Goal: Task Accomplishment & Management: Complete application form

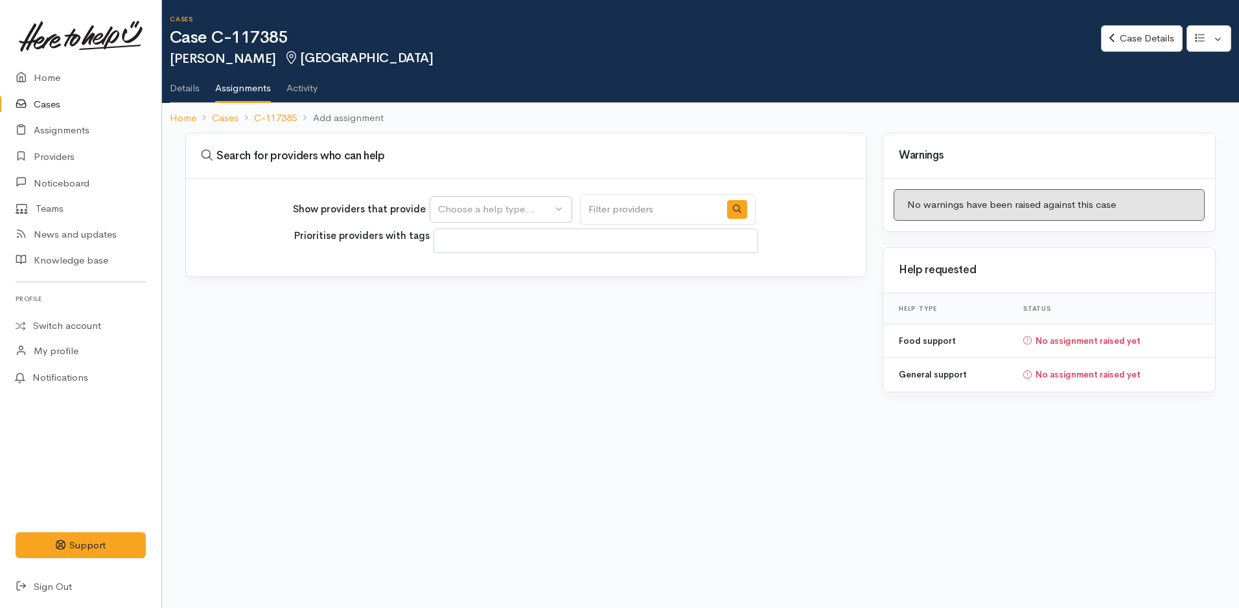
select select
click at [500, 209] on div "Choose a help type..." at bounding box center [495, 209] width 114 height 15
click at [485, 270] on span "Food support" at bounding box center [476, 271] width 60 height 15
select select "3"
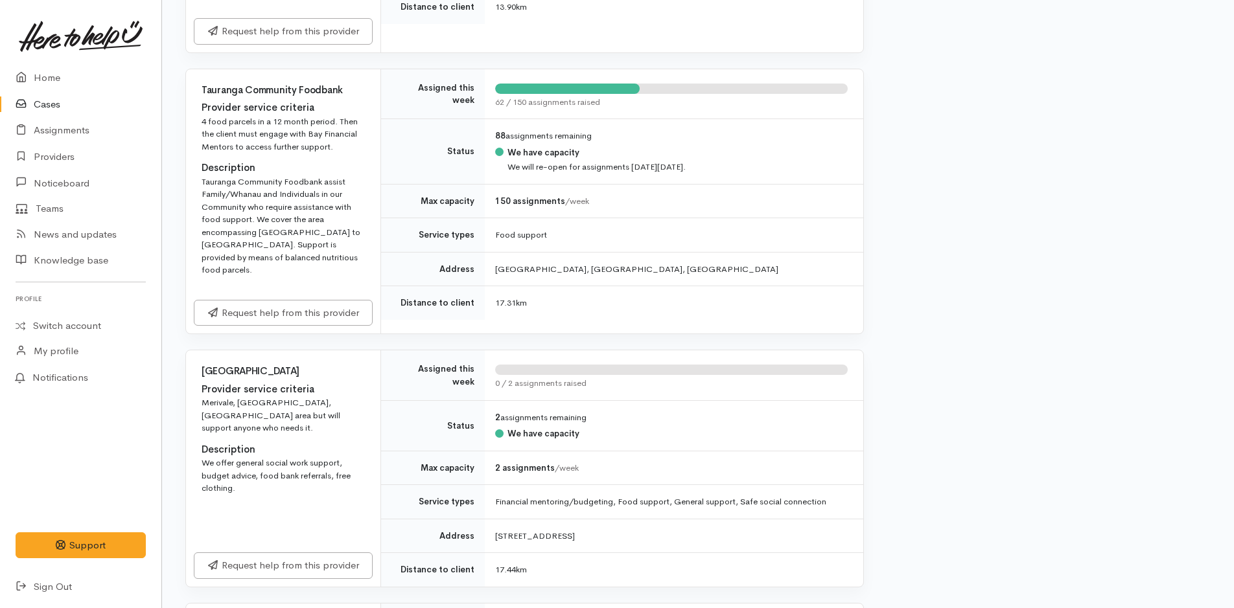
scroll to position [1166, 0]
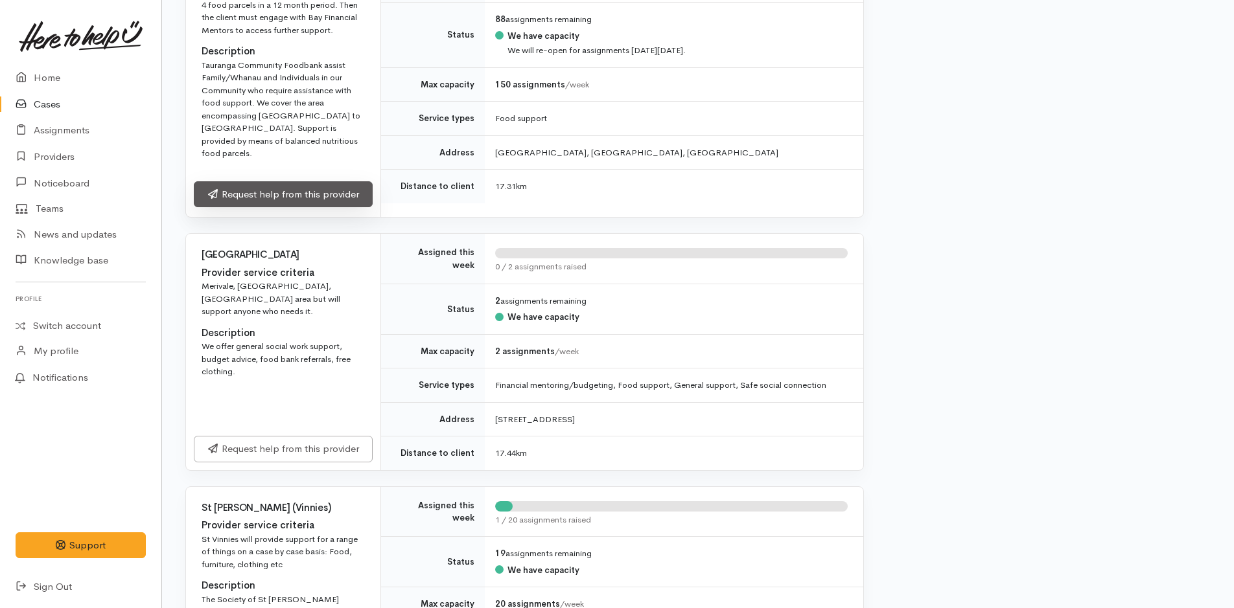
click at [338, 198] on link "Request help from this provider" at bounding box center [283, 194] width 179 height 27
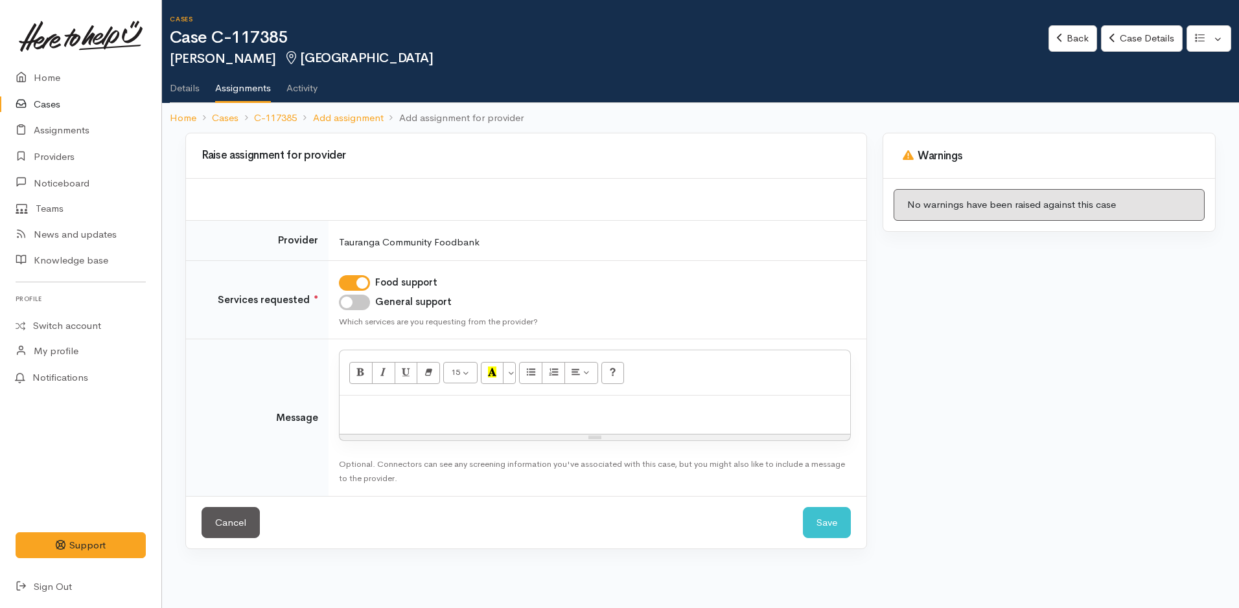
click at [418, 422] on div at bounding box center [595, 415] width 511 height 38
paste div
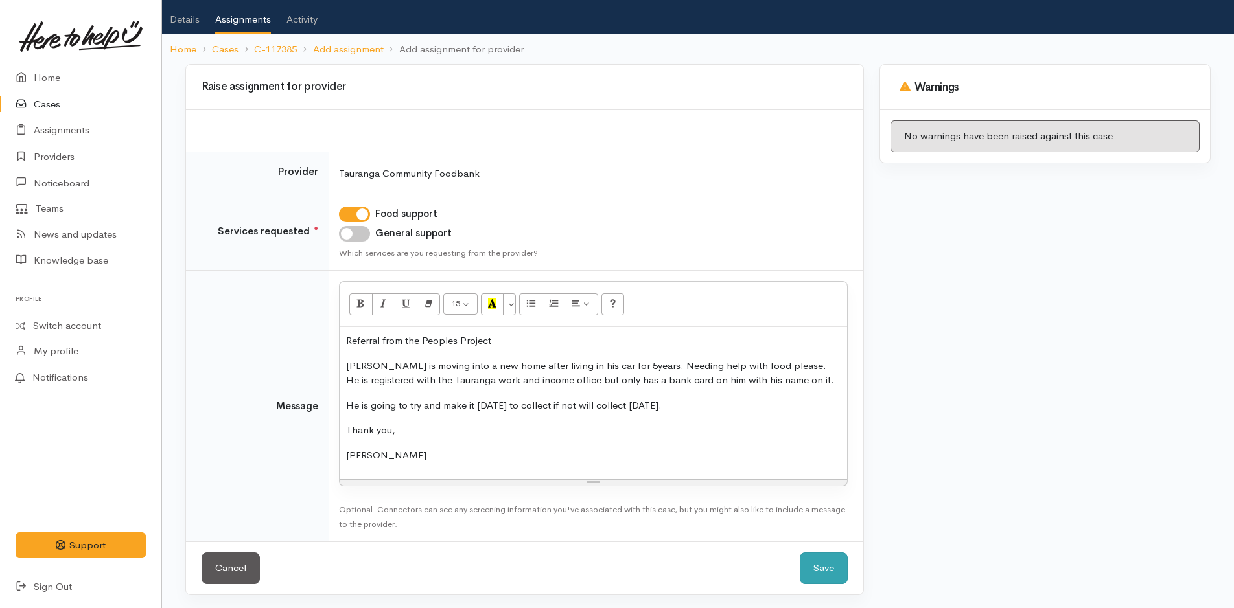
scroll to position [71, 0]
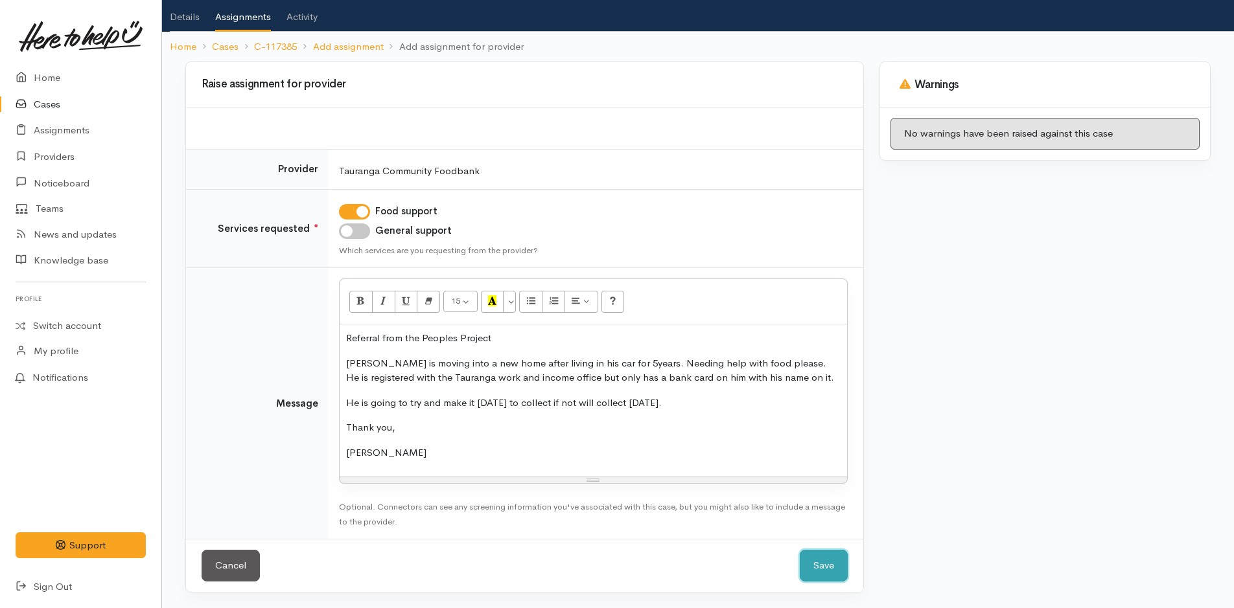
click at [842, 557] on button "Save" at bounding box center [824, 566] width 48 height 32
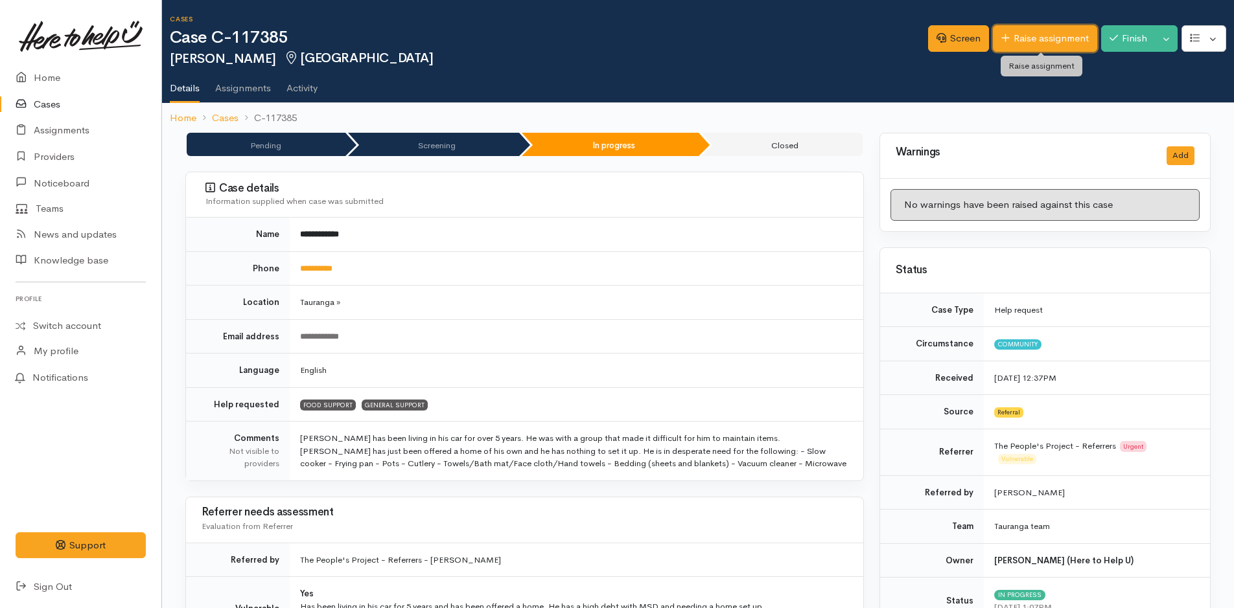
click at [1048, 37] on link "Raise assignment" at bounding box center [1045, 38] width 104 height 27
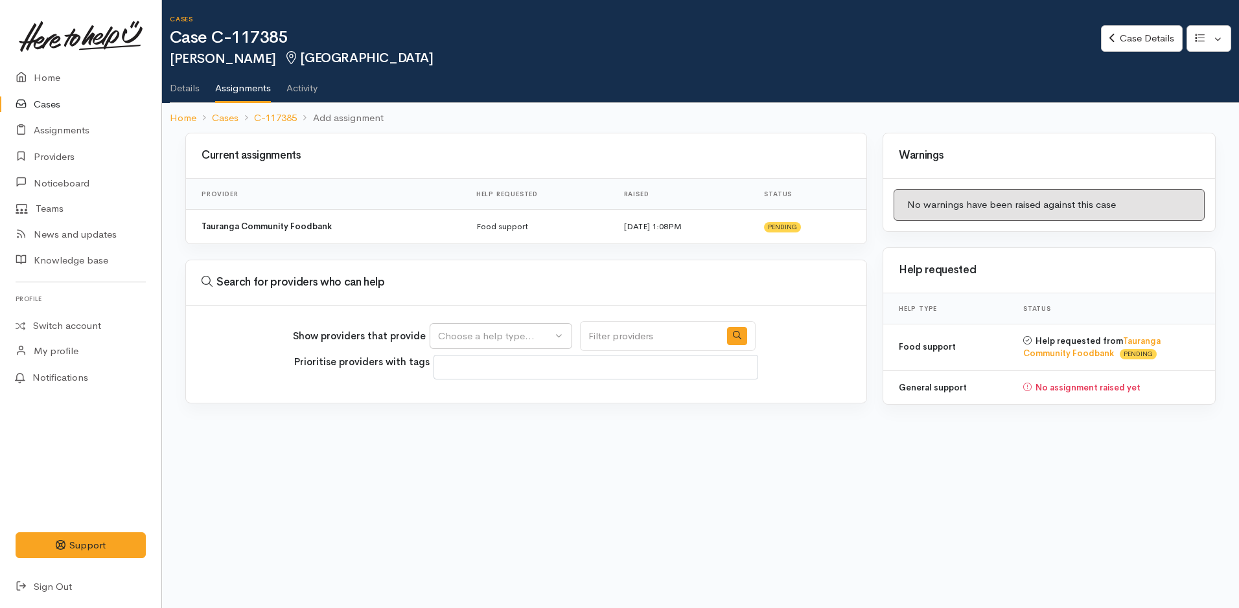
select select
click at [482, 336] on div "Choose a help type..." at bounding box center [495, 336] width 114 height 15
click at [499, 417] on span "General support" at bounding box center [482, 418] width 73 height 15
select select "4"
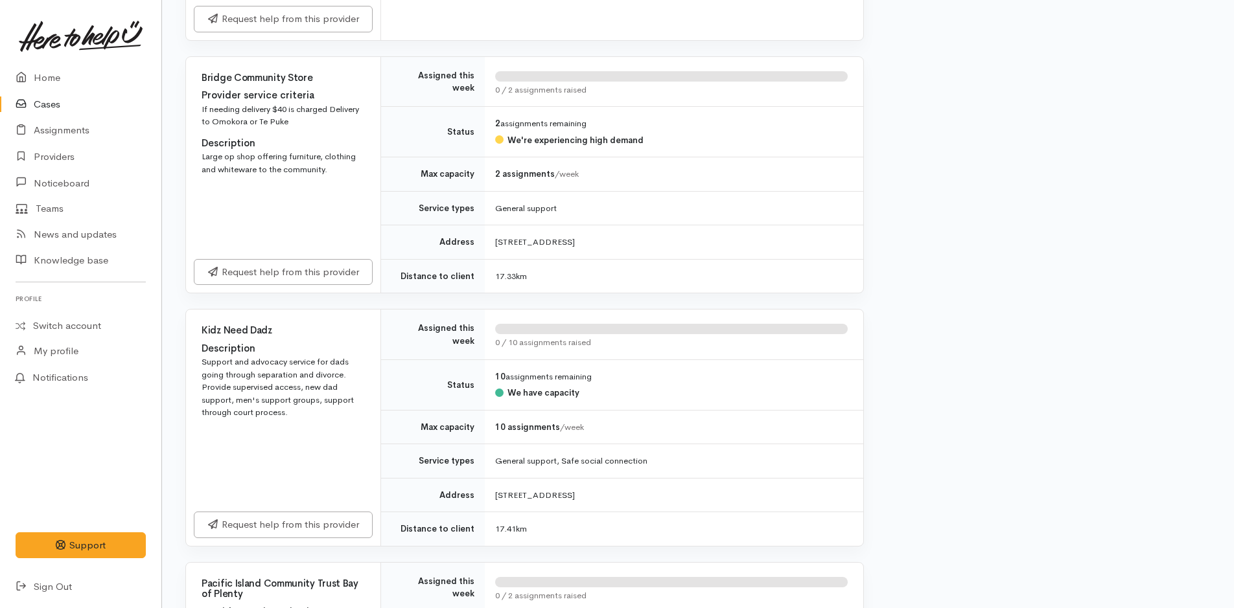
scroll to position [2073, 0]
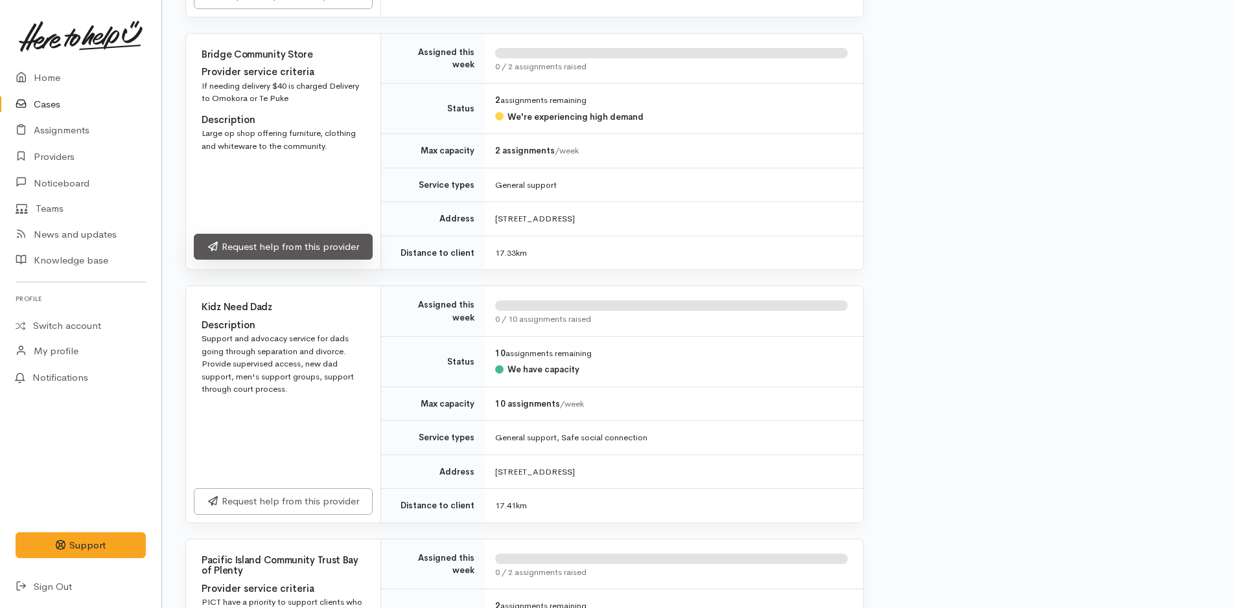
click at [292, 251] on link "Request help from this provider" at bounding box center [283, 247] width 179 height 27
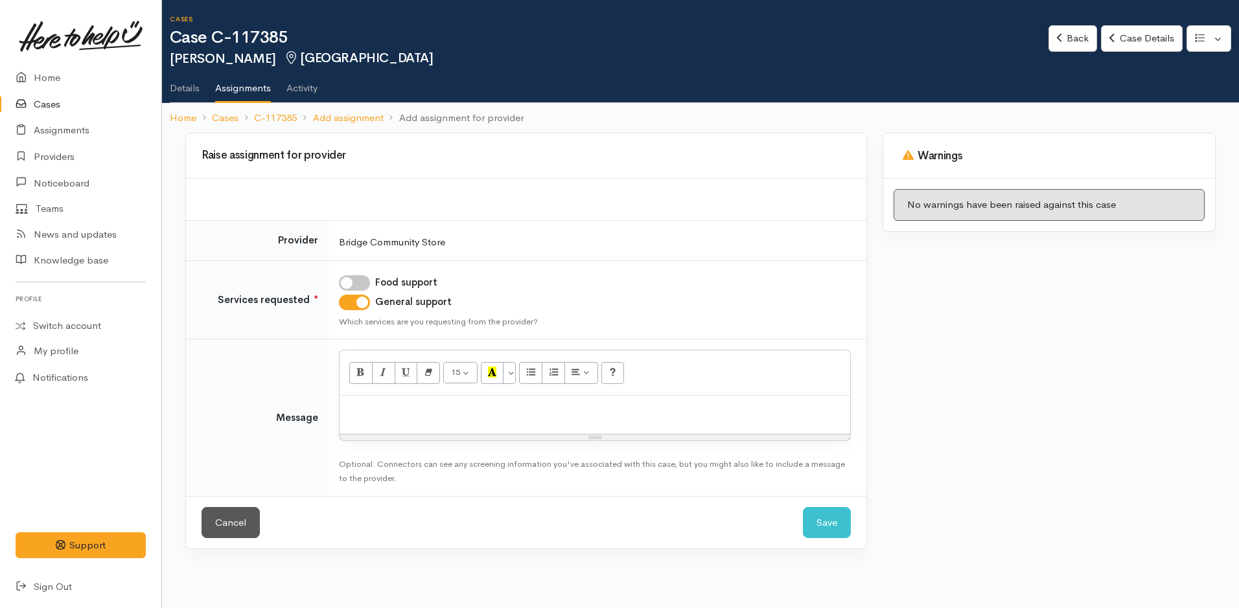
click at [372, 410] on p at bounding box center [595, 409] width 498 height 15
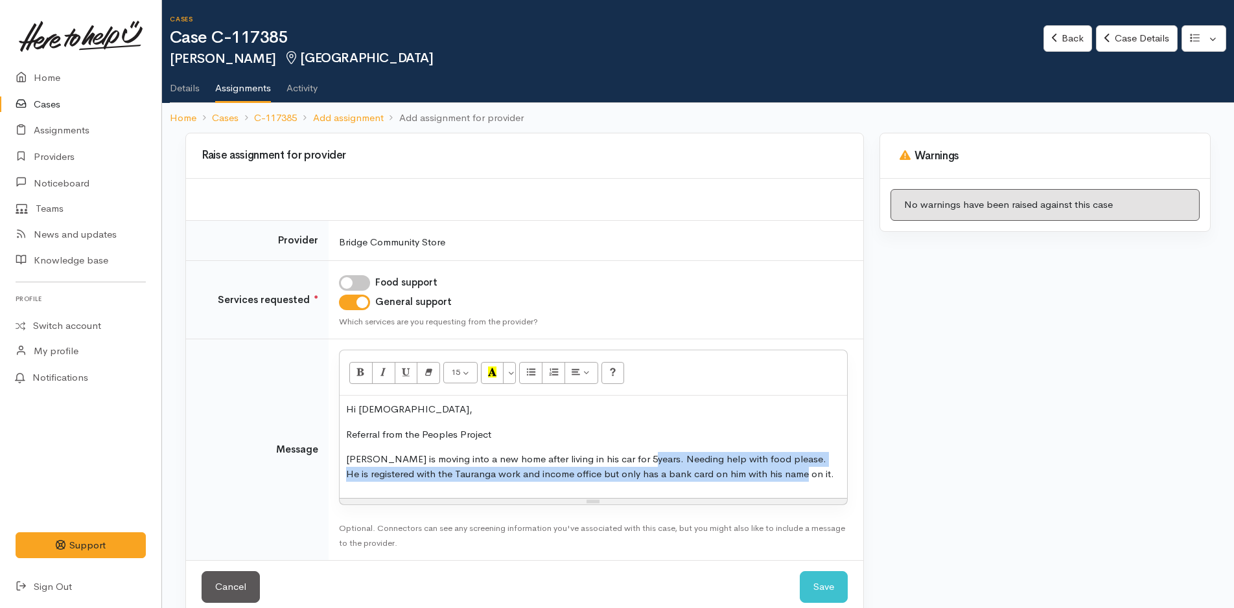
drag, startPoint x: 634, startPoint y: 457, endPoint x: 818, endPoint y: 492, distance: 187.9
click at [818, 492] on div "Hi Ladies, Referral from the Peoples Project Steven is moving into a new home a…" at bounding box center [593, 447] width 507 height 102
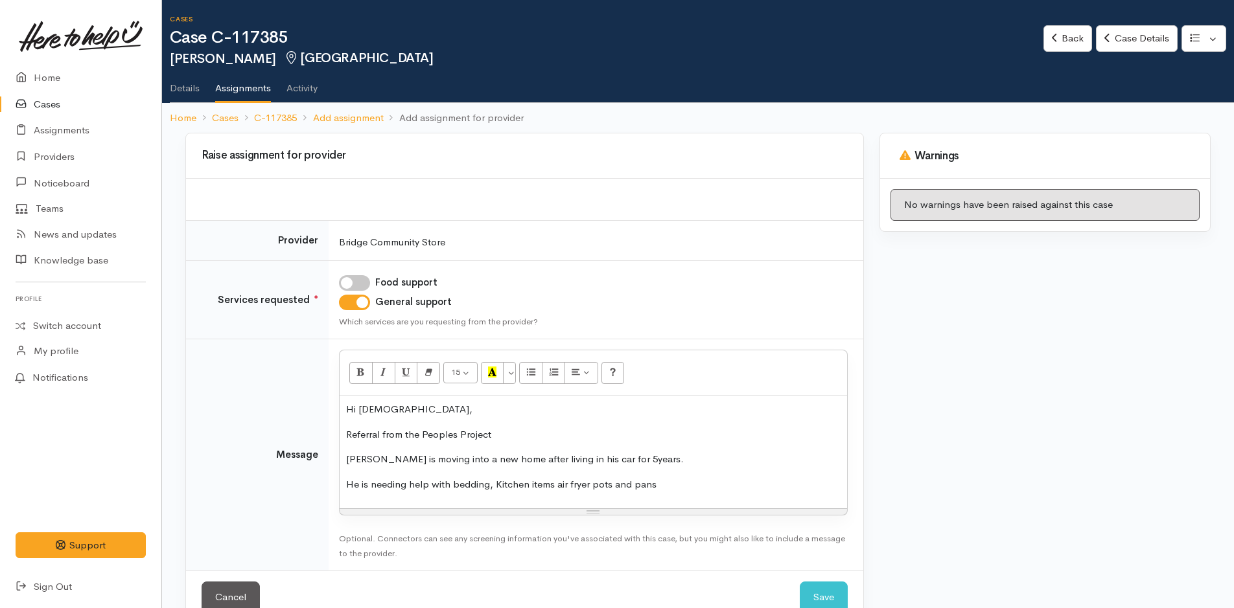
click at [500, 483] on p "He is needing help with bedding, Kitchen items air fryer pots and pans" at bounding box center [593, 485] width 494 height 15
drag, startPoint x: 510, startPoint y: 487, endPoint x: 765, endPoint y: 380, distance: 275.9
click at [963, 380] on div "Warnings No warnings have been raised against this case" at bounding box center [1044, 386] width 347 height 507
click at [494, 484] on p "He is needing help with bedding, itchen items air fryer pots and pans" at bounding box center [593, 485] width 494 height 15
click at [489, 486] on p "He is needing help with bedding, kitchen items air fryer pots and pans" at bounding box center [593, 485] width 494 height 15
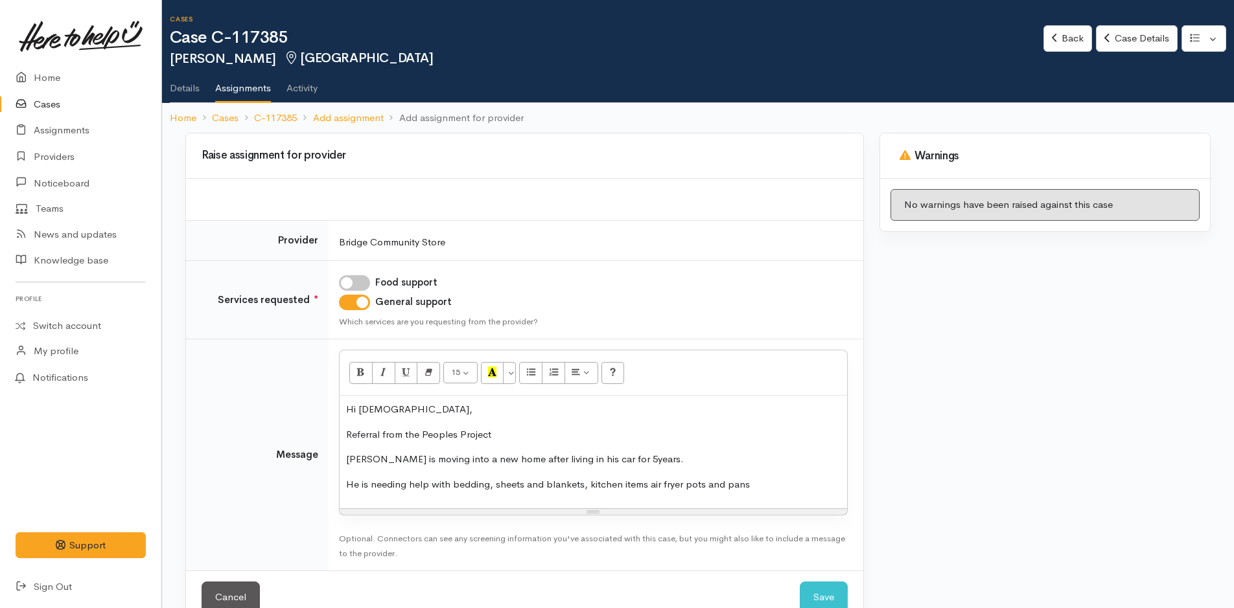
click at [762, 489] on p "He is needing help with bedding, sheets and blankets, kitchen items air fryer p…" at bounding box center [593, 485] width 494 height 15
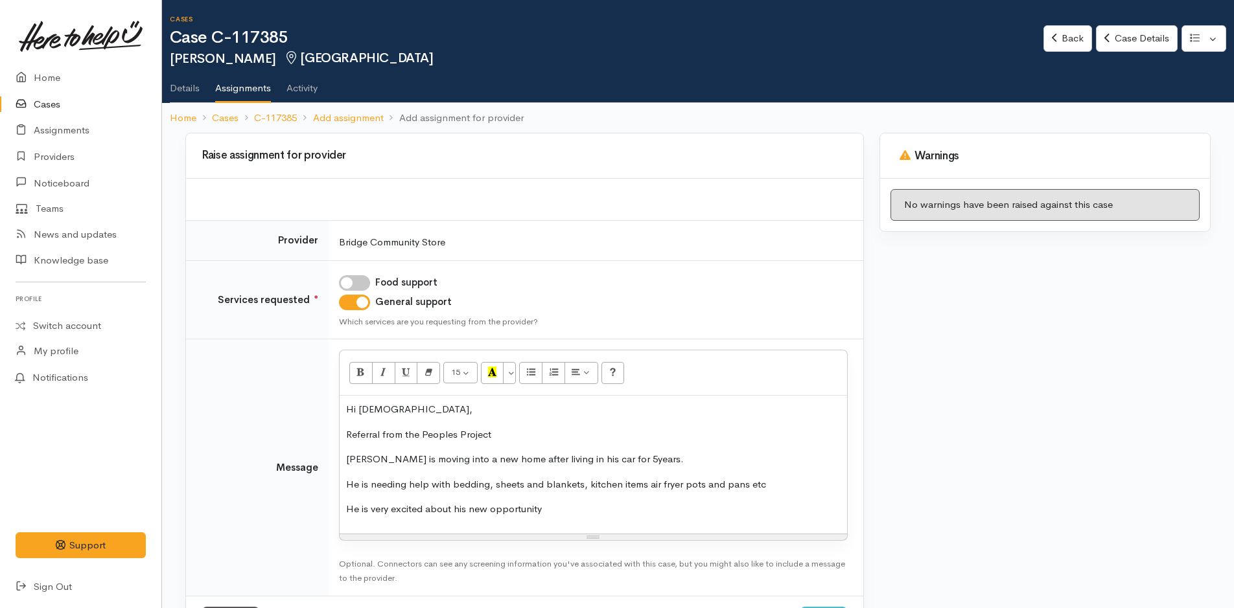
click at [427, 509] on p "He is very excited about his new opportunity" at bounding box center [593, 509] width 494 height 15
click at [609, 513] on p "He is very excited and grateful about his new opportunity" at bounding box center [593, 509] width 494 height 15
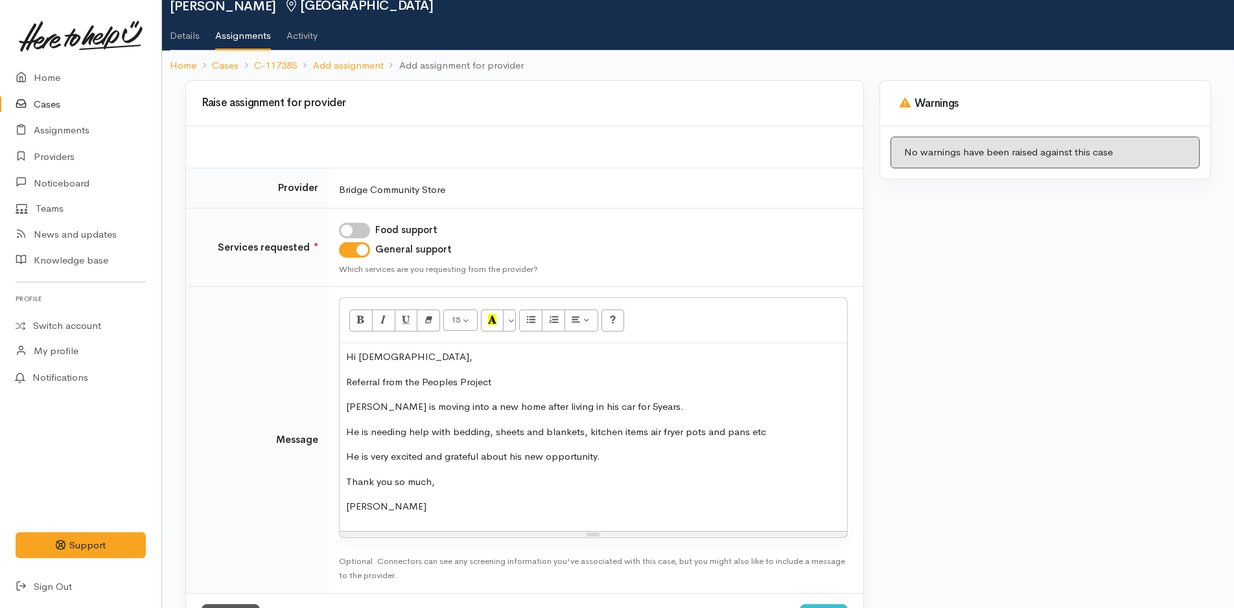
scroll to position [106, 0]
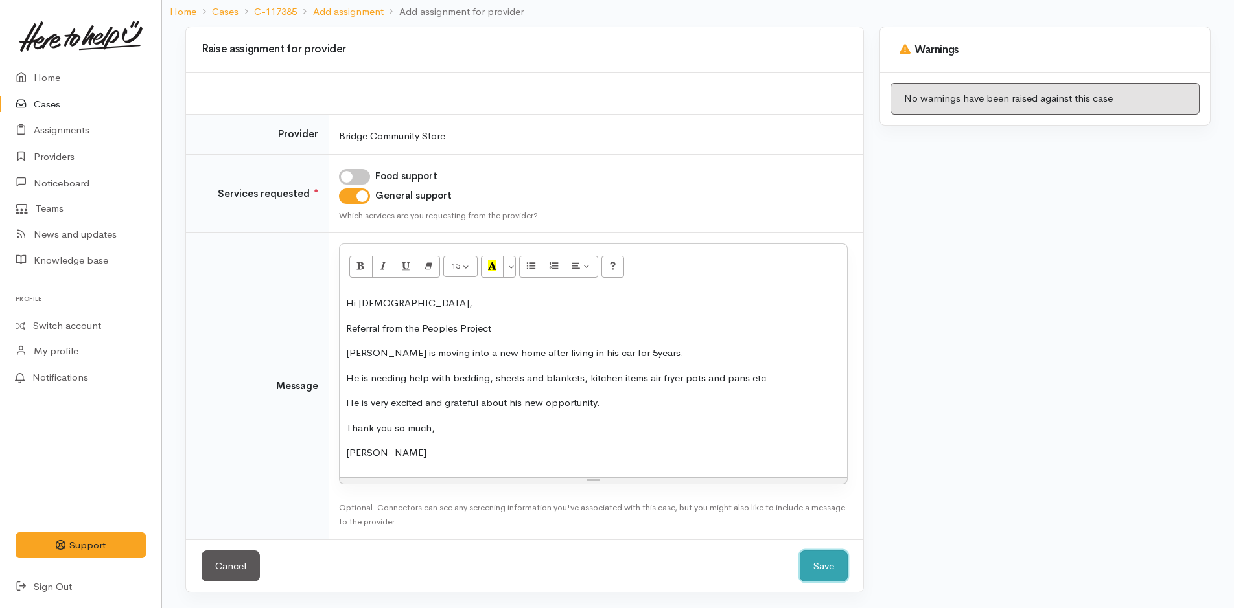
click at [824, 565] on button "Save" at bounding box center [824, 567] width 48 height 32
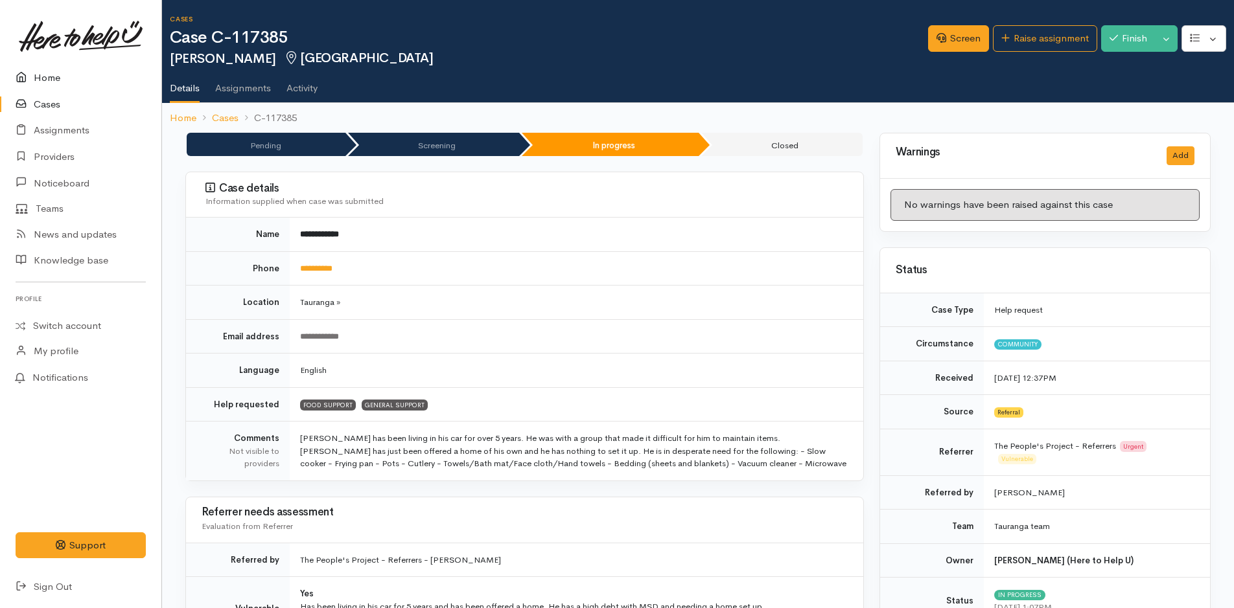
click at [46, 78] on link "Home" at bounding box center [80, 78] width 161 height 27
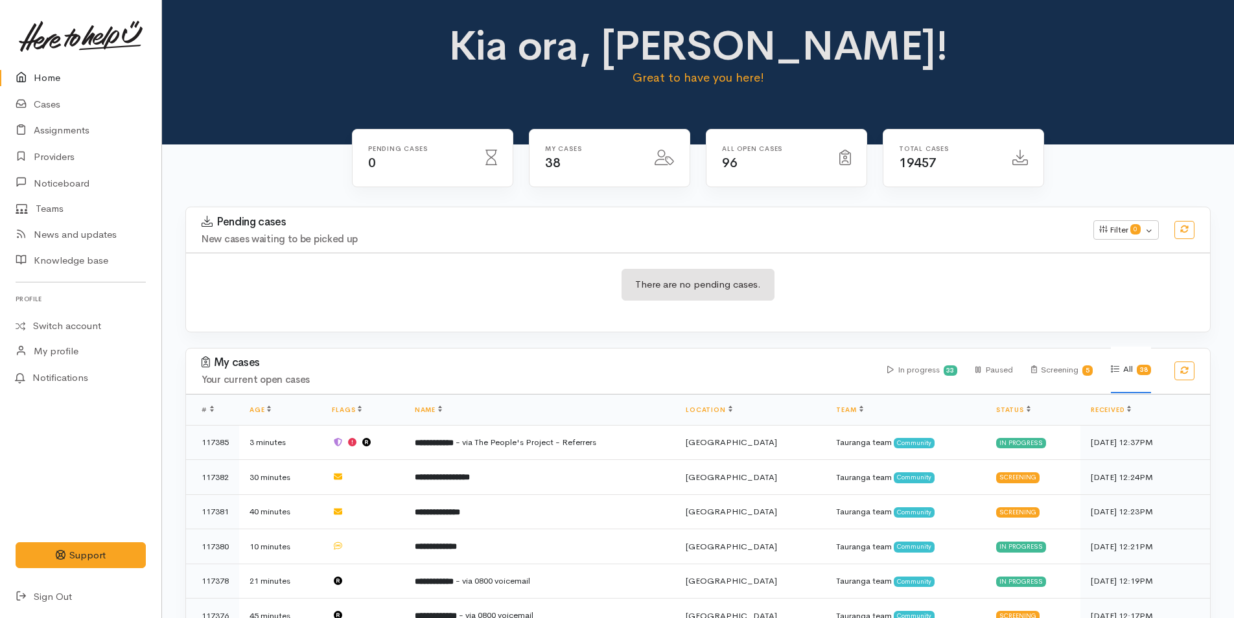
scroll to position [194, 0]
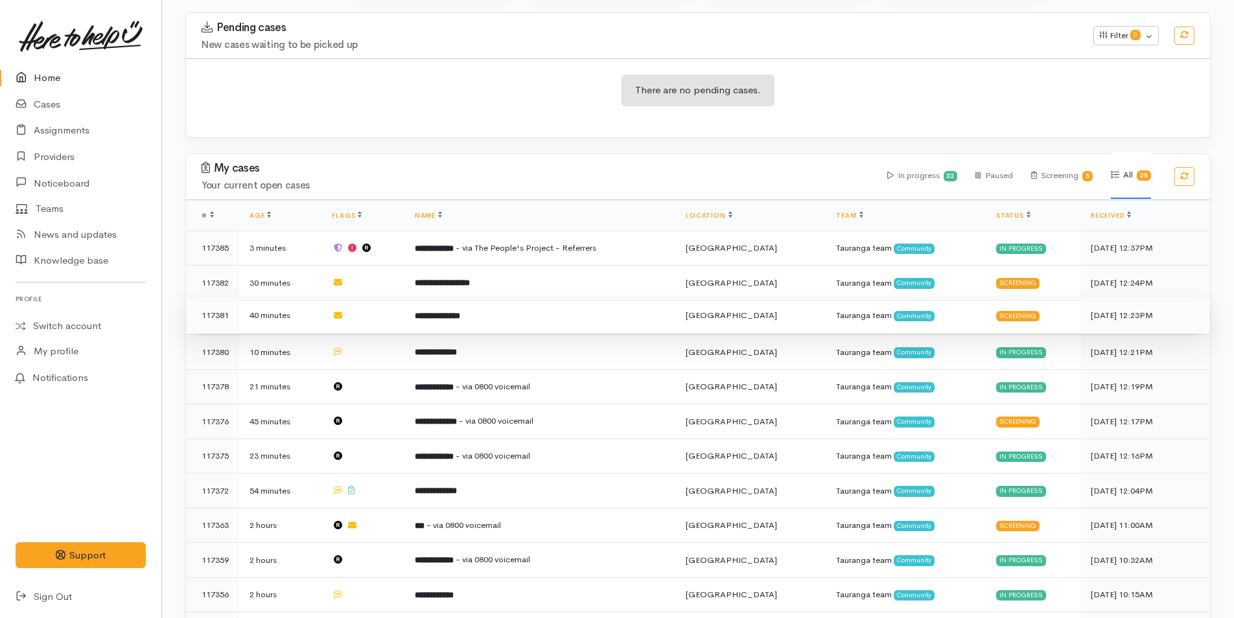
click at [489, 305] on td "**********" at bounding box center [539, 315] width 271 height 35
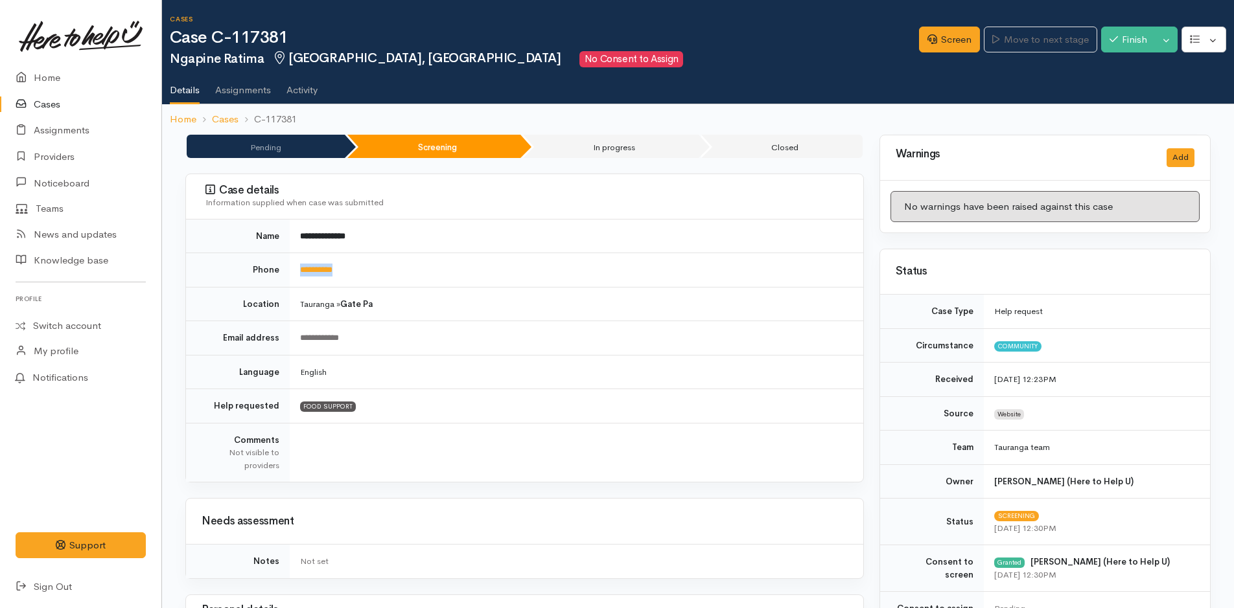
drag, startPoint x: 297, startPoint y: 269, endPoint x: 286, endPoint y: 277, distance: 13.9
click at [286, 277] on tr "**********" at bounding box center [524, 270] width 677 height 34
copy tr "**********"
click at [945, 41] on link "Screen" at bounding box center [949, 40] width 61 height 27
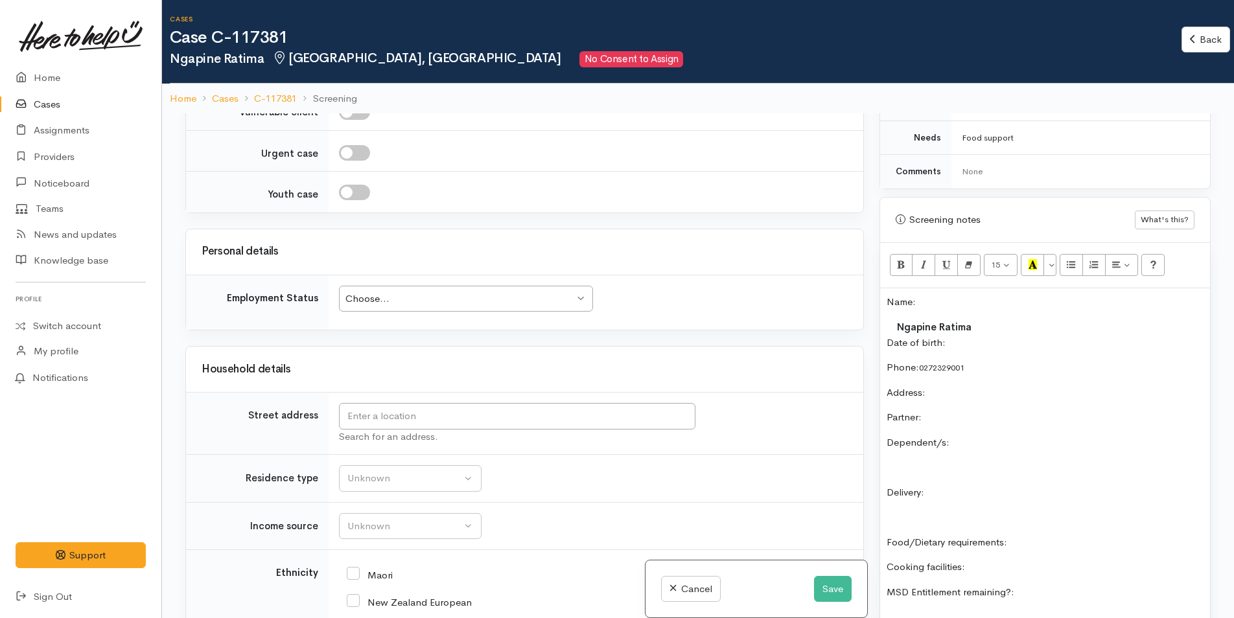
scroll to position [1296, 0]
click at [432, 298] on div "Choose..." at bounding box center [459, 297] width 229 height 15
click at [643, 413] on input "text" at bounding box center [517, 415] width 356 height 27
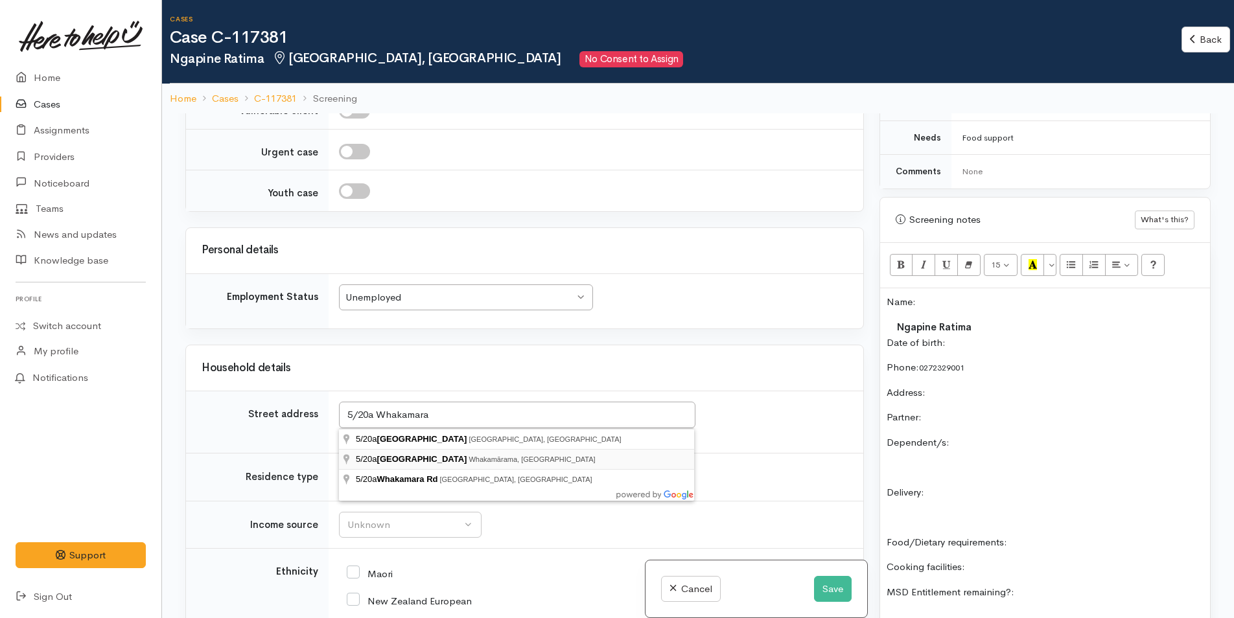
type input "5/20a Whakamarama Road, Whakamārama, New Zealand"
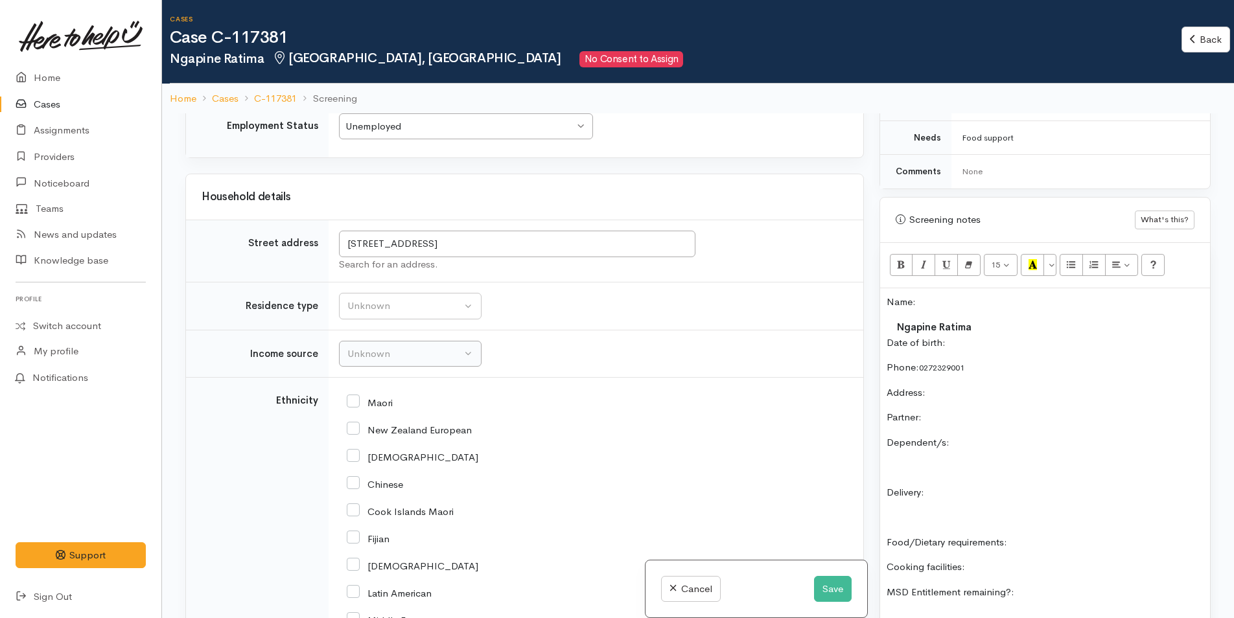
scroll to position [1490, 0]
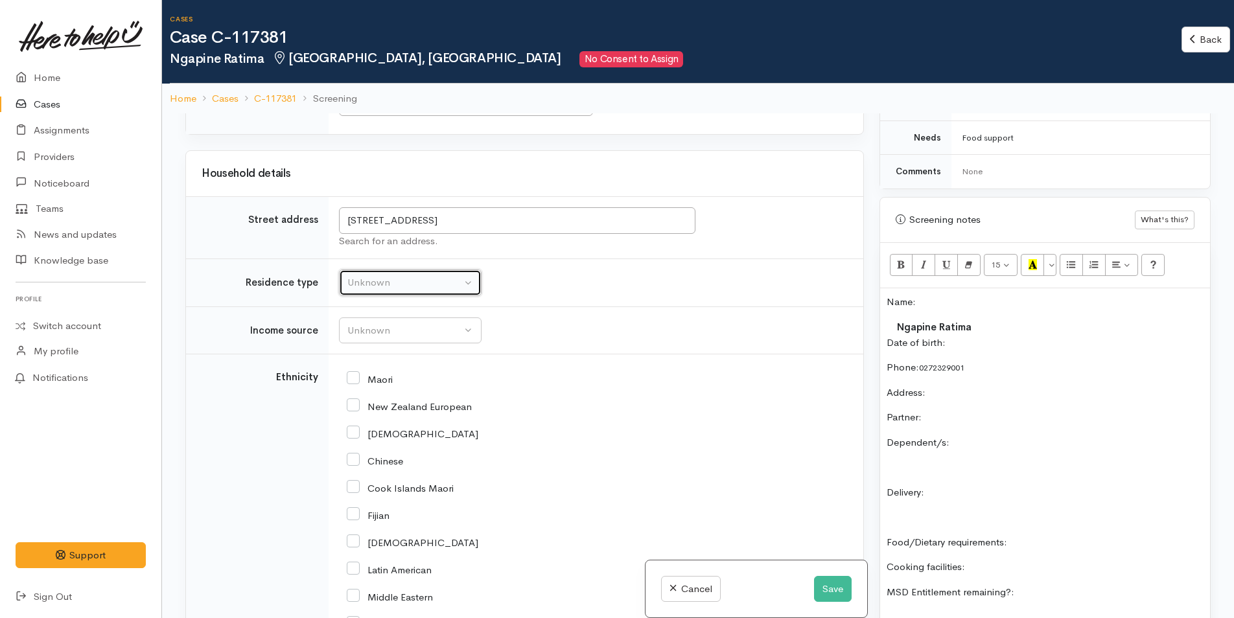
click at [422, 276] on div "Unknown" at bounding box center [404, 282] width 114 height 15
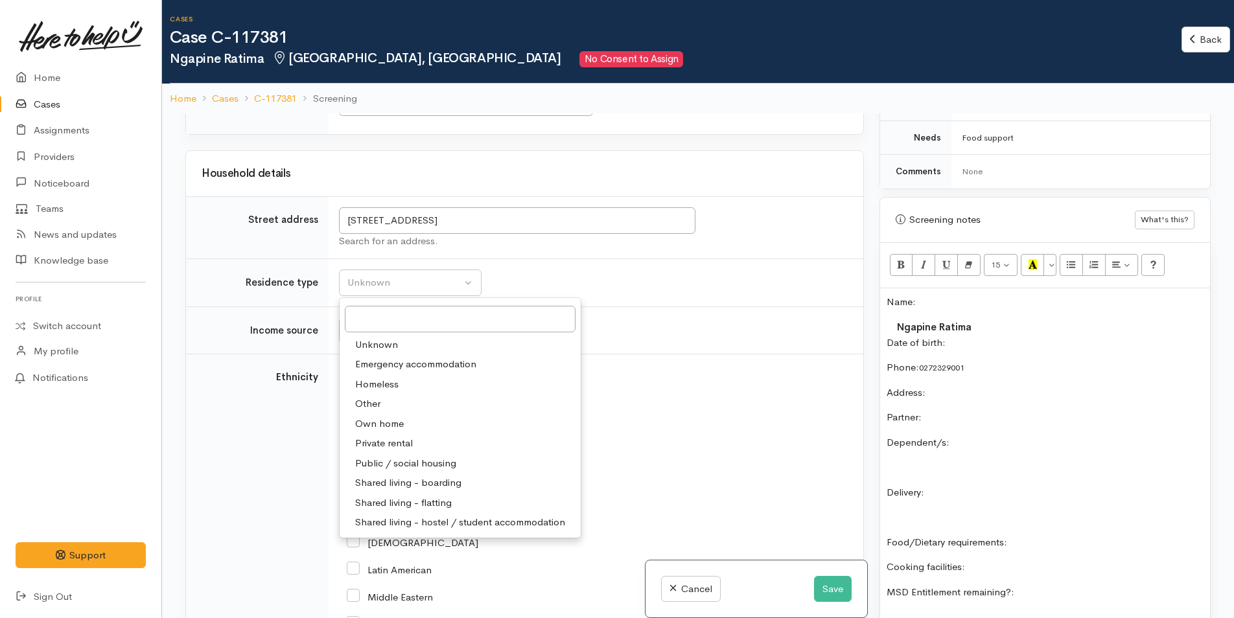
click at [454, 483] on span "Shared living - boarding" at bounding box center [408, 483] width 106 height 15
select select "4"
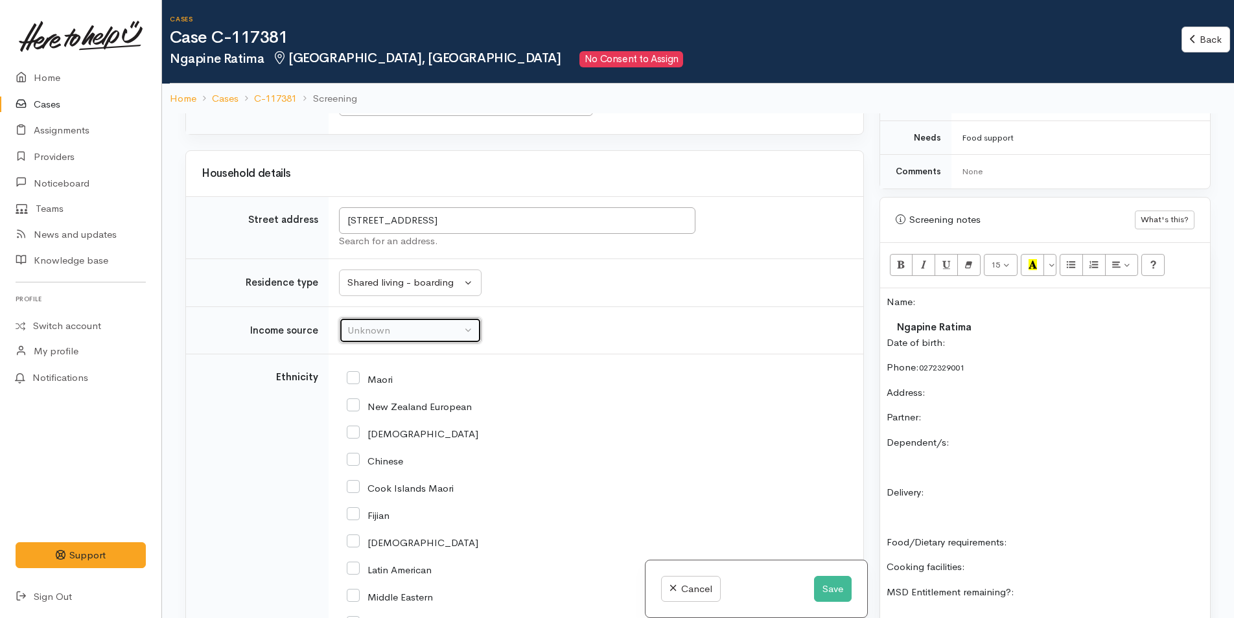
click at [391, 320] on button "Unknown" at bounding box center [410, 330] width 143 height 27
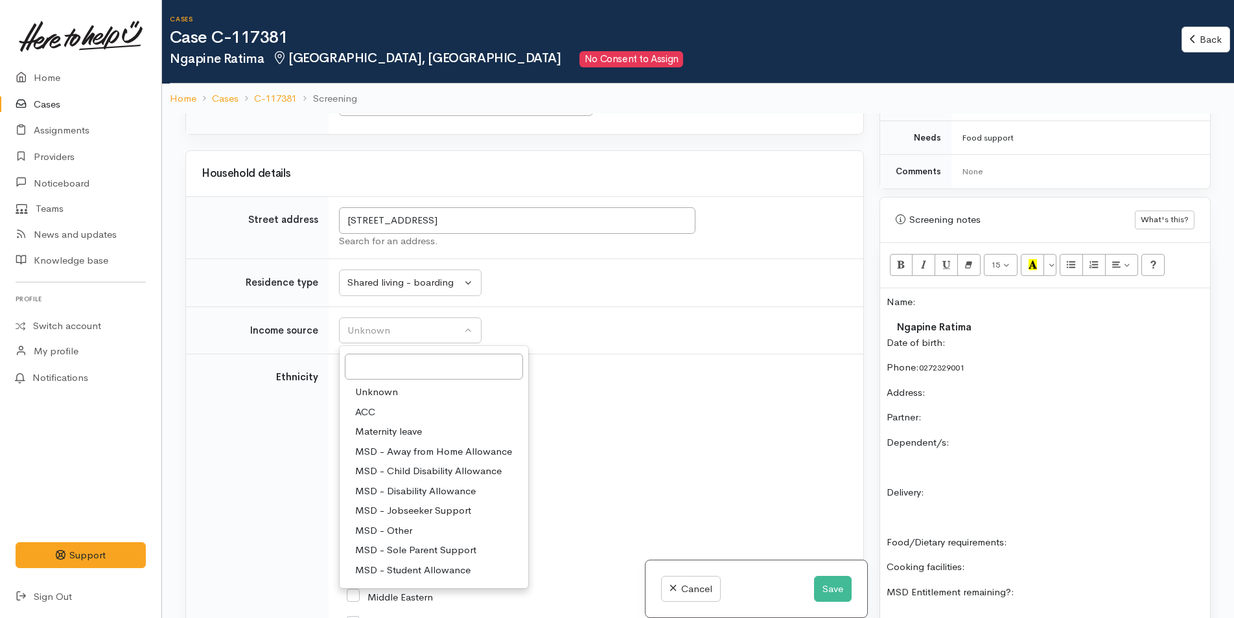
drag, startPoint x: 420, startPoint y: 507, endPoint x: 466, endPoint y: 424, distance: 95.2
click at [421, 507] on span "MSD - Jobseeker Support" at bounding box center [413, 510] width 116 height 15
select select "4"
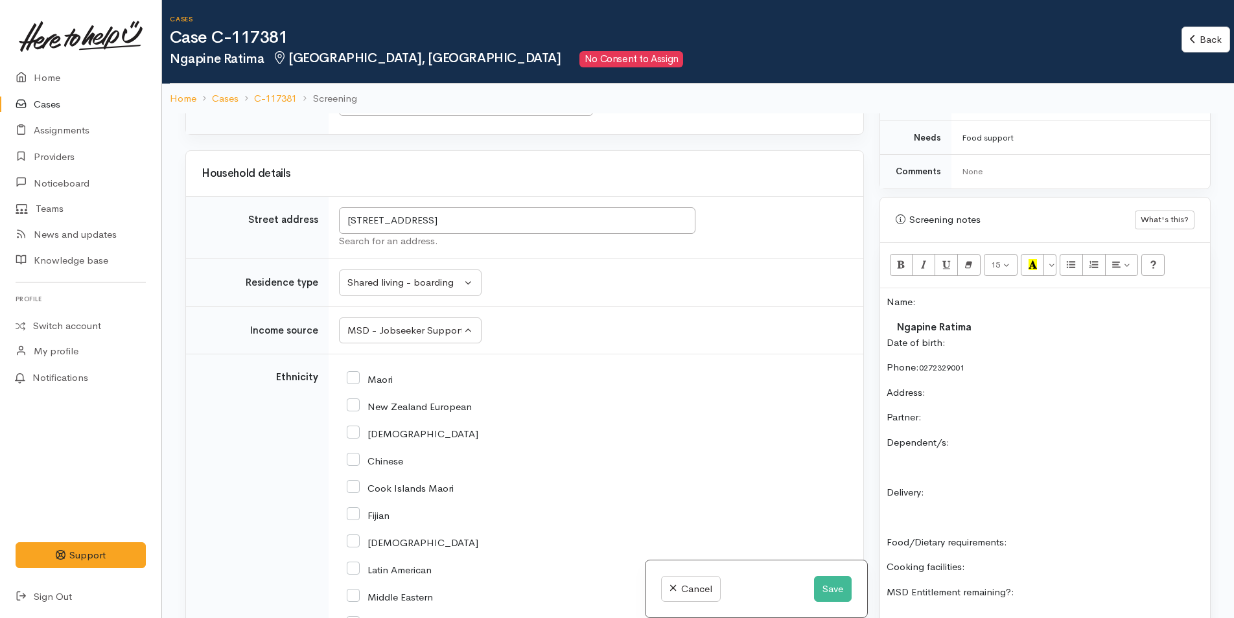
click at [349, 379] on input "Maori" at bounding box center [370, 379] width 46 height 12
checkbox input "true"
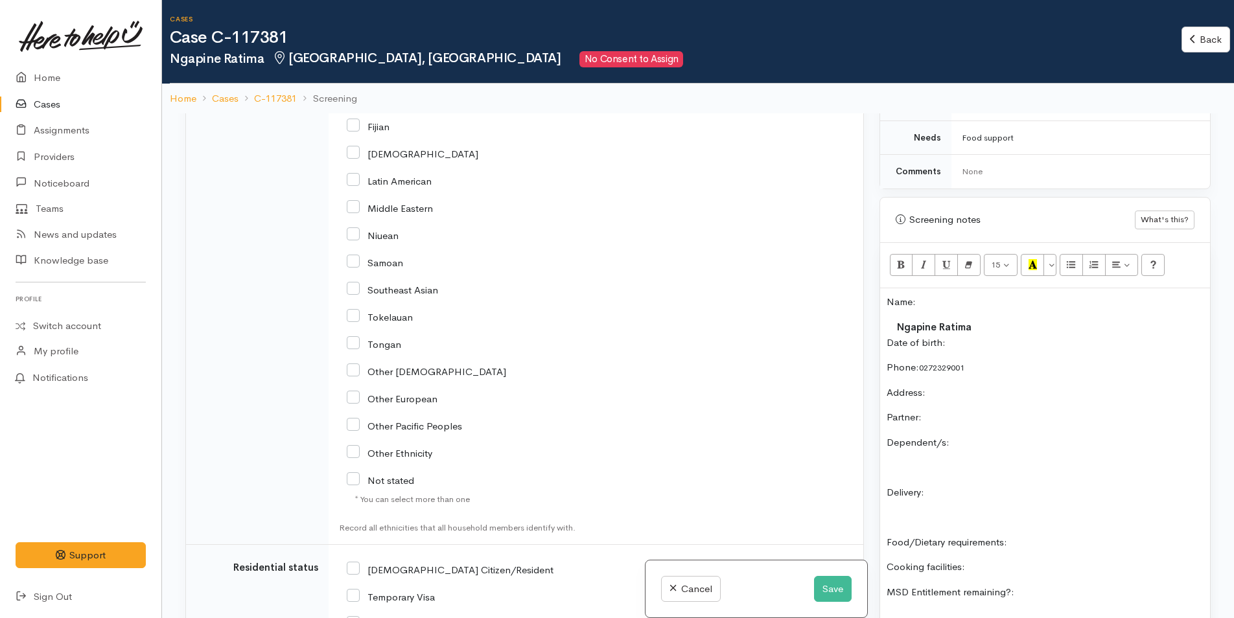
scroll to position [2009, 0]
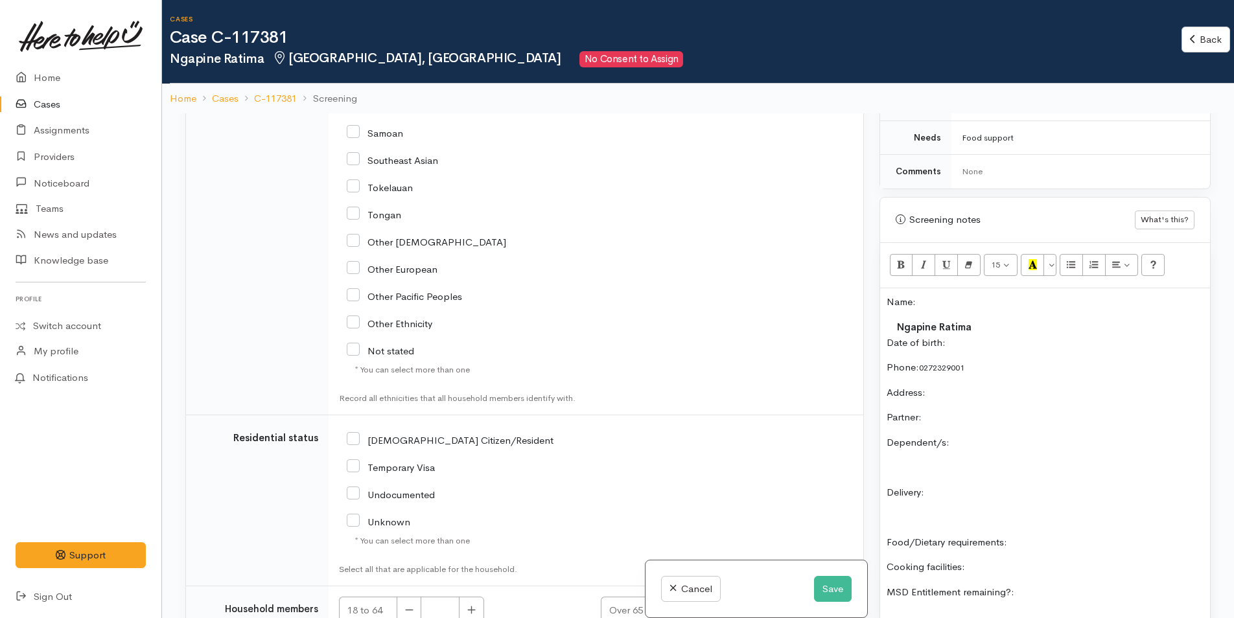
click at [356, 435] on input "NZ Citizen/Resident" at bounding box center [450, 439] width 207 height 12
checkbox input "true"
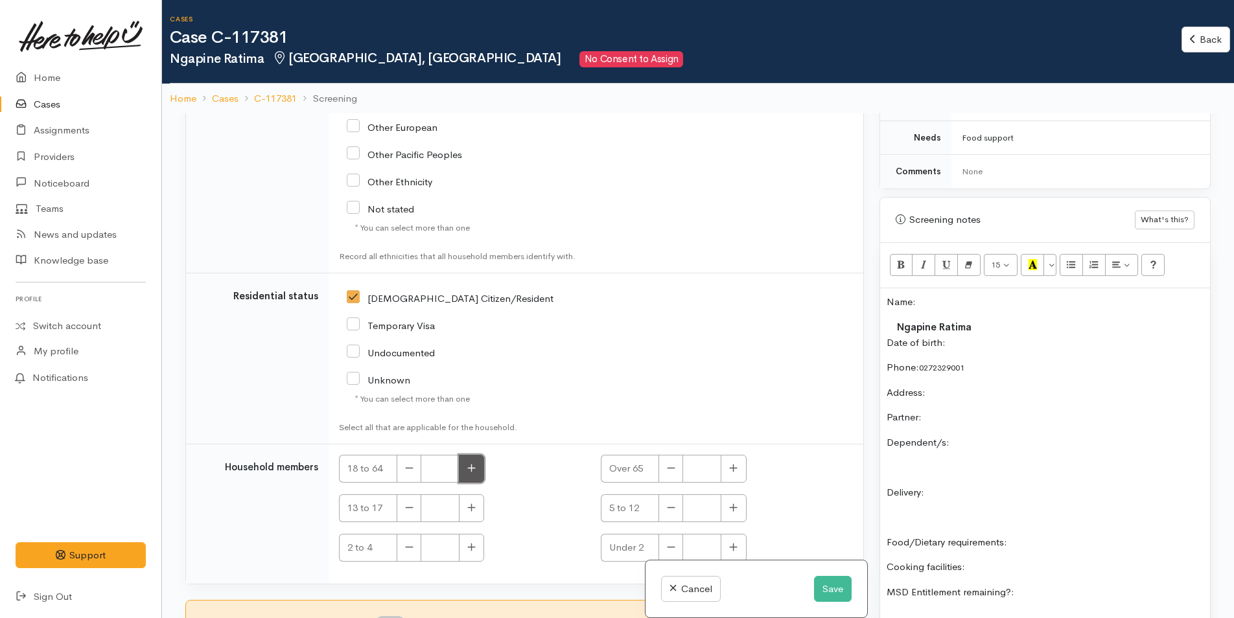
drag, startPoint x: 479, startPoint y: 470, endPoint x: 483, endPoint y: 462, distance: 9.0
click at [479, 469] on button "button" at bounding box center [471, 469] width 25 height 28
type input "1"
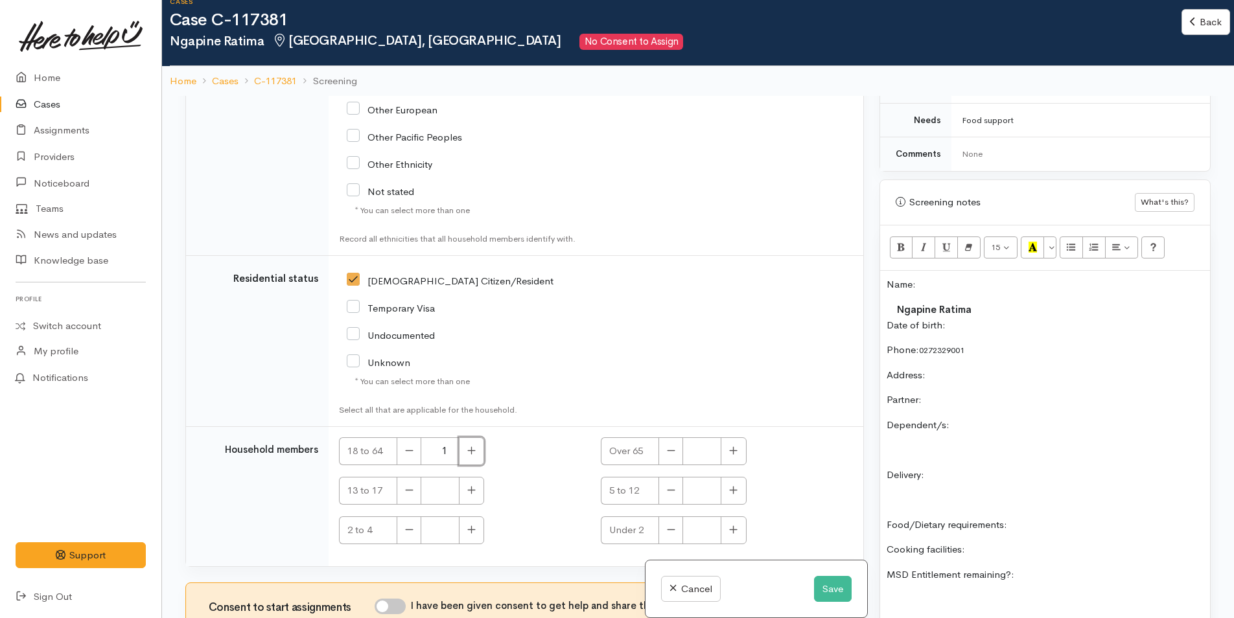
scroll to position [113, 0]
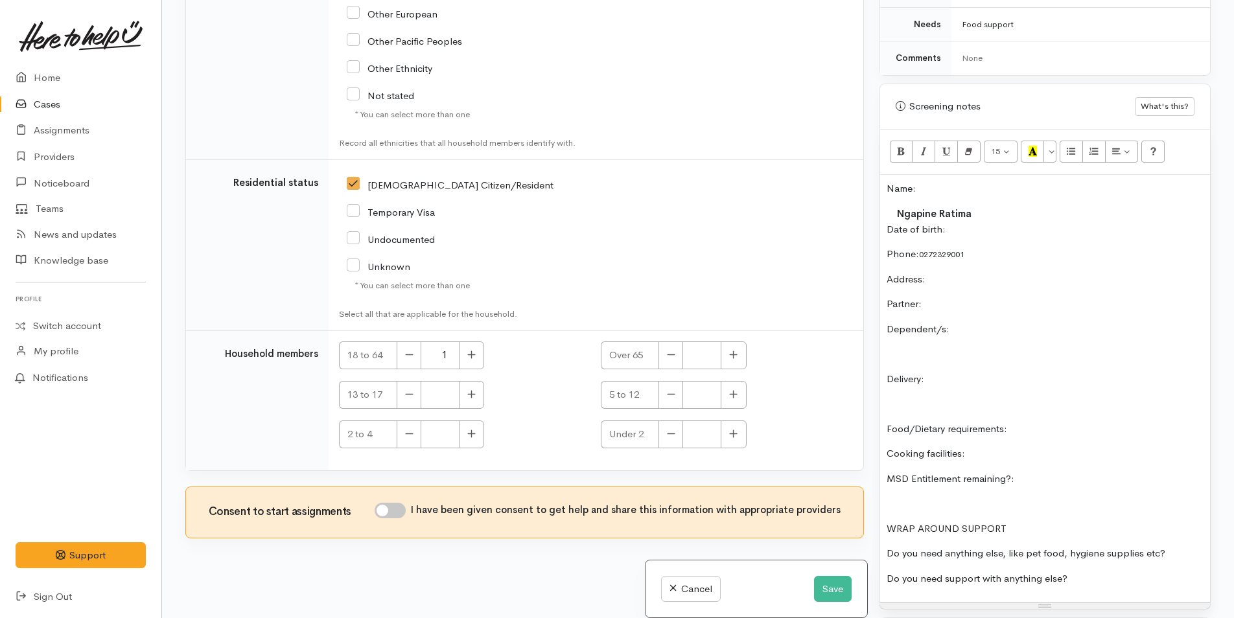
click at [400, 507] on input "I have been given consent to get help and share this information with appropria…" at bounding box center [389, 511] width 31 height 16
checkbox input "true"
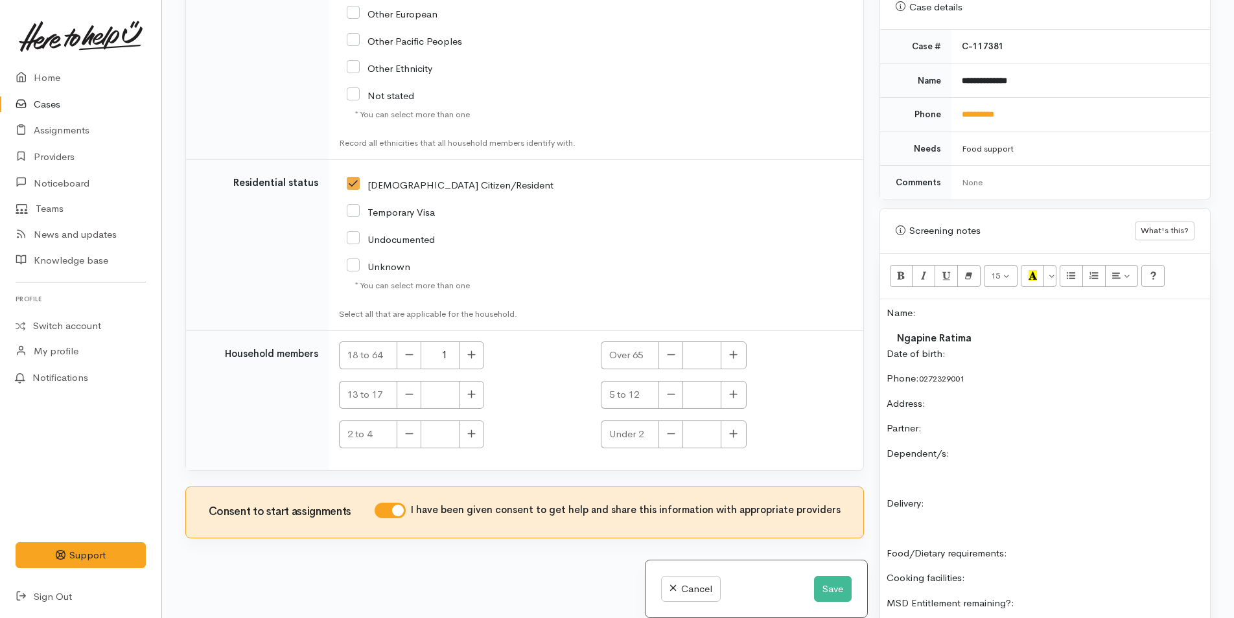
scroll to position [518, 0]
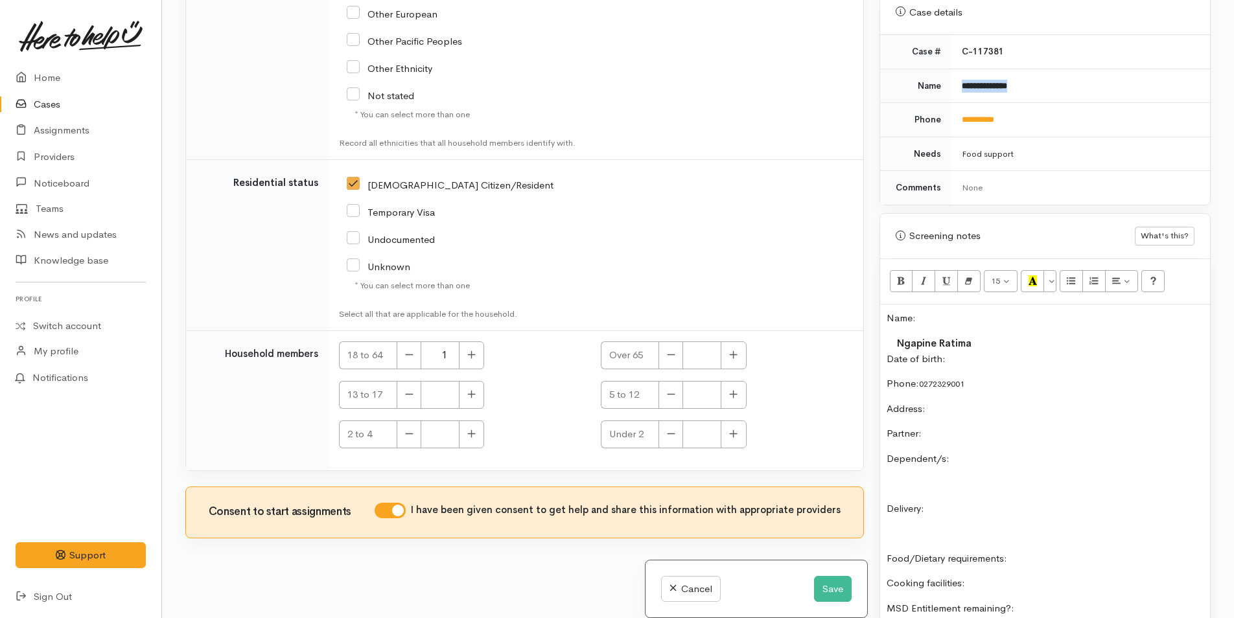
drag, startPoint x: 1045, startPoint y: 83, endPoint x: 945, endPoint y: 89, distance: 99.9
click at [945, 89] on tr "**********" at bounding box center [1045, 86] width 330 height 34
copy tr "**********"
click at [930, 316] on p "Name:" at bounding box center [1044, 318] width 317 height 15
paste div
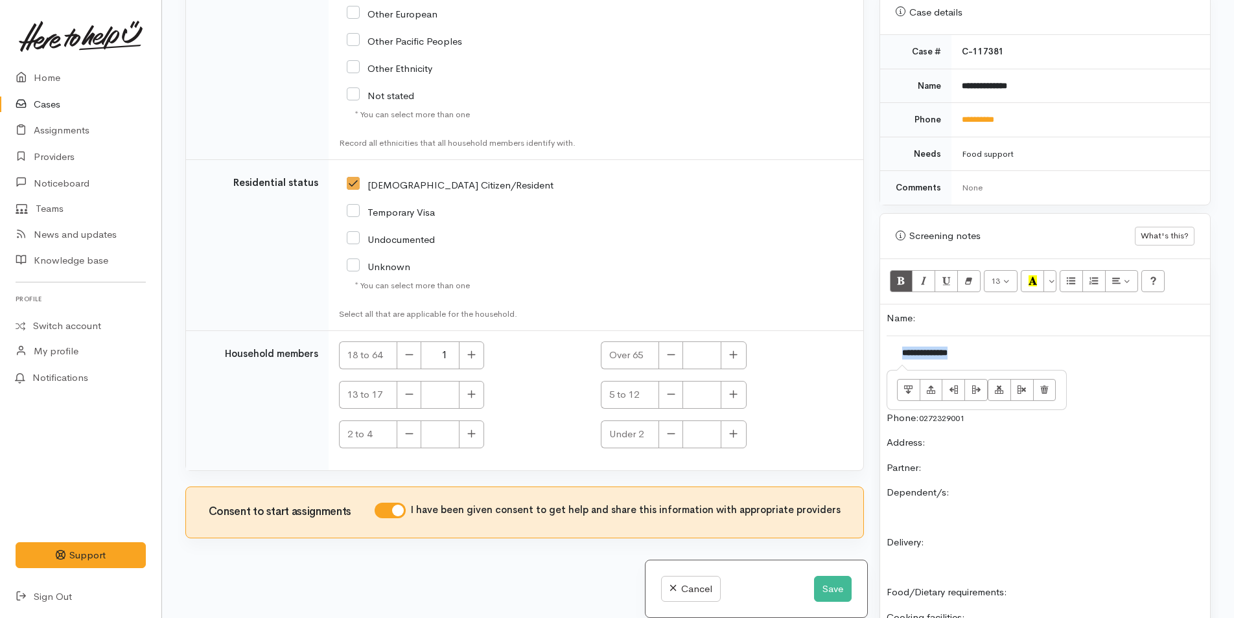
drag, startPoint x: 976, startPoint y: 350, endPoint x: 893, endPoint y: 345, distance: 83.1
click at [893, 345] on td "**********" at bounding box center [1048, 353] width 325 height 34
click at [895, 356] on td "Ngapine Ratima" at bounding box center [1048, 359] width 325 height 16
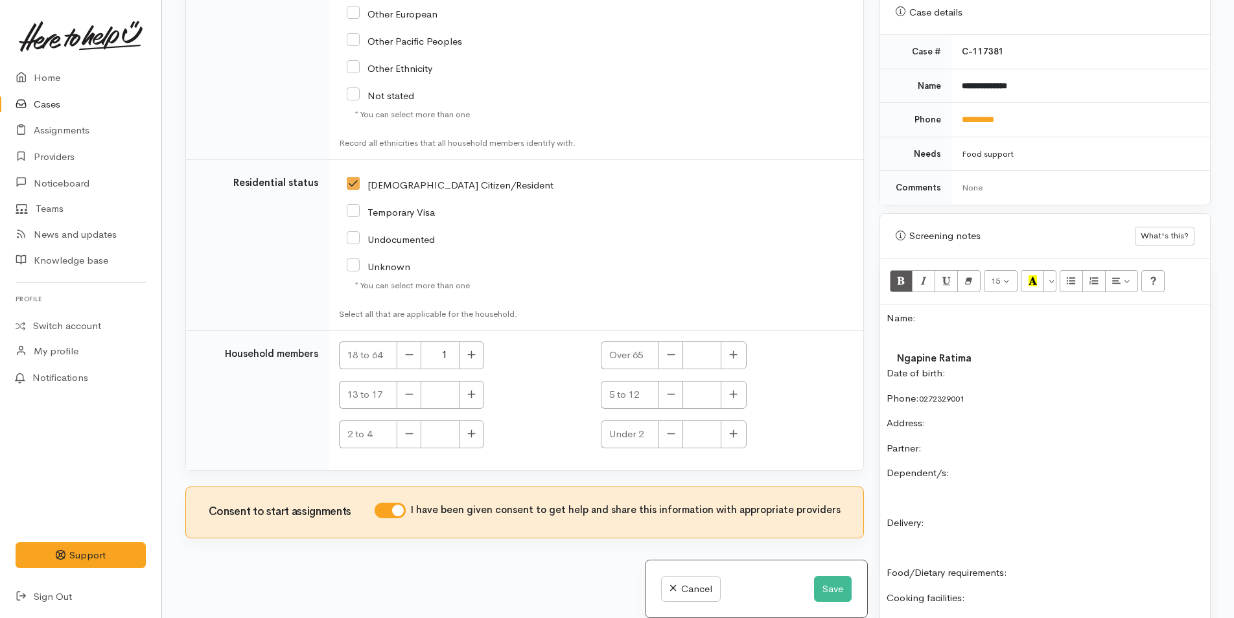
click at [978, 380] on p "Date of birth:" at bounding box center [1044, 373] width 317 height 15
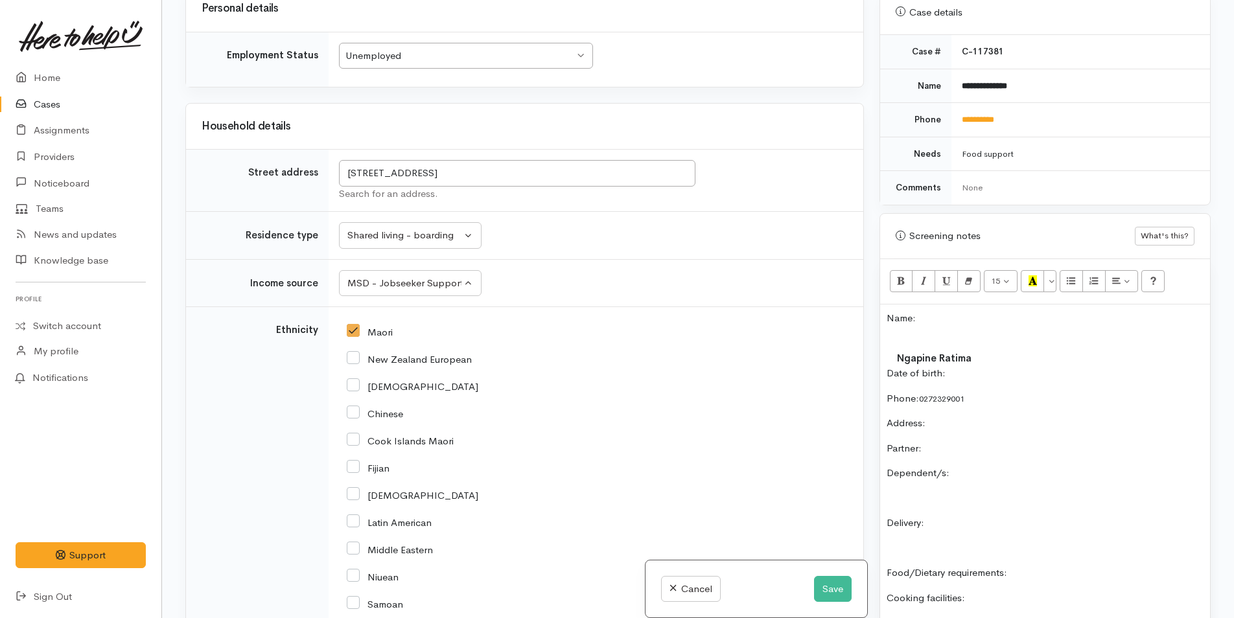
scroll to position [1243, 0]
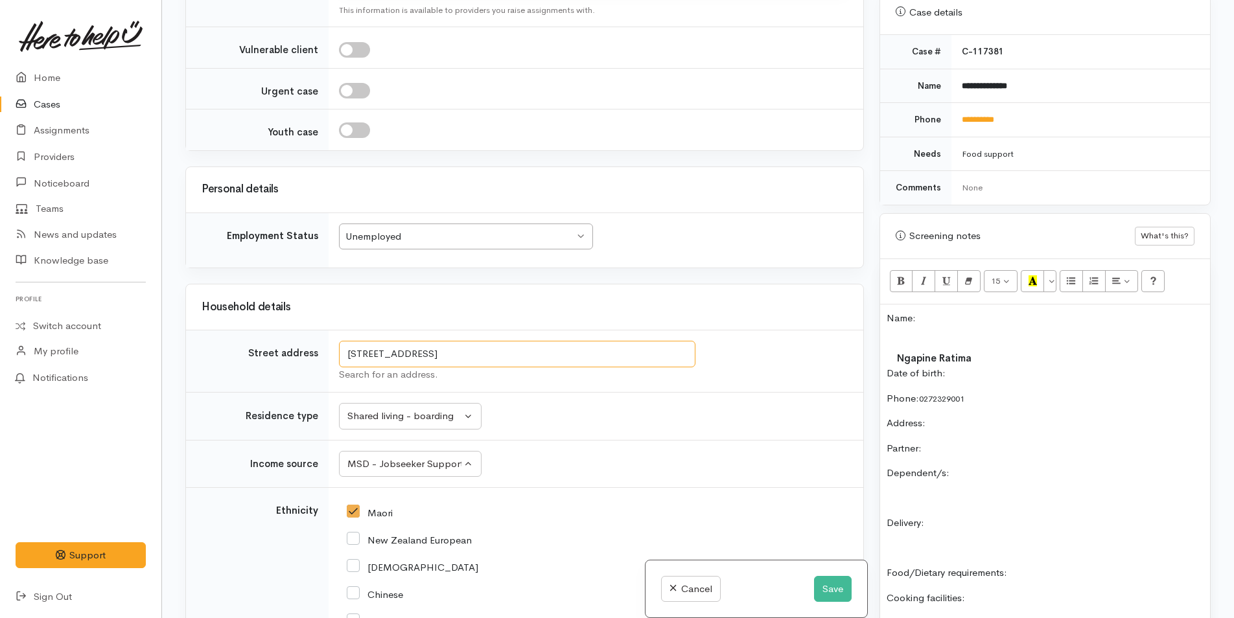
drag, startPoint x: 612, startPoint y: 359, endPoint x: 332, endPoint y: 353, distance: 280.0
click at [332, 353] on td "5/20a Whakamarama Road, Whakamārama, New Zealand Search for an address." at bounding box center [595, 361] width 535 height 62
click at [970, 380] on p "Date of birth:" at bounding box center [1044, 373] width 317 height 15
click at [1022, 413] on div "Name: Ngapine Ratima Date of birth: 27/4/1991 Phone:  0272329001 Address:  Part…" at bounding box center [1045, 526] width 330 height 443
click at [978, 441] on p "Partner:" at bounding box center [1044, 448] width 317 height 15
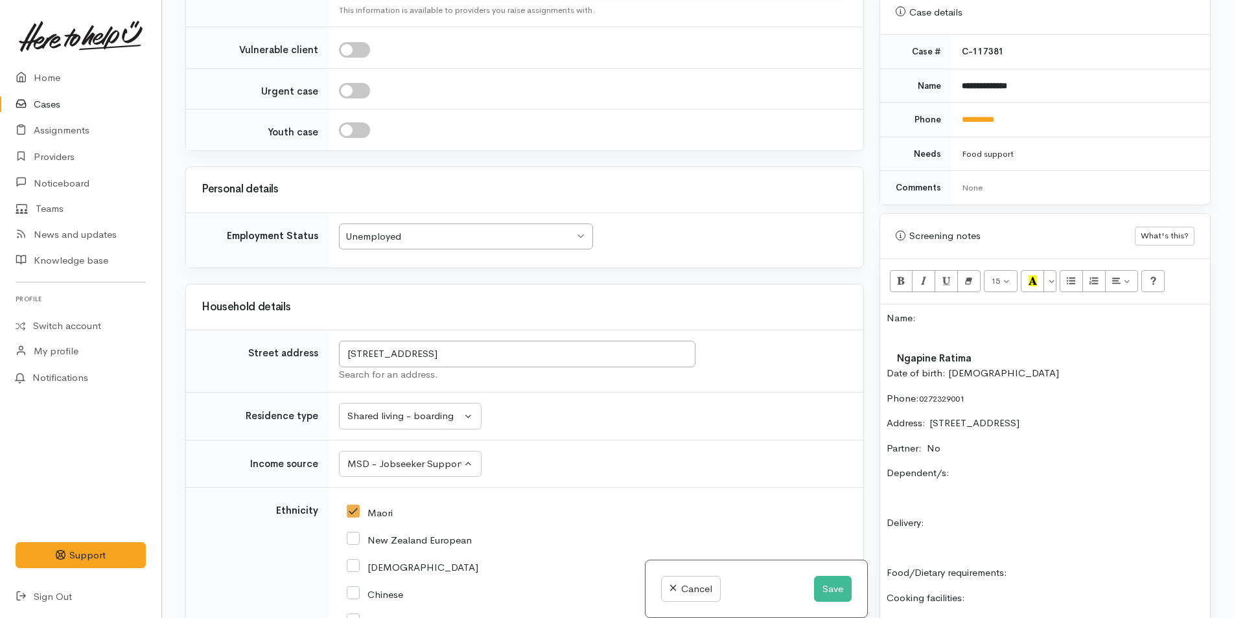
click at [1052, 461] on div "Name: Ngapine Ratima Date of birth: 27/4/1991 Phone:  0272329001 Address:  5/20…" at bounding box center [1045, 526] width 330 height 443
click at [1000, 524] on p "Delivery:" at bounding box center [1044, 523] width 317 height 15
click at [1057, 566] on p "Food/Dietary requirements:" at bounding box center [1044, 573] width 317 height 15
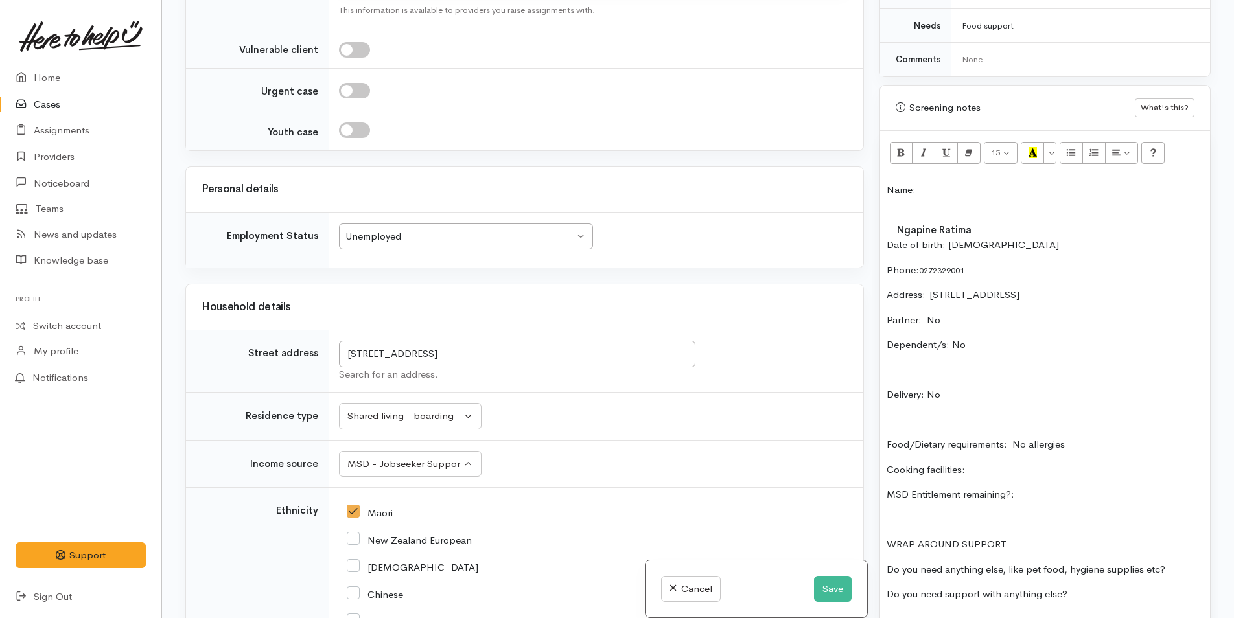
scroll to position [648, 0]
click at [1001, 474] on p "Cooking facilities:" at bounding box center [1044, 468] width 317 height 15
click at [1068, 483] on div "Name: Ngapine Ratima Date of birth: 27/4/1991 Phone:  0272329001 Address:  5/20…" at bounding box center [1045, 396] width 330 height 443
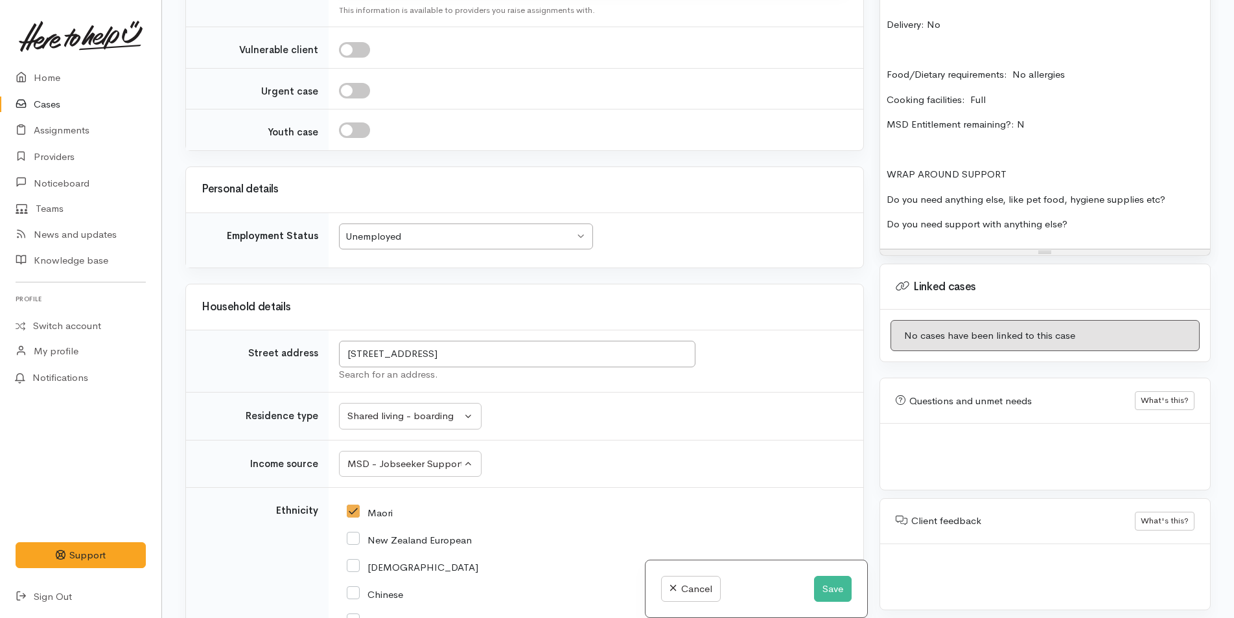
click at [1188, 192] on p "Do you need anything else, like pet food, hygiene supplies etc?" at bounding box center [1044, 199] width 317 height 15
click at [1122, 205] on div "Name: Ngapine Ratima Date of birth: 27/4/1991 Phone:  0272329001 Address:  5/20…" at bounding box center [1045, 27] width 330 height 443
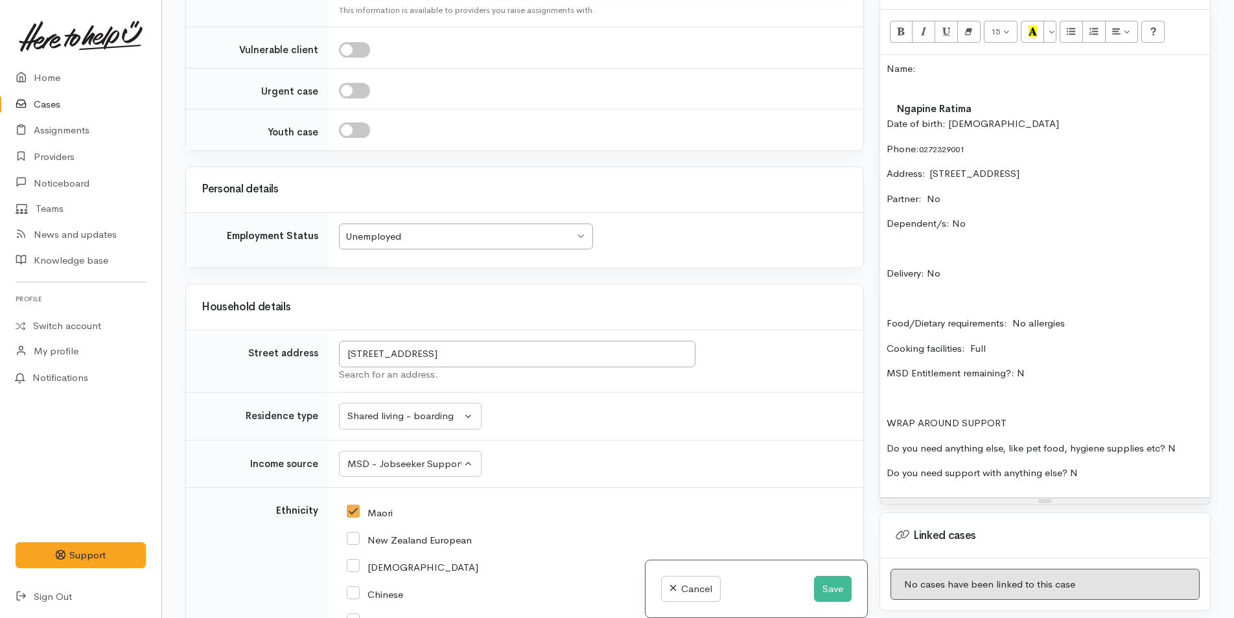
scroll to position [767, 0]
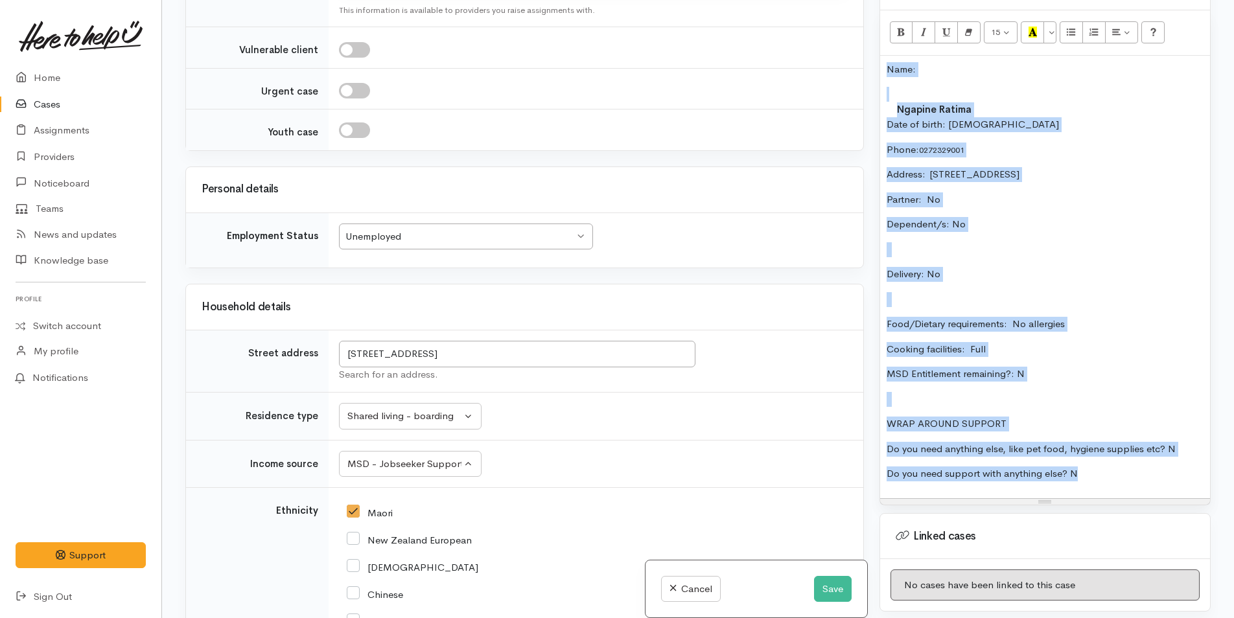
drag, startPoint x: 1088, startPoint y: 465, endPoint x: 814, endPoint y: 47, distance: 499.8
click at [814, 47] on div "Related cases There are other cases potentially from the same person, address o…" at bounding box center [698, 309] width 1041 height 618
click at [968, 33] on icon "Remove Font Style (CTRL+\\)" at bounding box center [968, 32] width 8 height 11
copy div "Name: Ngapine Ratima Date of birth: 27/4/1991 Phone:  0272329001 Address:  5/20…"
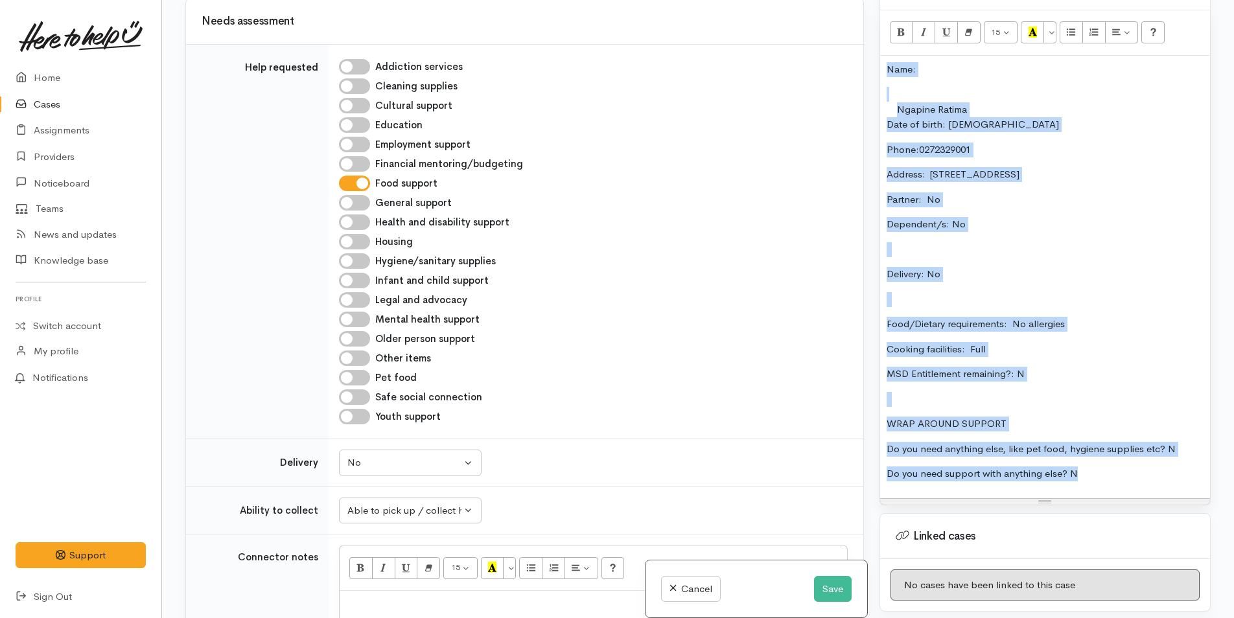
scroll to position [855, 0]
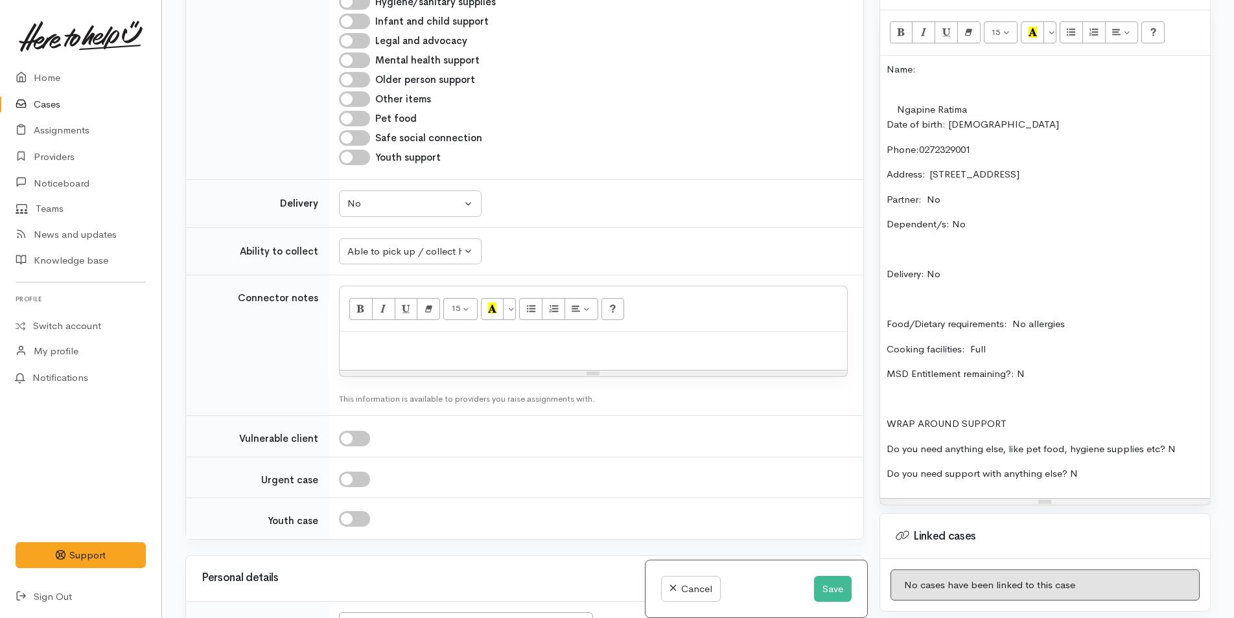
click at [412, 355] on div at bounding box center [593, 351] width 507 height 38
paste div
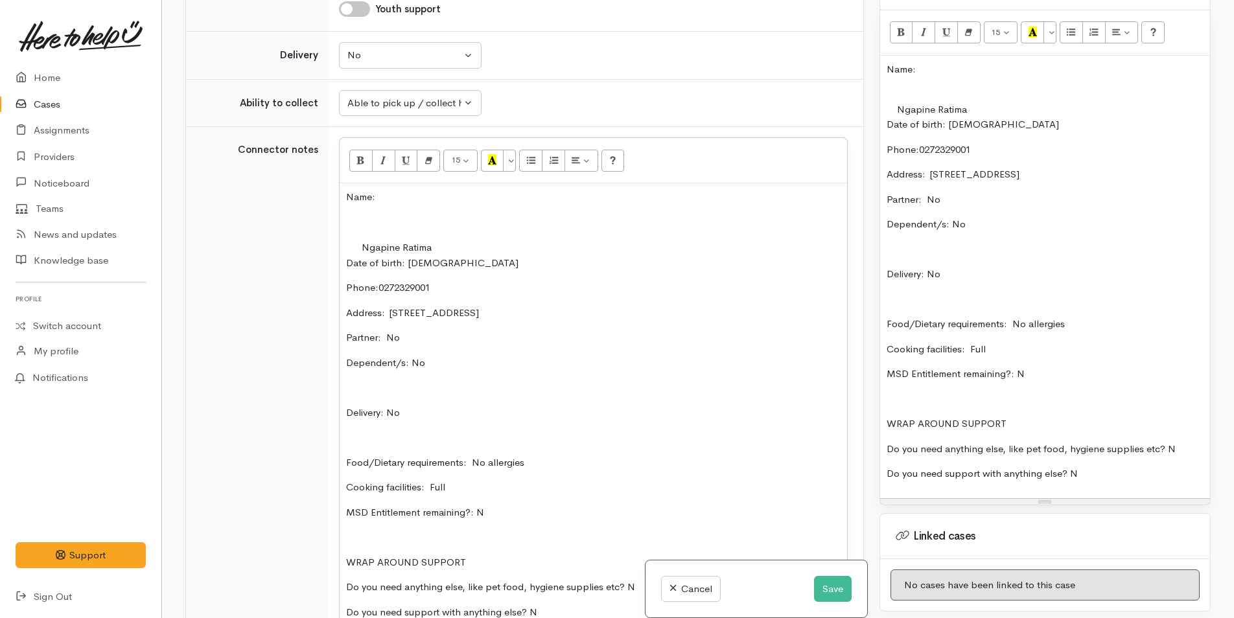
click at [363, 246] on td "Ngapine Ratima" at bounding box center [508, 248] width 325 height 16
click at [390, 207] on div "Name: Ngapine Ratima Date of birth: 27/4/1991 Phone:  0272329001 Address:  5/20…" at bounding box center [593, 409] width 507 height 453
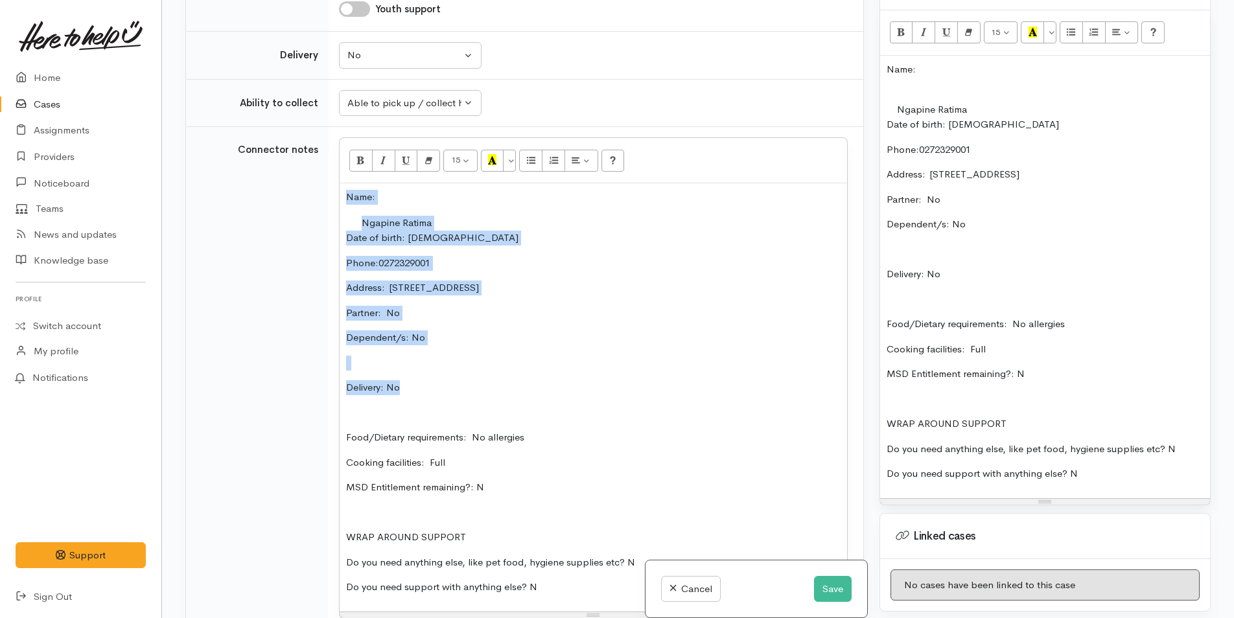
drag, startPoint x: 408, startPoint y: 381, endPoint x: 331, endPoint y: 198, distance: 198.1
click at [331, 198] on td "<p>Name:&nbsp;&nbsp;</p><table style="width: 501.328px; flex-shrink: 0;"><tbody…" at bounding box center [595, 392] width 535 height 531
copy div "Name: Ngapine Ratima Date of birth: 27/4/1991 Phone:  0272329001 Address:  5/20…"
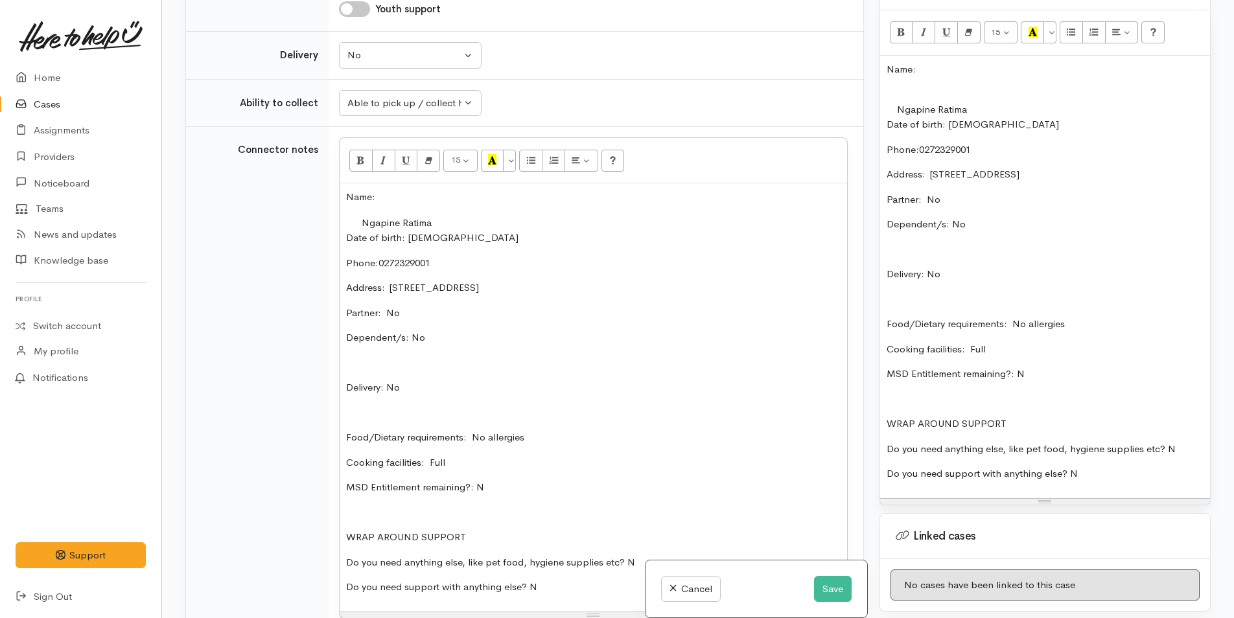
click at [888, 71] on p "Name:" at bounding box center [1044, 69] width 317 height 15
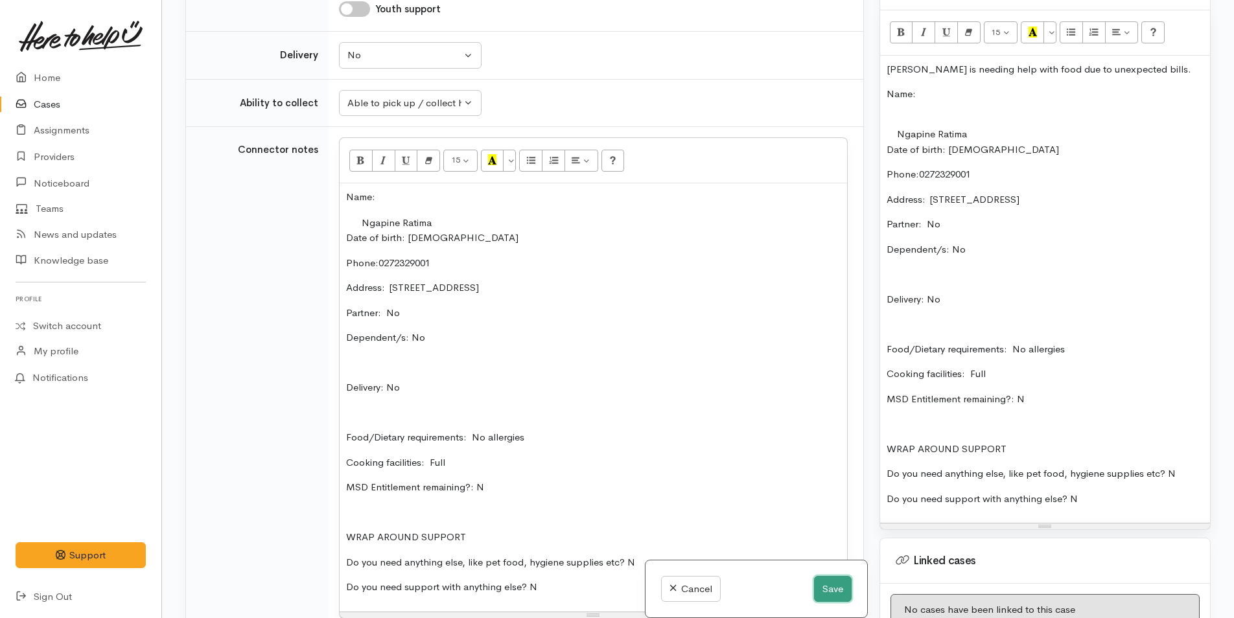
click at [826, 592] on button "Save" at bounding box center [833, 589] width 38 height 27
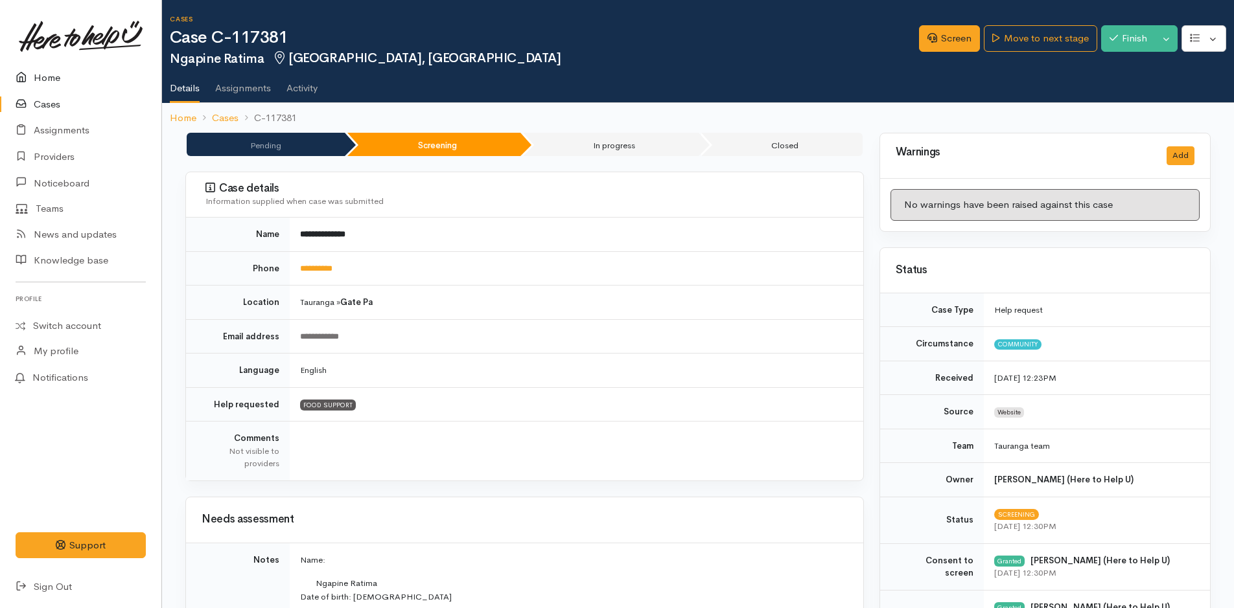
drag, startPoint x: 53, startPoint y: 78, endPoint x: 58, endPoint y: 74, distance: 6.9
click at [54, 76] on link "Home" at bounding box center [80, 78] width 161 height 27
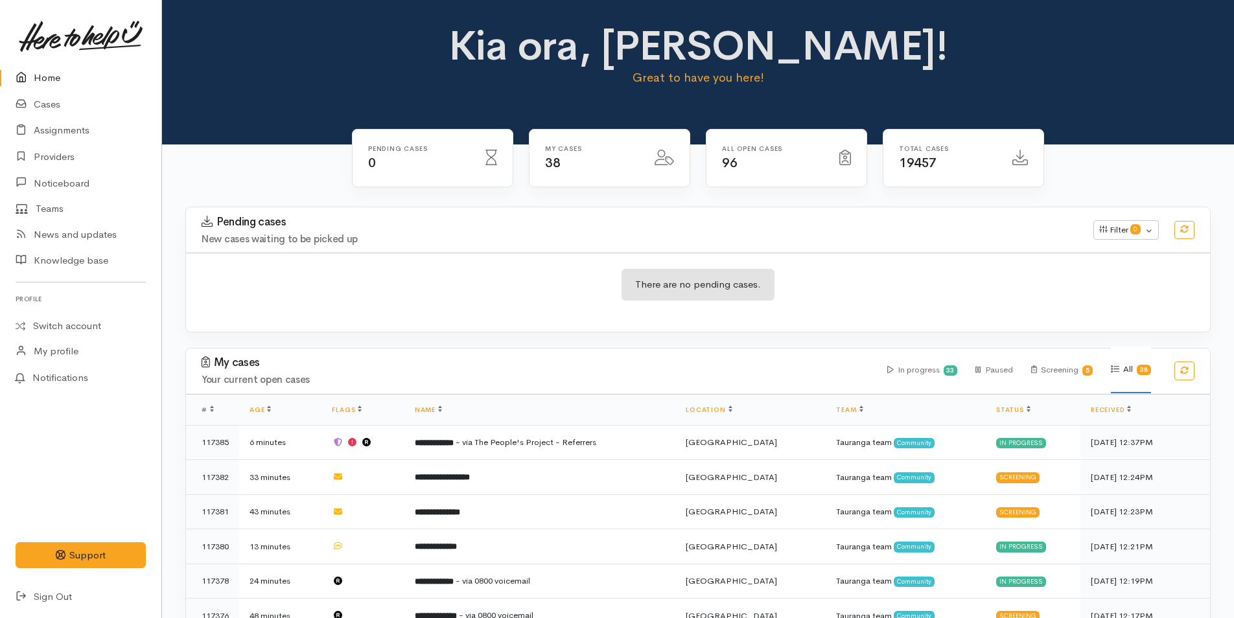
scroll to position [194, 0]
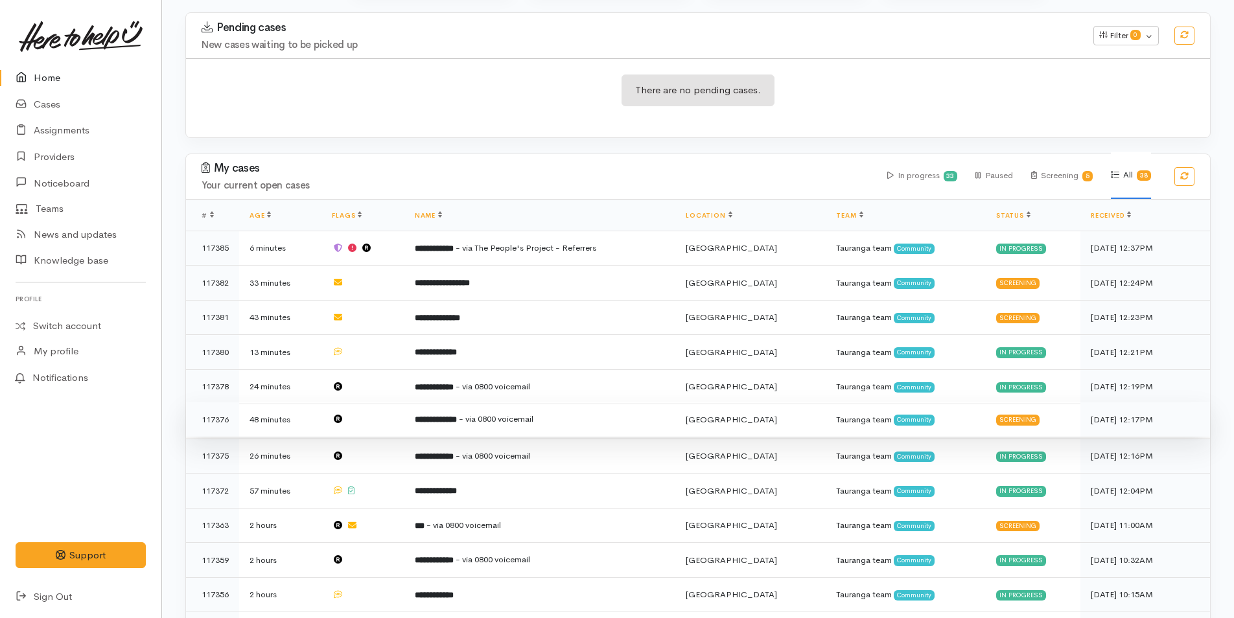
click at [525, 414] on span "- via 0800 voicemail" at bounding box center [496, 418] width 75 height 11
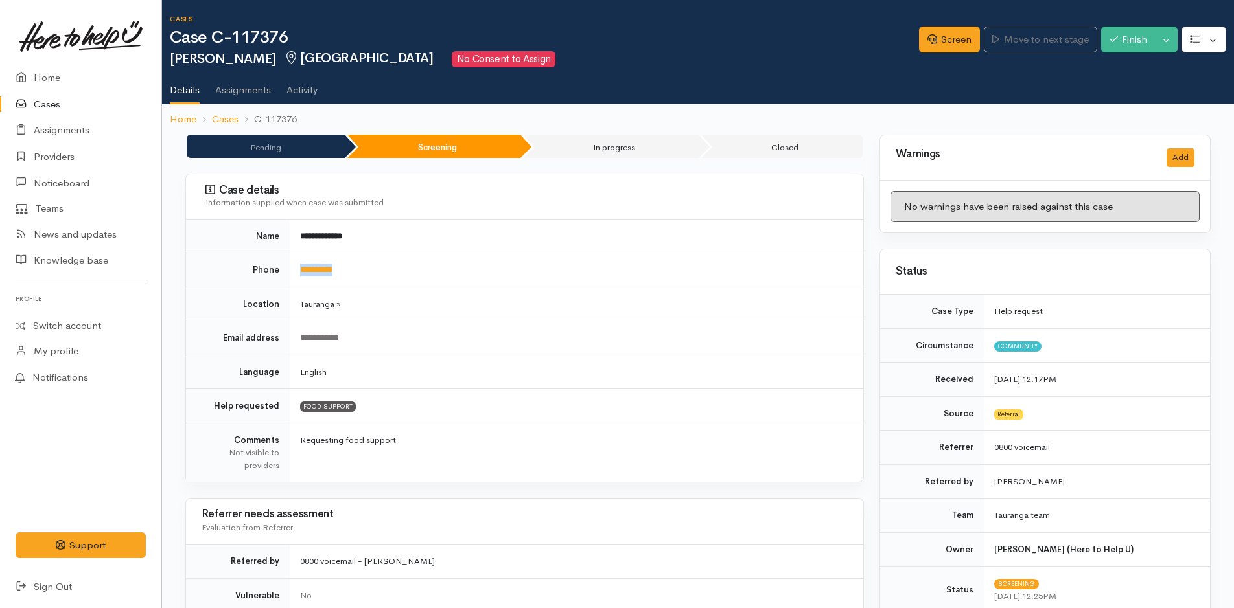
drag, startPoint x: 357, startPoint y: 262, endPoint x: 294, endPoint y: 274, distance: 63.9
click at [294, 274] on td "**********" at bounding box center [576, 270] width 573 height 34
copy link "**********"
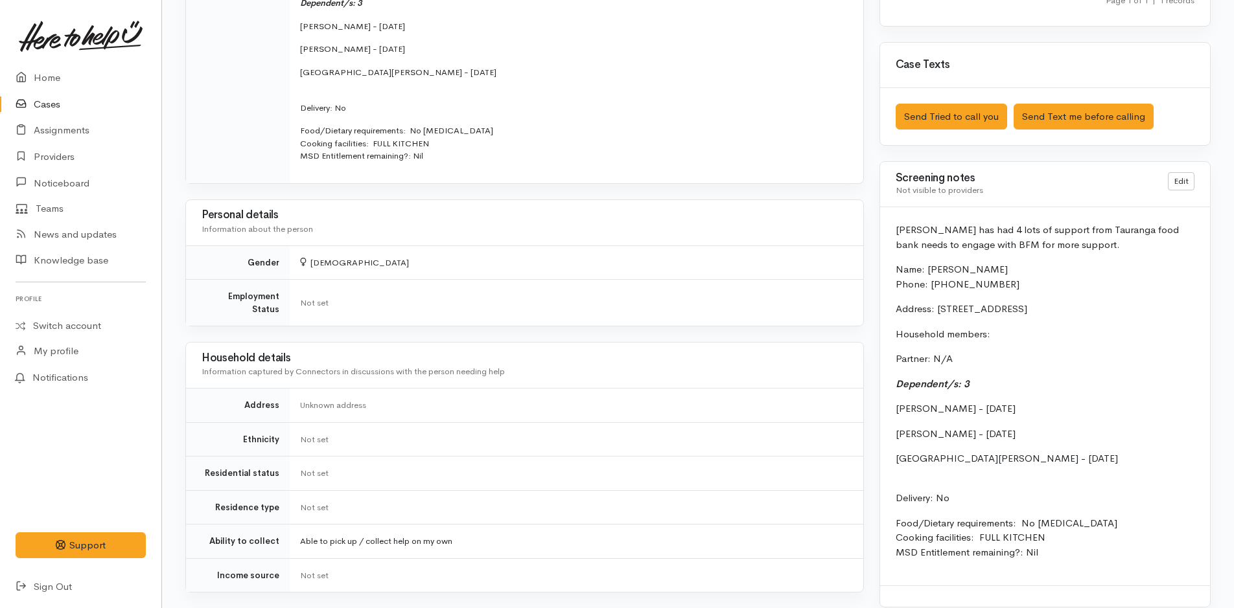
scroll to position [1087, 0]
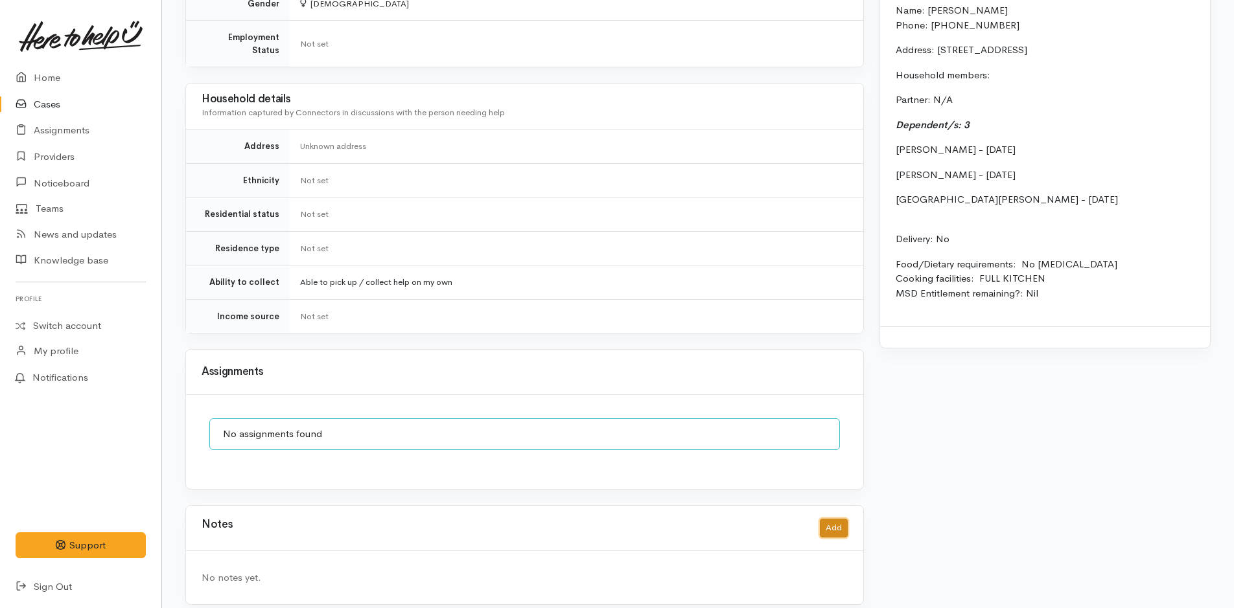
click at [830, 519] on button "Add" at bounding box center [834, 528] width 28 height 19
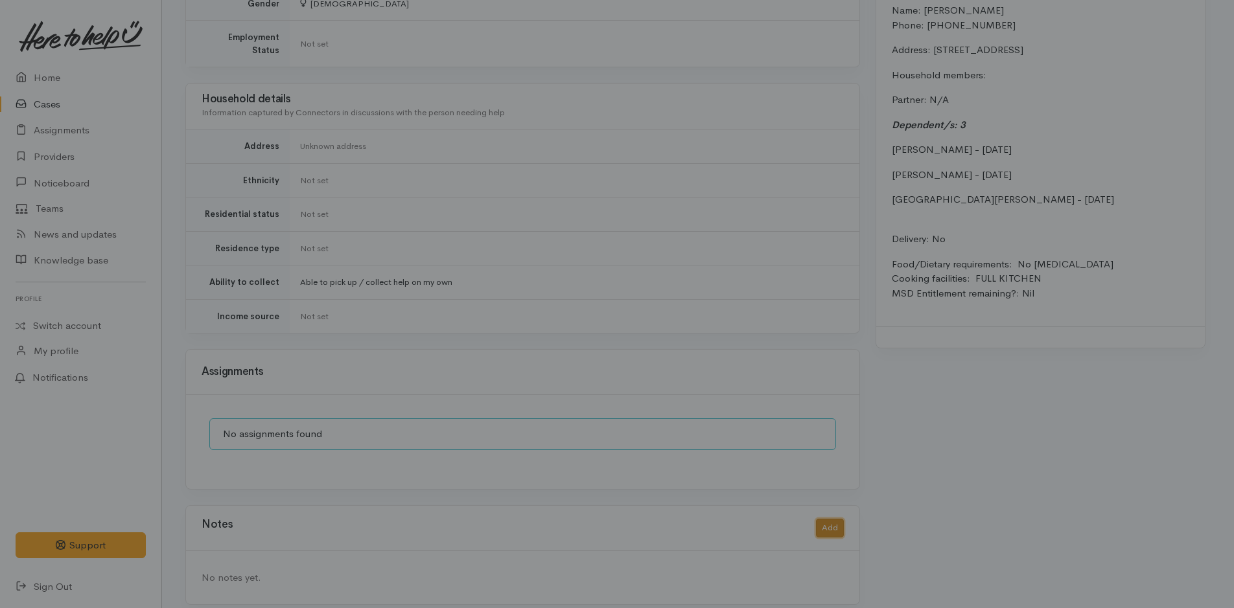
scroll to position [1077, 0]
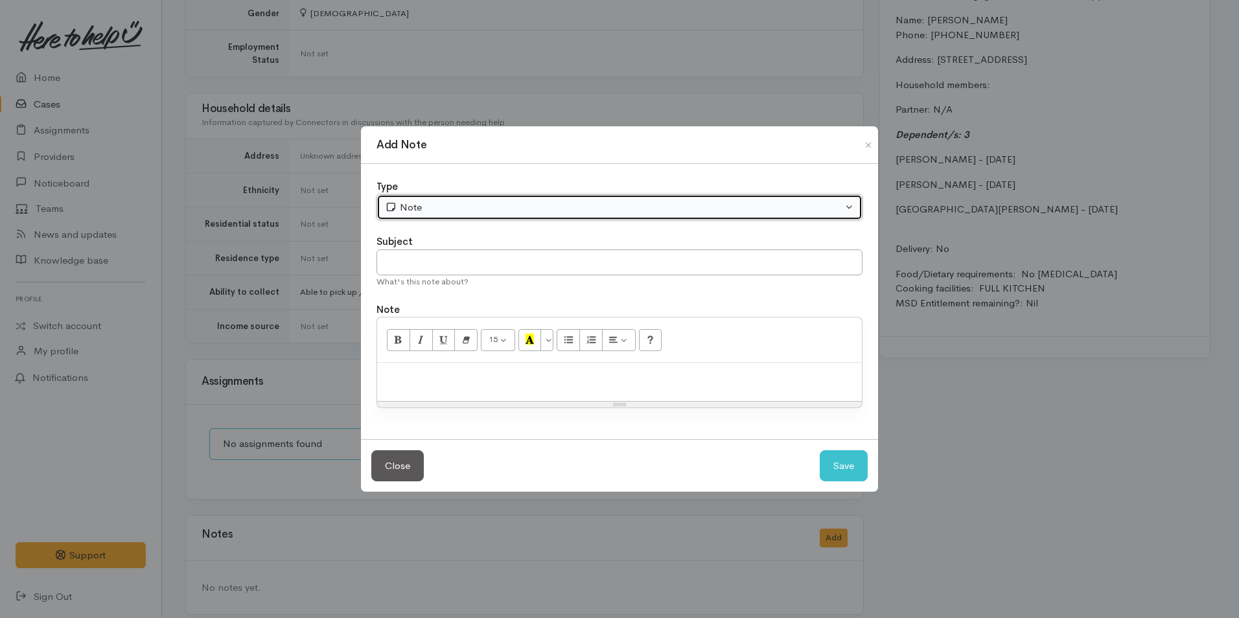
click at [500, 213] on div "Note" at bounding box center [613, 207] width 457 height 15
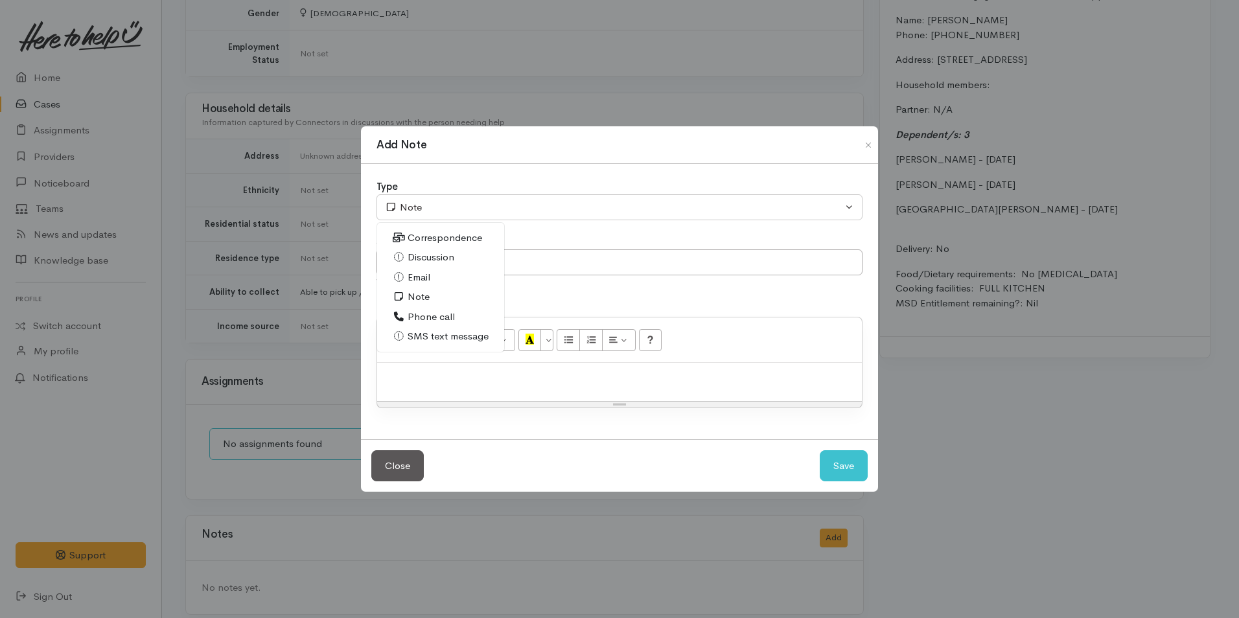
click at [449, 310] on span "Phone call" at bounding box center [431, 317] width 47 height 15
select select "3"
click at [510, 390] on div at bounding box center [619, 382] width 485 height 38
click at [529, 384] on div at bounding box center [619, 382] width 485 height 38
paste div
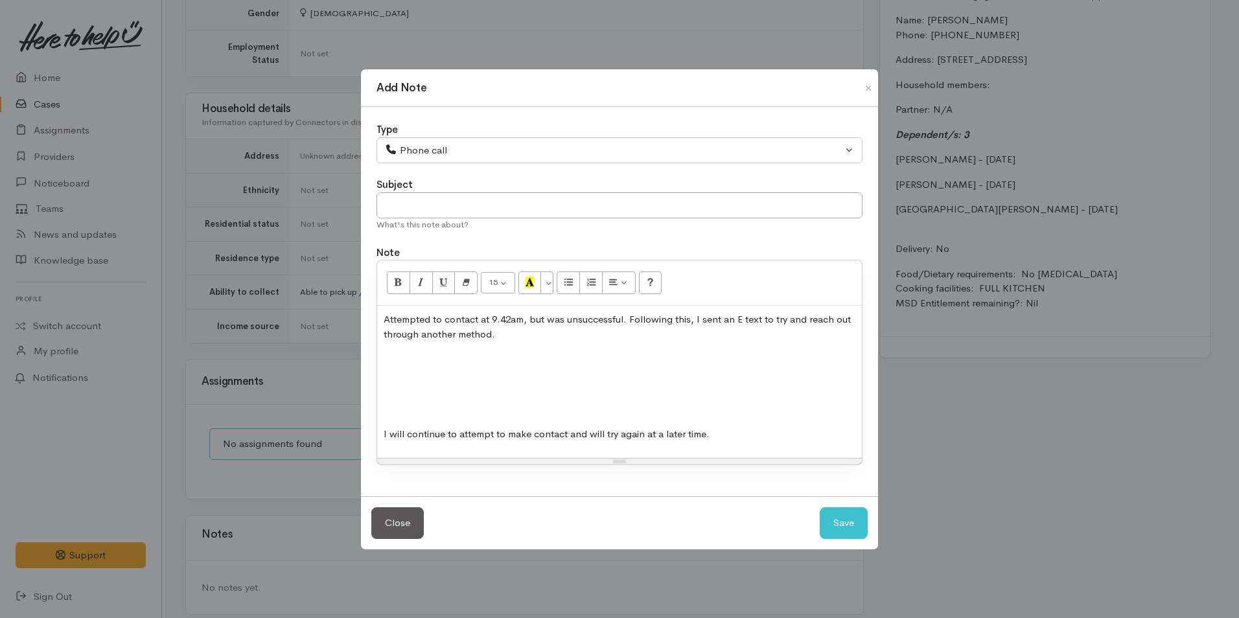
click at [478, 404] on p at bounding box center [620, 409] width 472 height 15
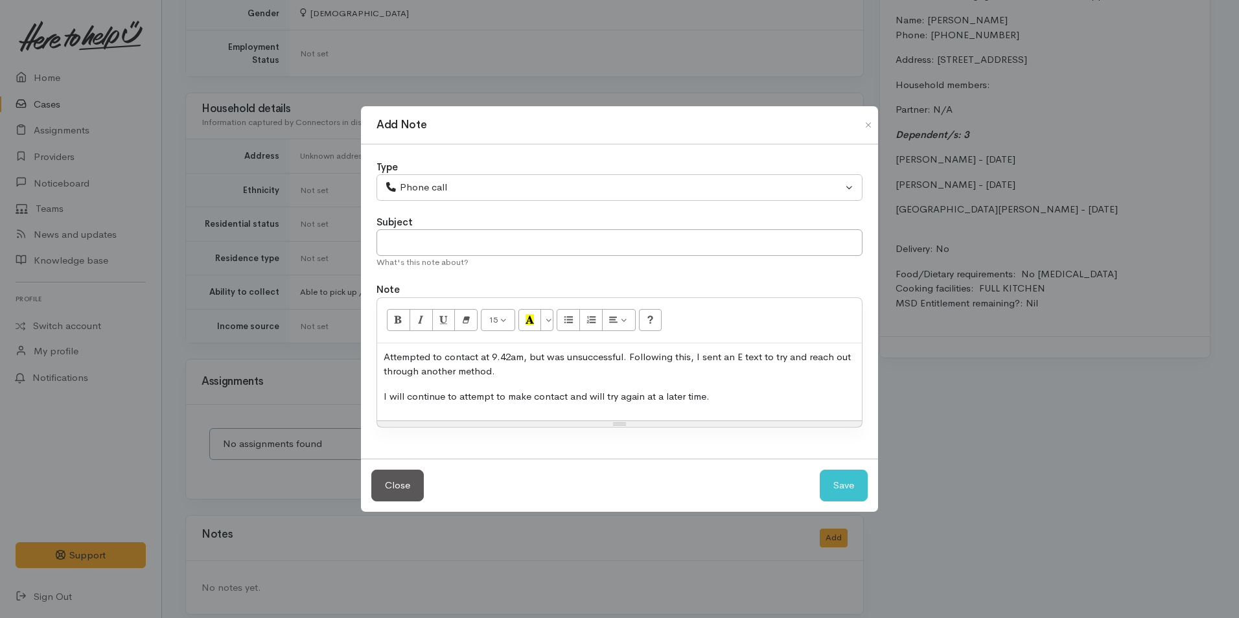
click at [516, 353] on p "Attempted to contact at 9.42am, but was unsuccessful. Following this, I sent an…" at bounding box center [620, 364] width 472 height 29
click at [862, 489] on button "Save" at bounding box center [844, 486] width 48 height 32
select select "1"
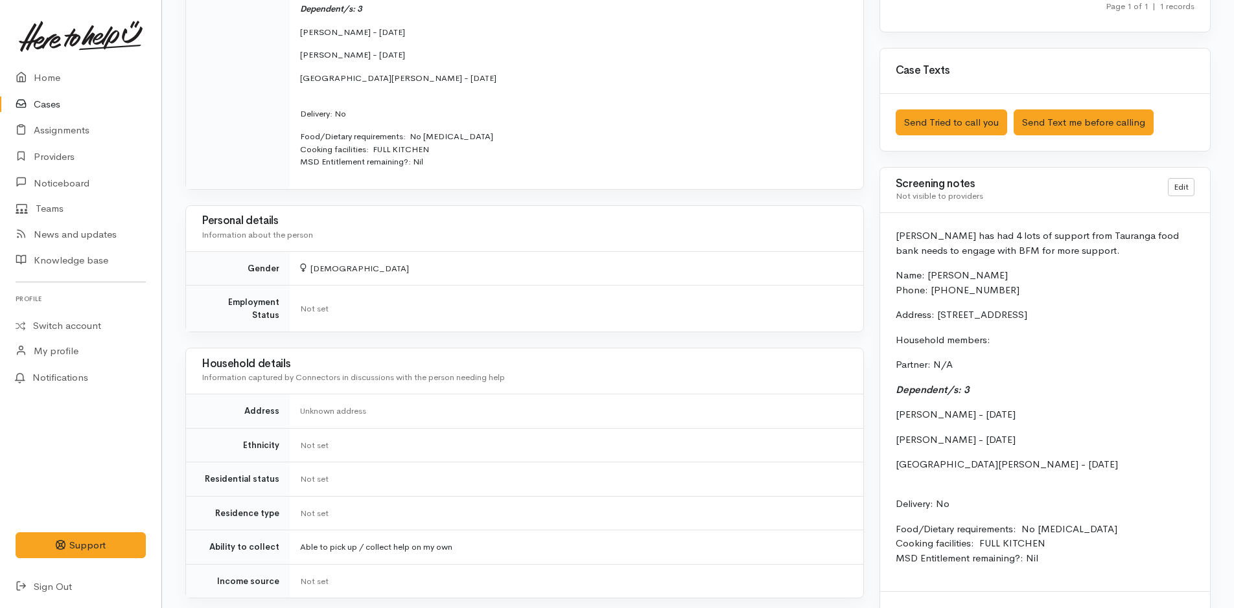
scroll to position [818, 0]
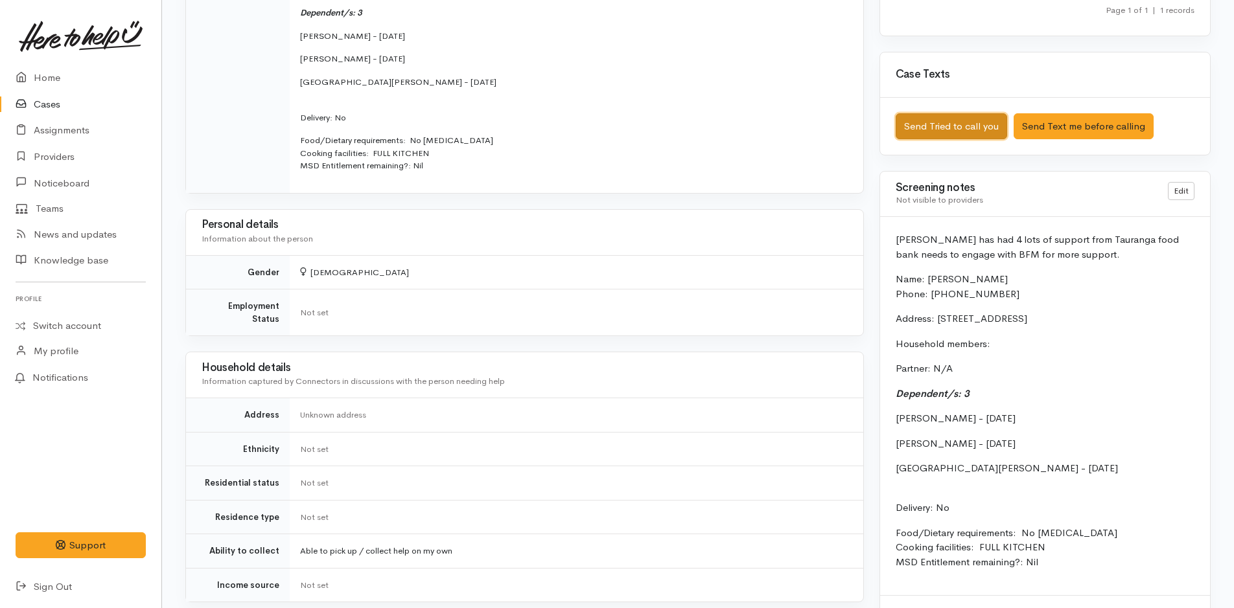
click at [989, 127] on button "Send Tried to call you" at bounding box center [950, 126] width 111 height 27
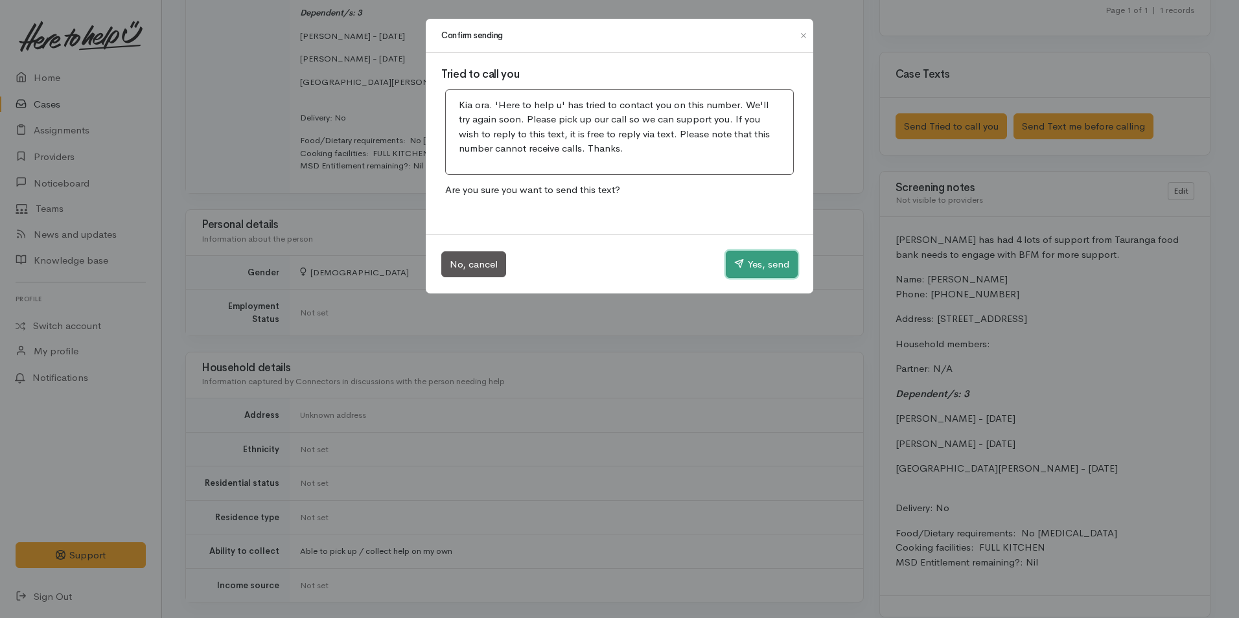
click at [752, 259] on button "Yes, send" at bounding box center [762, 264] width 72 height 27
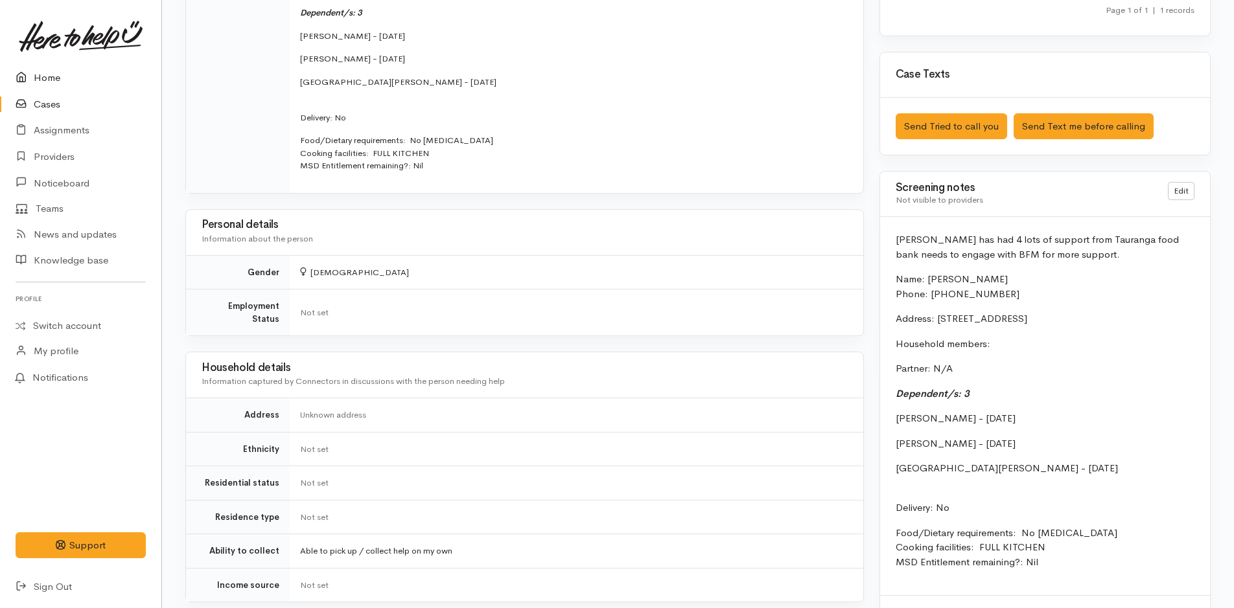
click at [52, 78] on link "Home" at bounding box center [80, 78] width 161 height 27
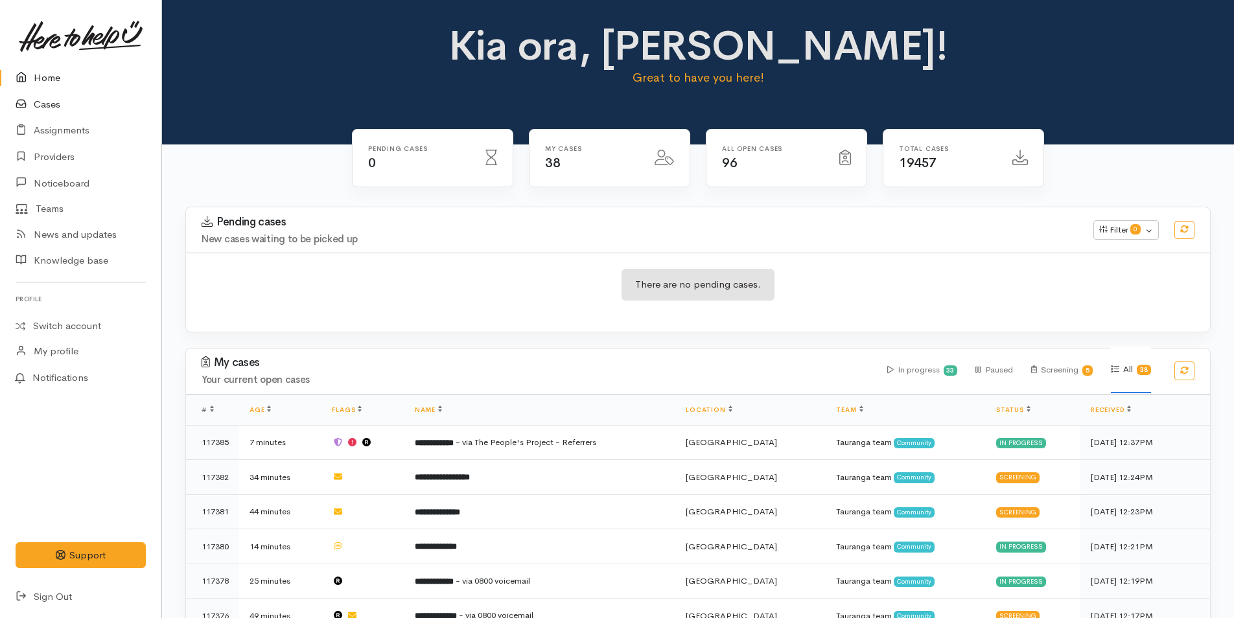
click at [51, 94] on link "Cases" at bounding box center [80, 104] width 161 height 27
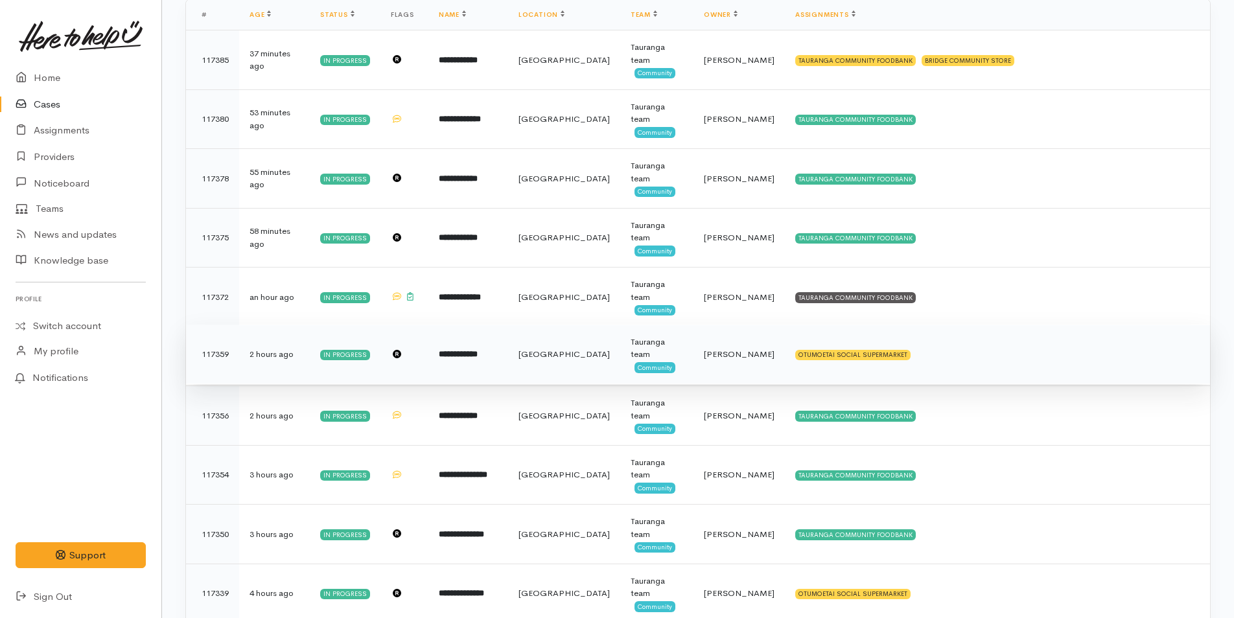
scroll to position [194, 0]
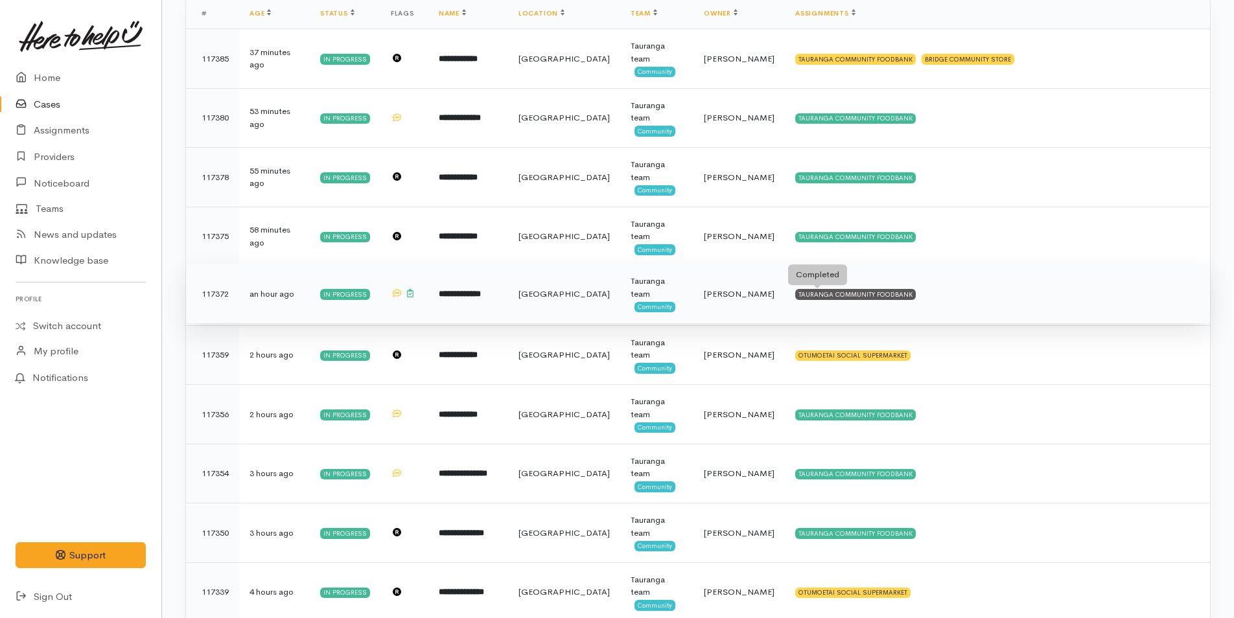
click at [838, 299] on div "TAURANGA COMMUNITY FOODBANK" at bounding box center [855, 294] width 121 height 10
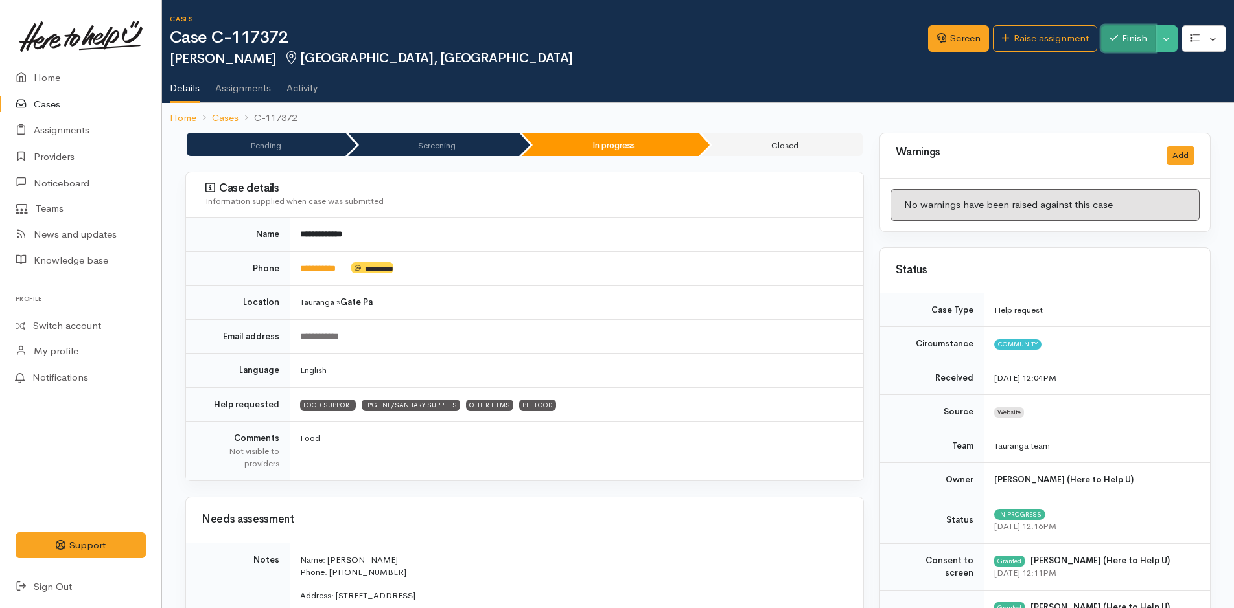
click at [1130, 32] on button "Finish" at bounding box center [1128, 38] width 54 height 27
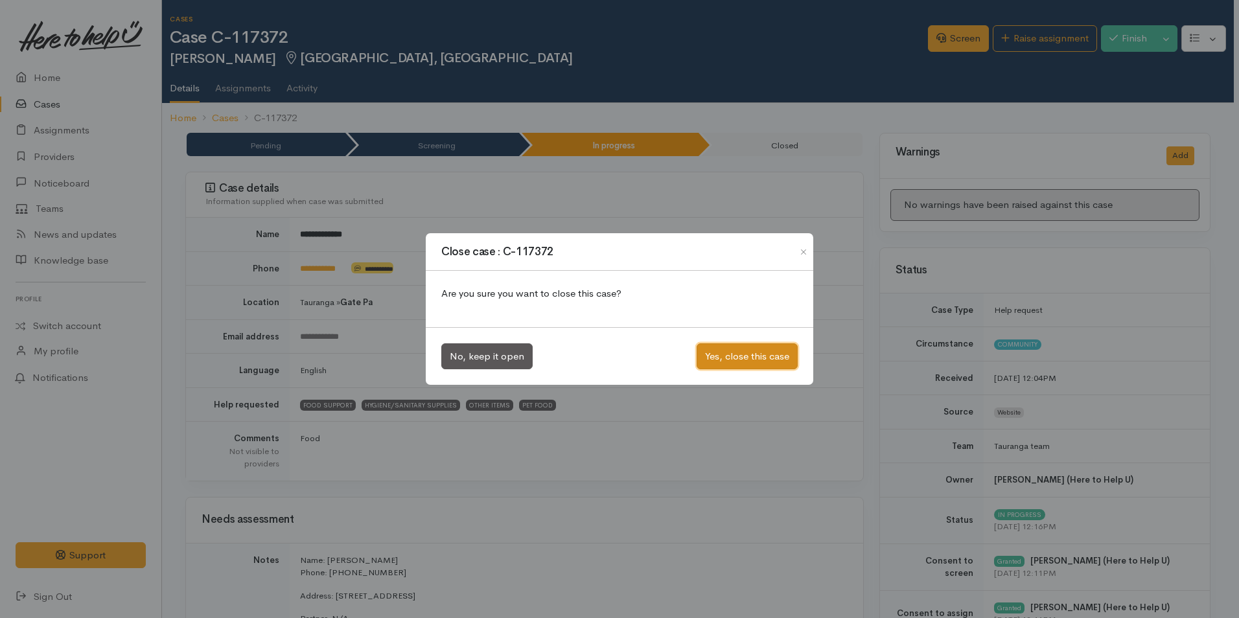
click at [782, 349] on button "Yes, close this case" at bounding box center [747, 356] width 101 height 27
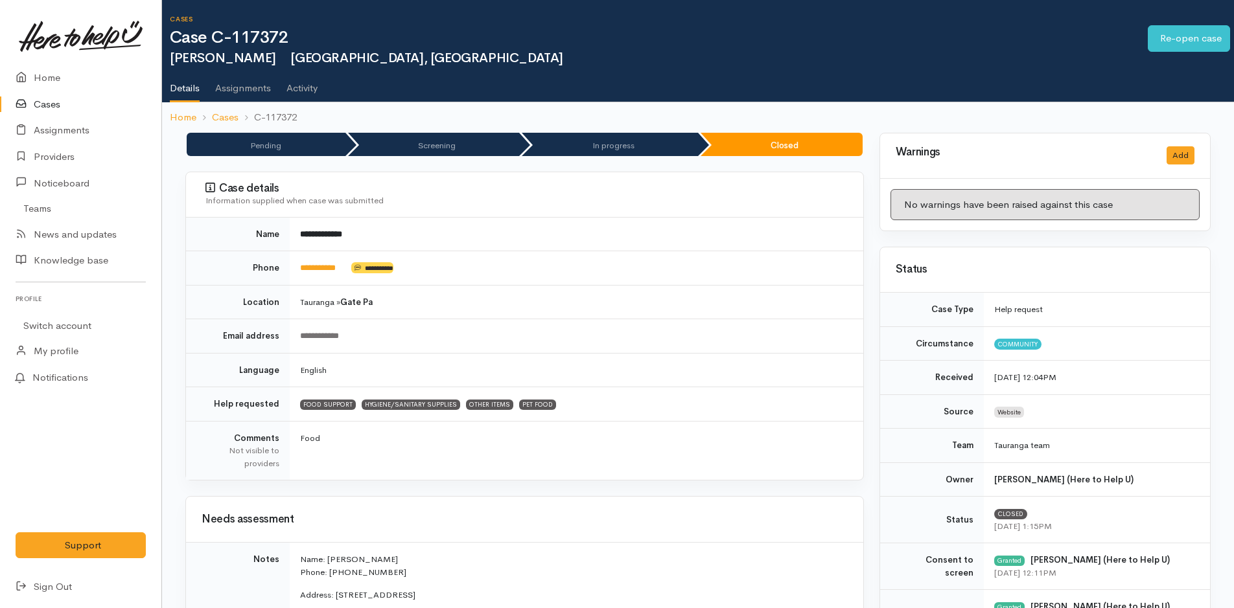
click at [47, 102] on link "Cases" at bounding box center [80, 104] width 161 height 27
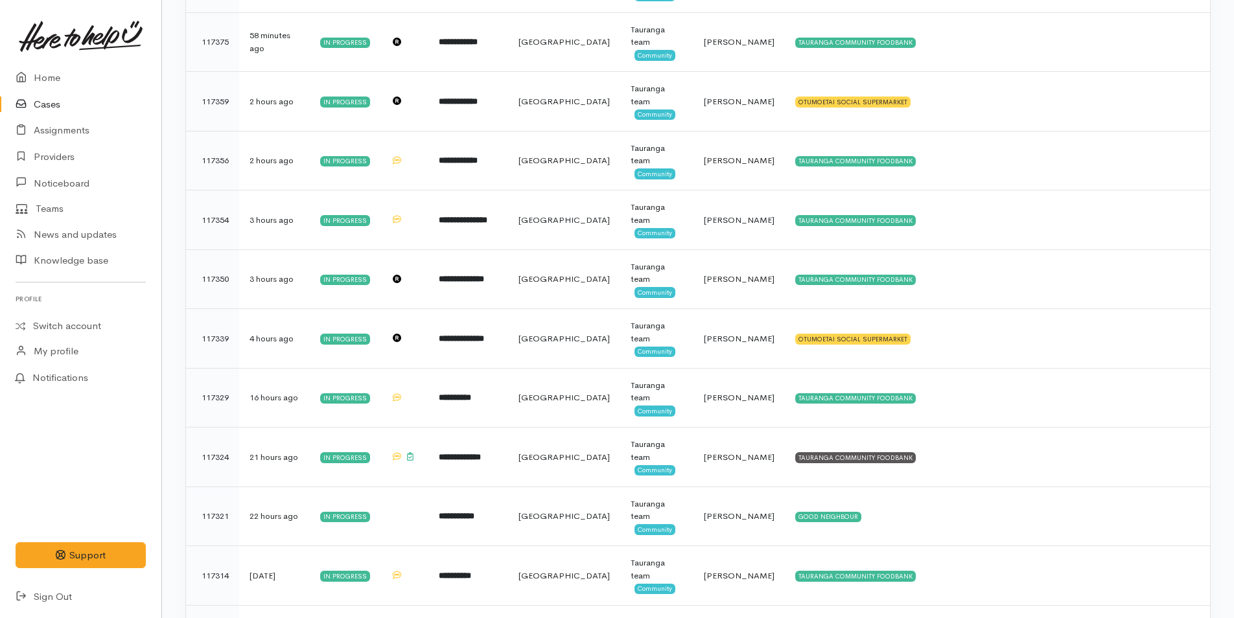
scroll to position [454, 0]
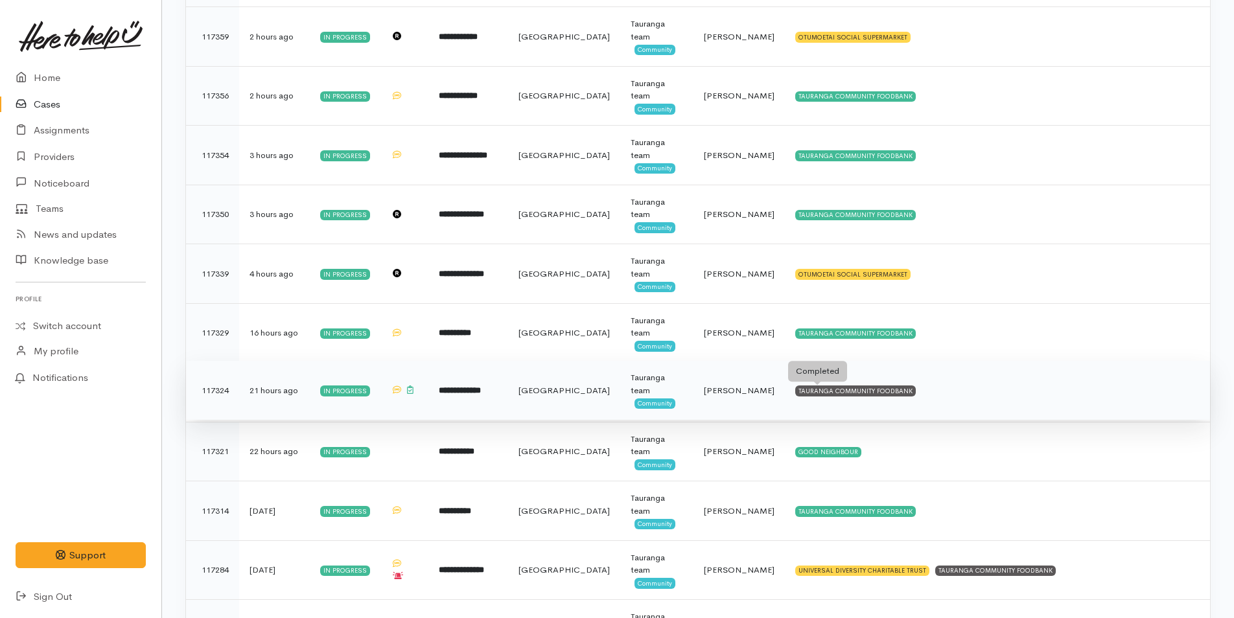
click at [857, 387] on div "TAURANGA COMMUNITY FOODBANK" at bounding box center [855, 391] width 121 height 10
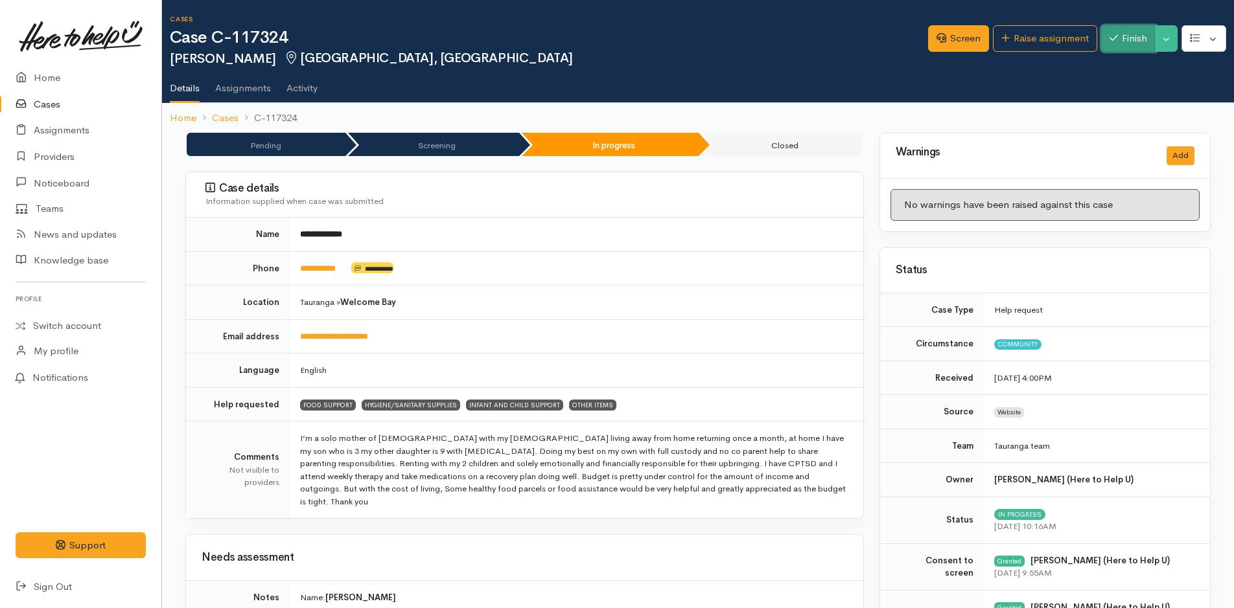
click at [1118, 34] on button "Finish" at bounding box center [1128, 38] width 54 height 27
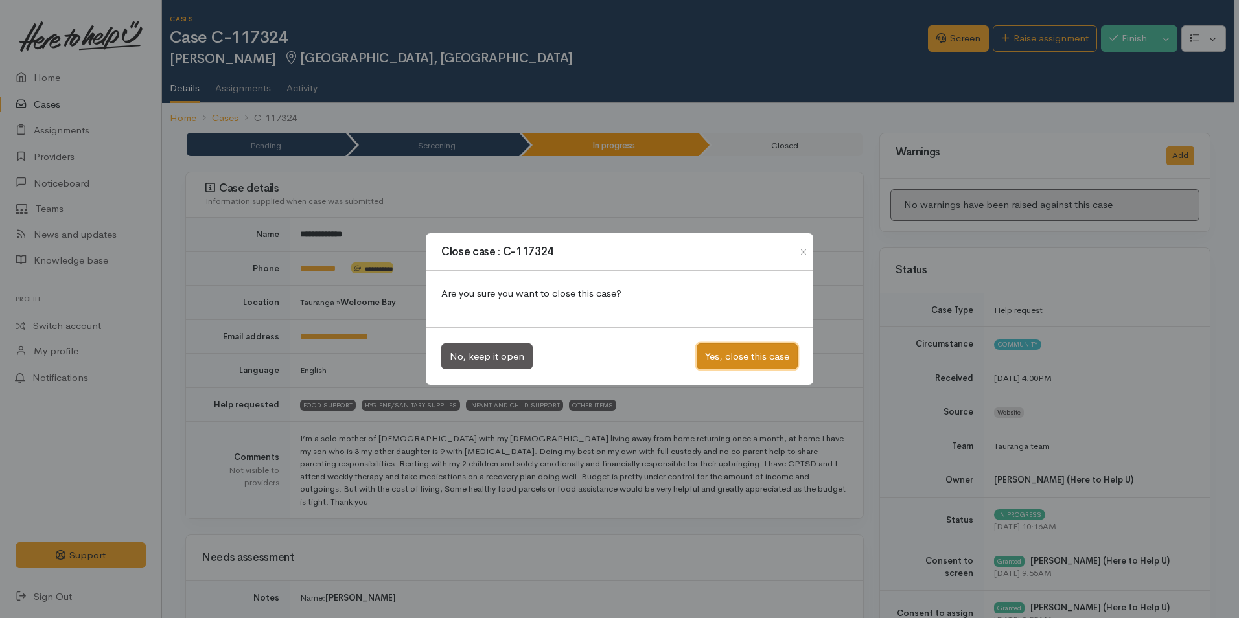
click at [773, 359] on button "Yes, close this case" at bounding box center [747, 356] width 101 height 27
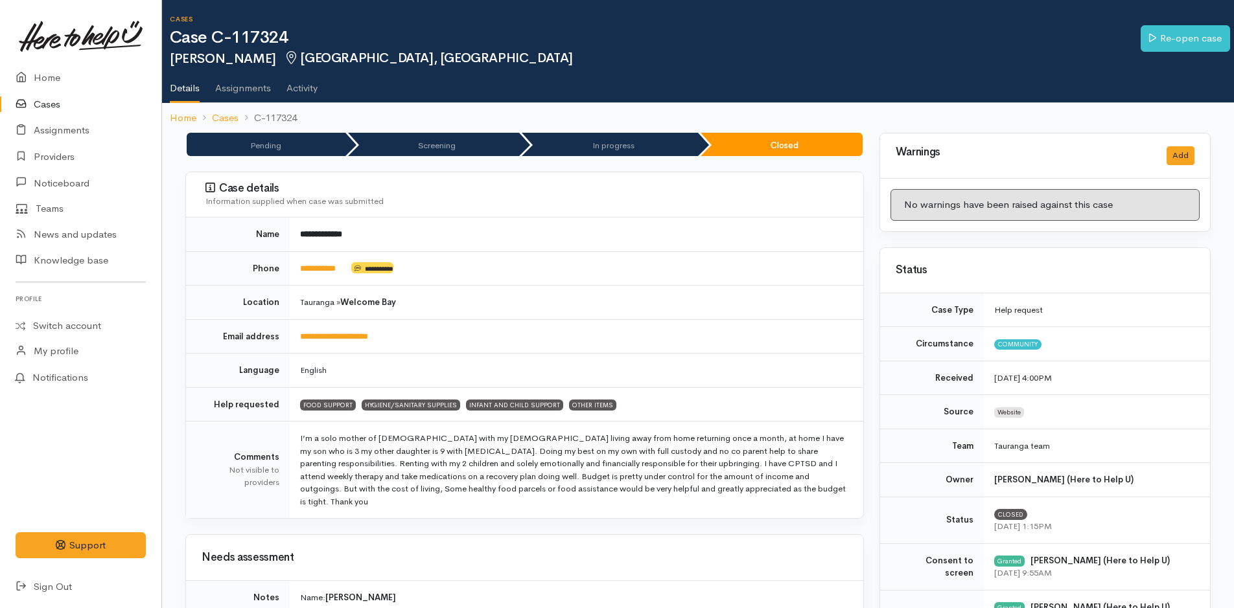
click at [47, 102] on link "Cases" at bounding box center [80, 104] width 161 height 27
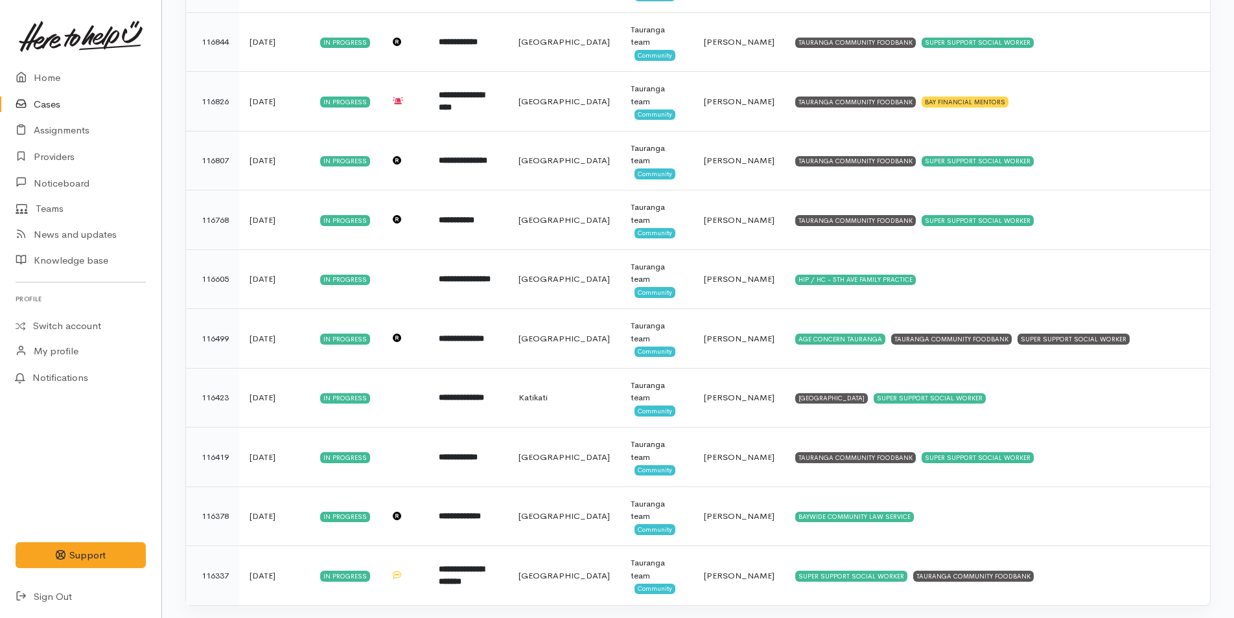
scroll to position [1481, 0]
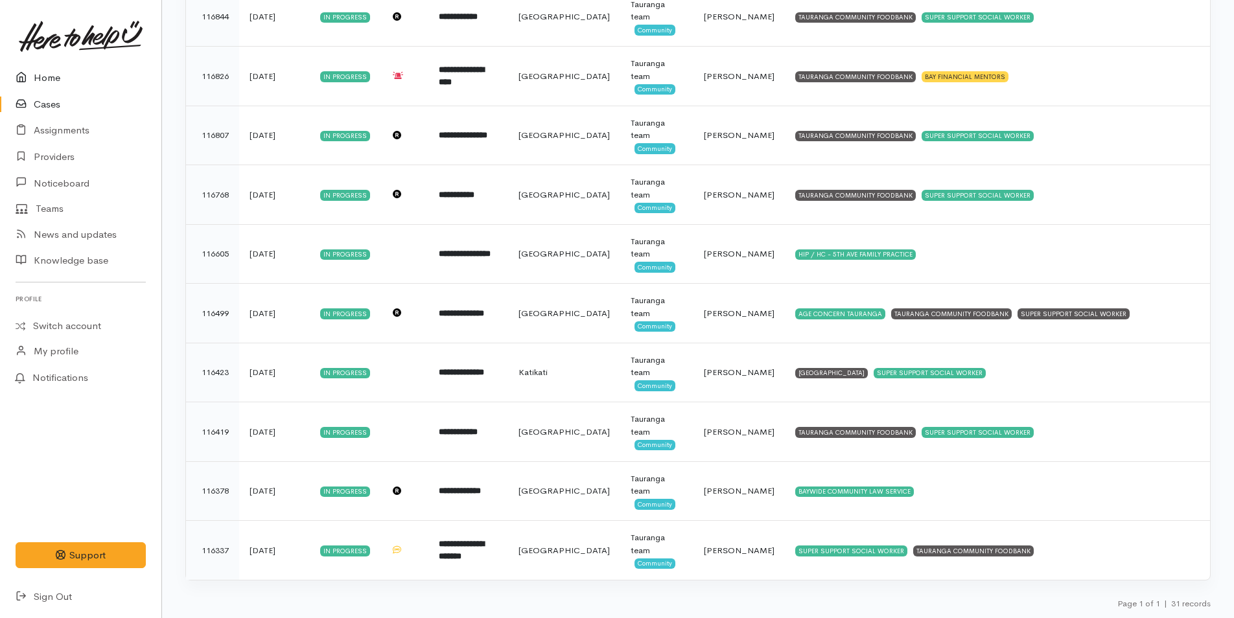
click at [45, 76] on link "Home" at bounding box center [80, 78] width 161 height 27
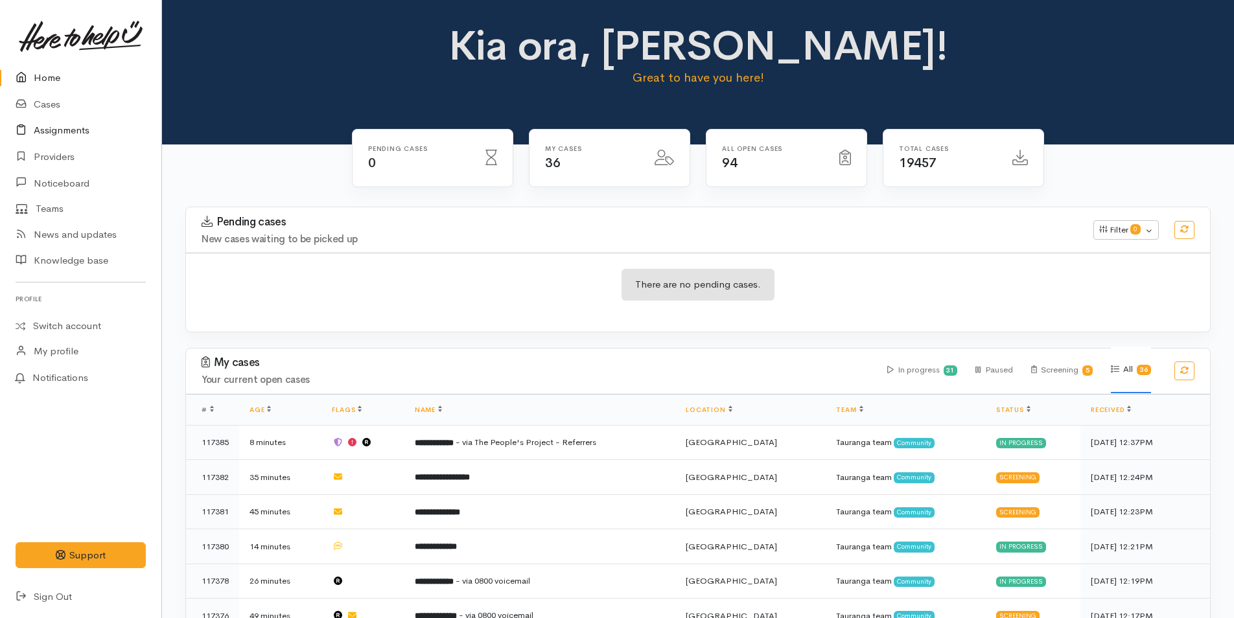
click at [71, 128] on link "Assignments" at bounding box center [80, 130] width 161 height 27
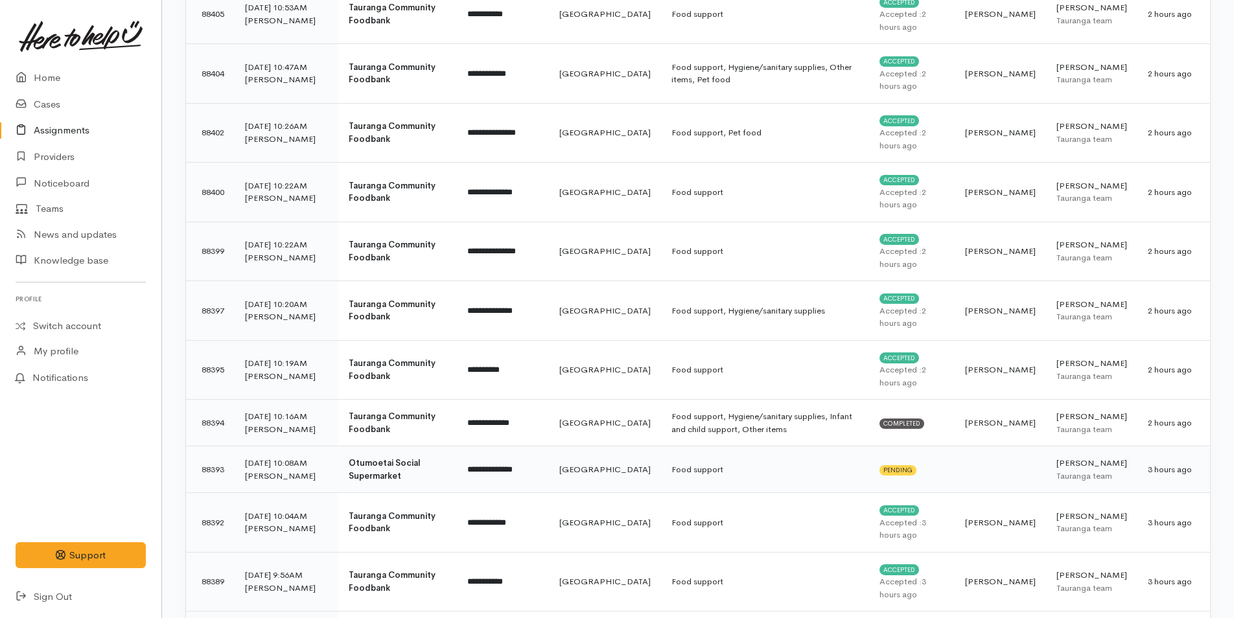
scroll to position [1037, 0]
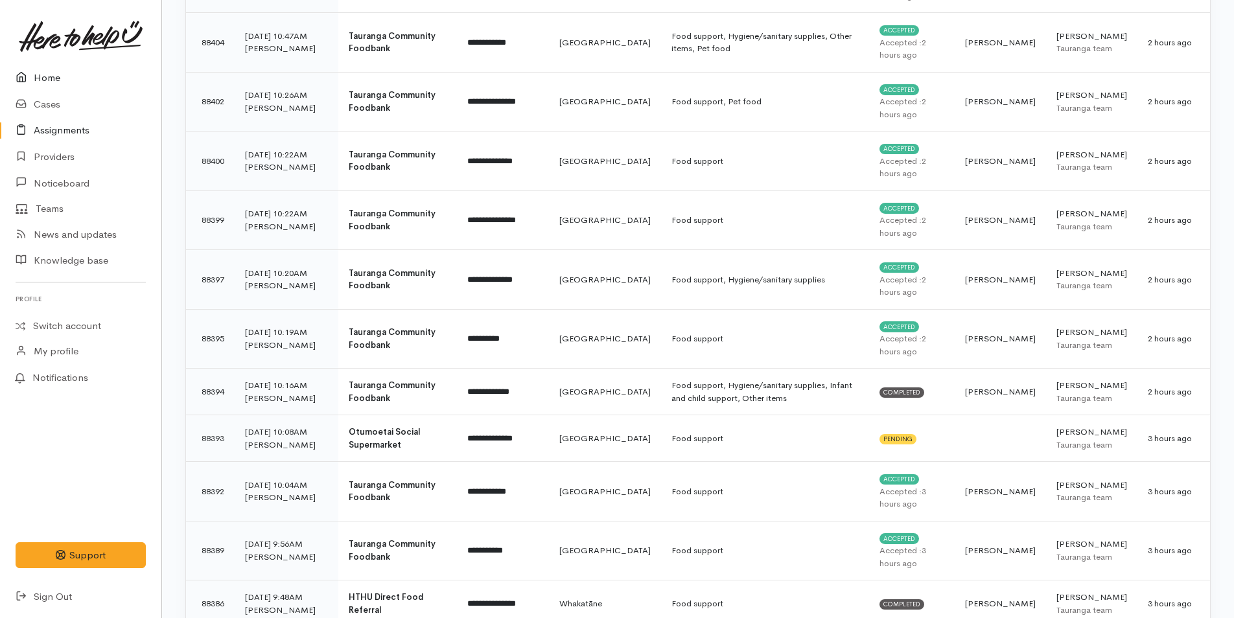
click at [49, 77] on link "Home" at bounding box center [80, 78] width 161 height 27
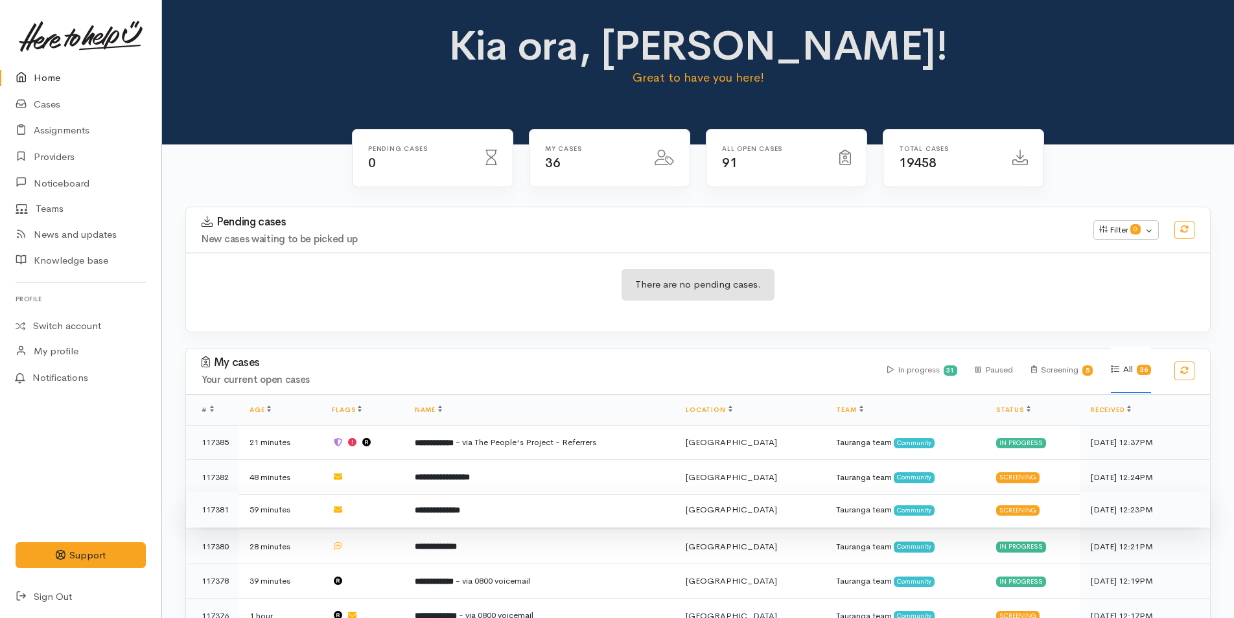
click at [560, 515] on td "**********" at bounding box center [539, 509] width 271 height 35
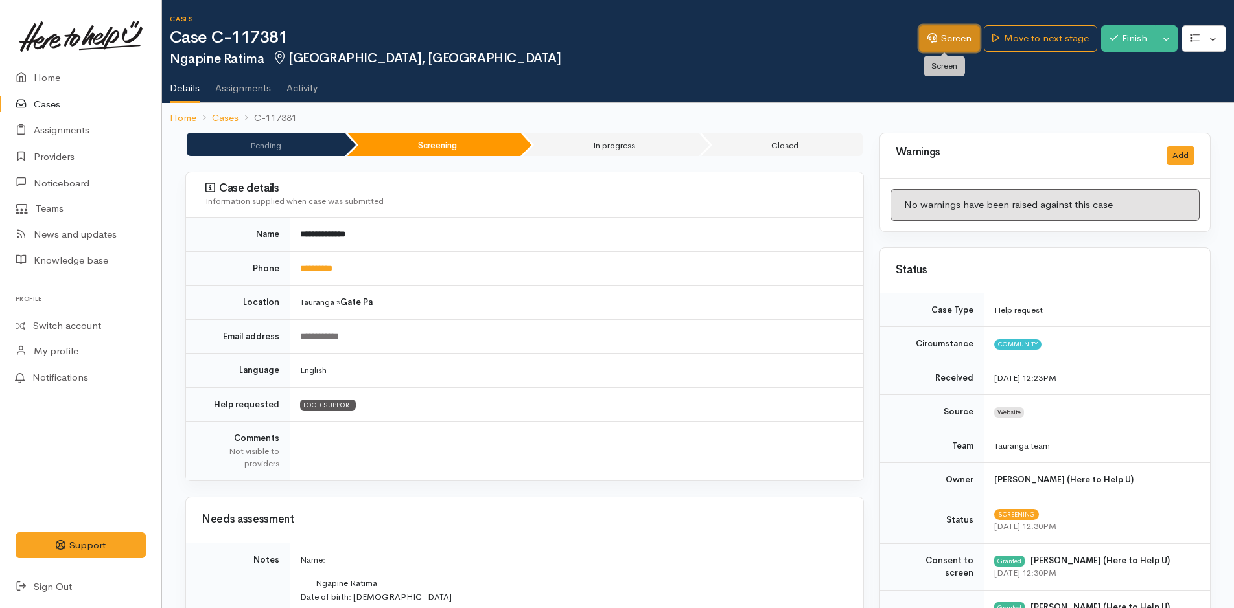
click at [954, 40] on link "Screen" at bounding box center [949, 38] width 61 height 27
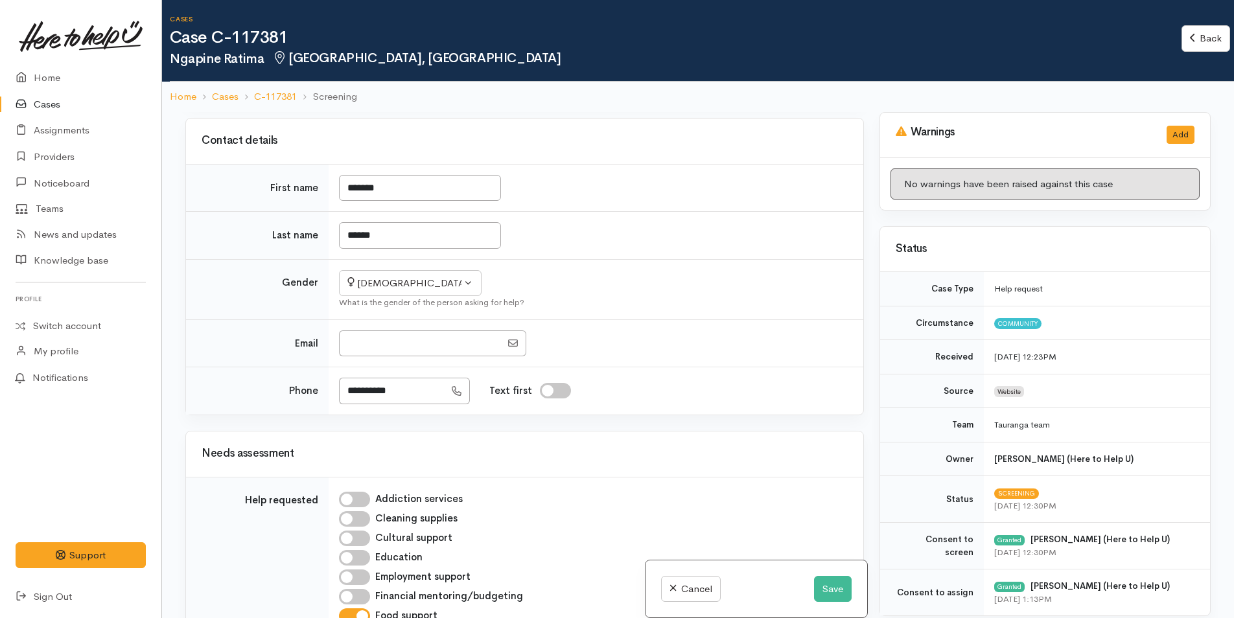
scroll to position [245, 0]
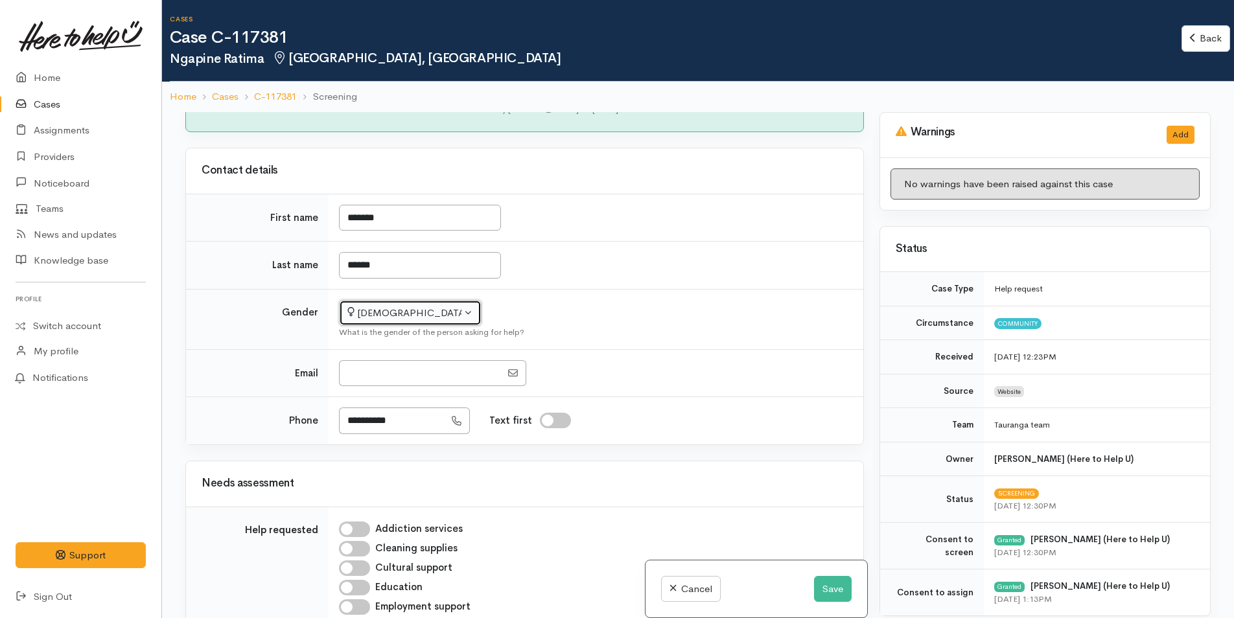
click at [434, 312] on div "[DEMOGRAPHIC_DATA]" at bounding box center [404, 313] width 114 height 15
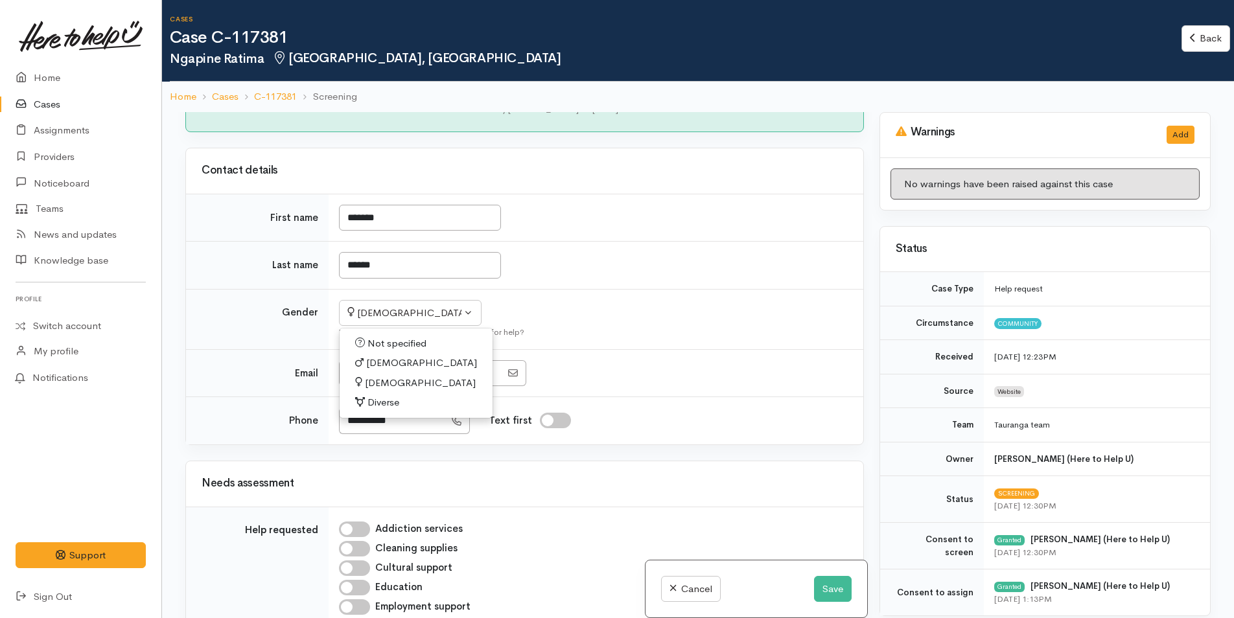
click at [393, 363] on link "[DEMOGRAPHIC_DATA]" at bounding box center [416, 363] width 153 height 20
select select "[DEMOGRAPHIC_DATA]"
click at [823, 592] on button "Save" at bounding box center [833, 589] width 38 height 27
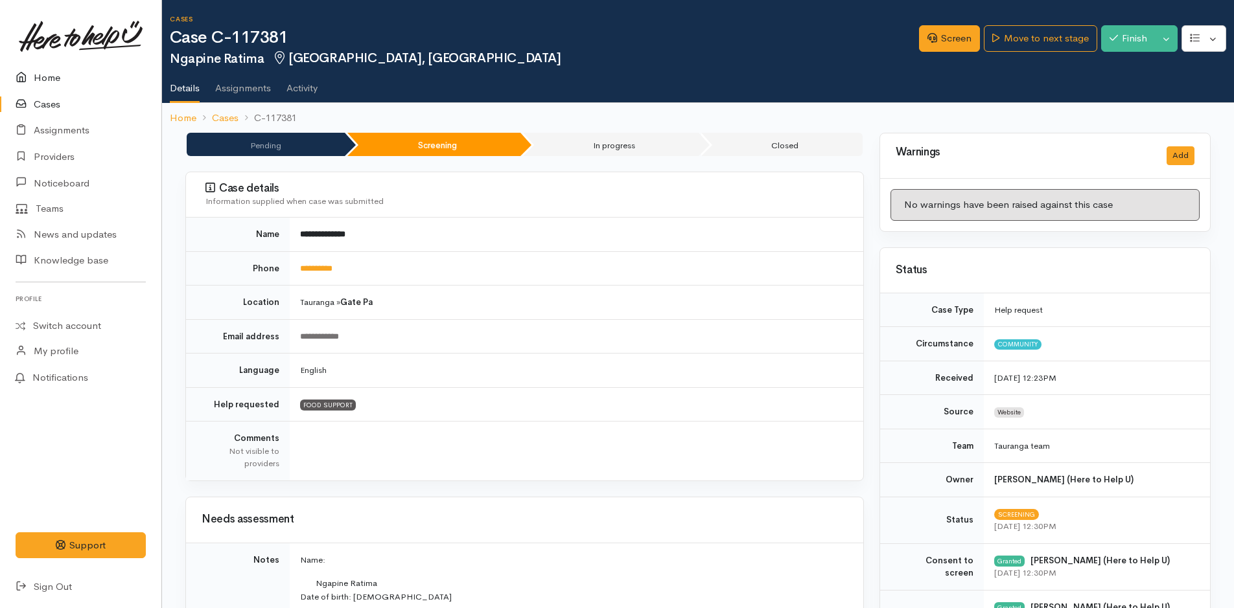
drag, startPoint x: 50, startPoint y: 78, endPoint x: 47, endPoint y: 69, distance: 10.1
click at [50, 77] on link "Home" at bounding box center [80, 78] width 161 height 27
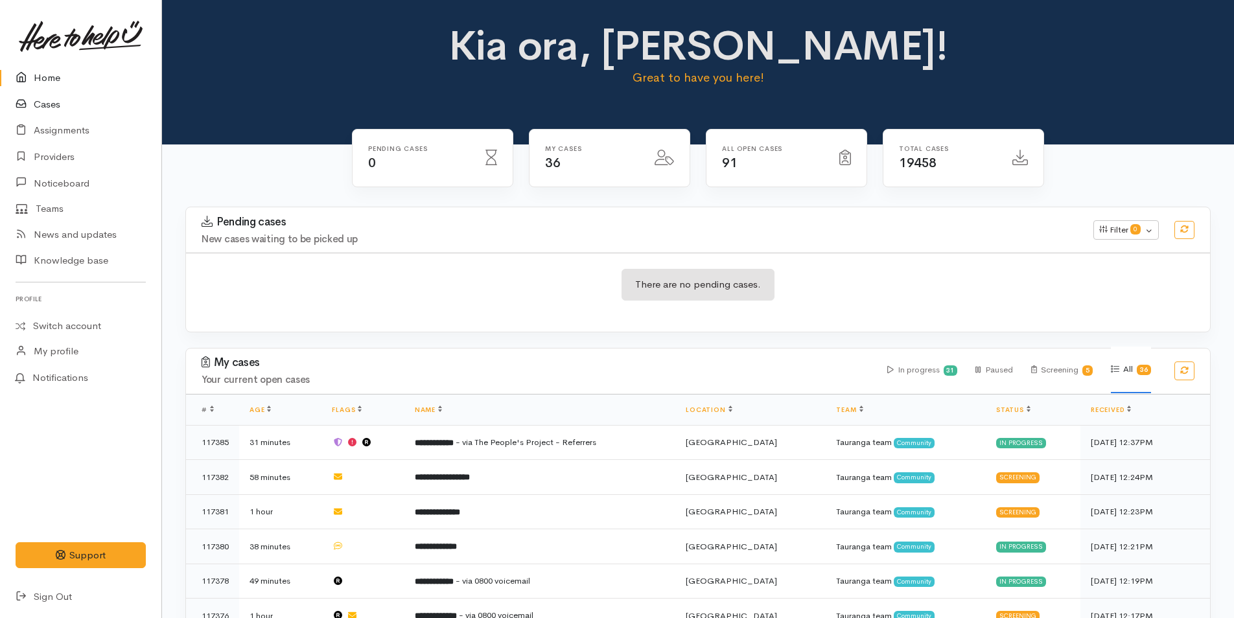
click at [49, 105] on link "Cases" at bounding box center [80, 104] width 161 height 27
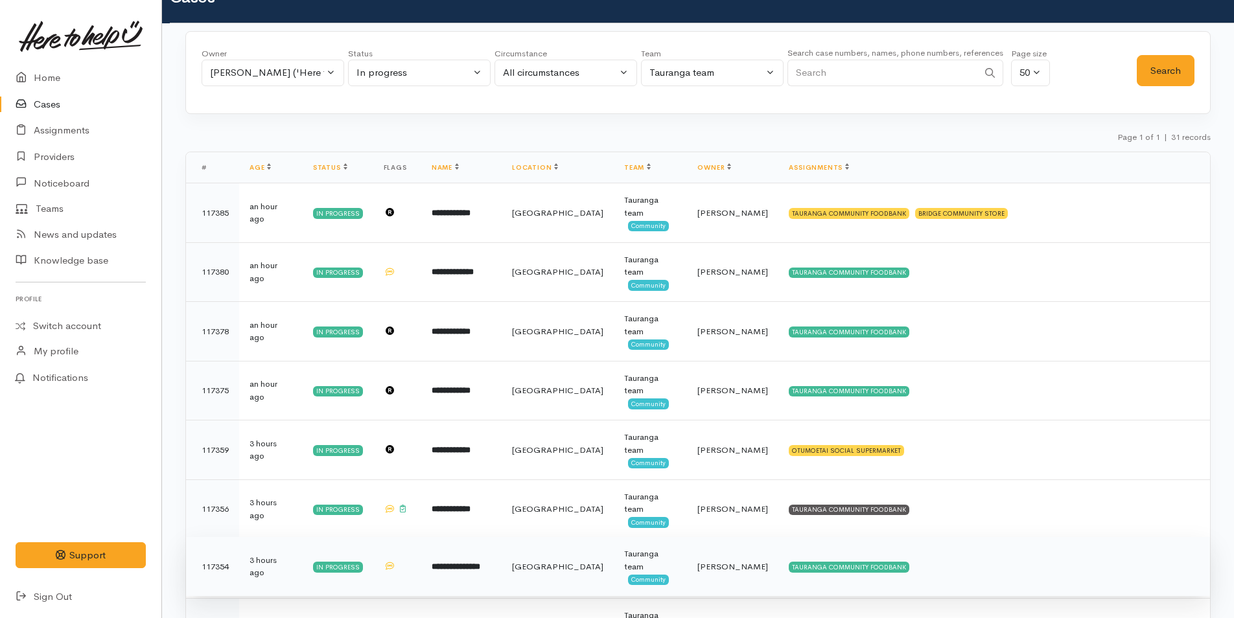
scroll to position [130, 0]
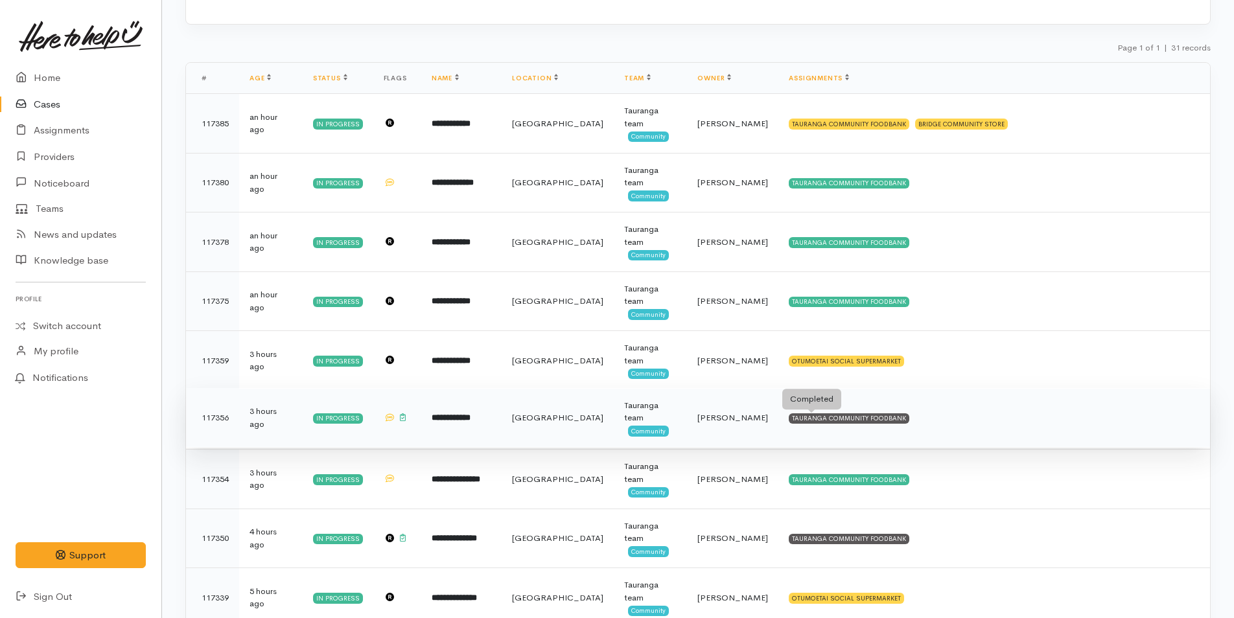
click at [844, 419] on div "TAURANGA COMMUNITY FOODBANK" at bounding box center [849, 418] width 121 height 10
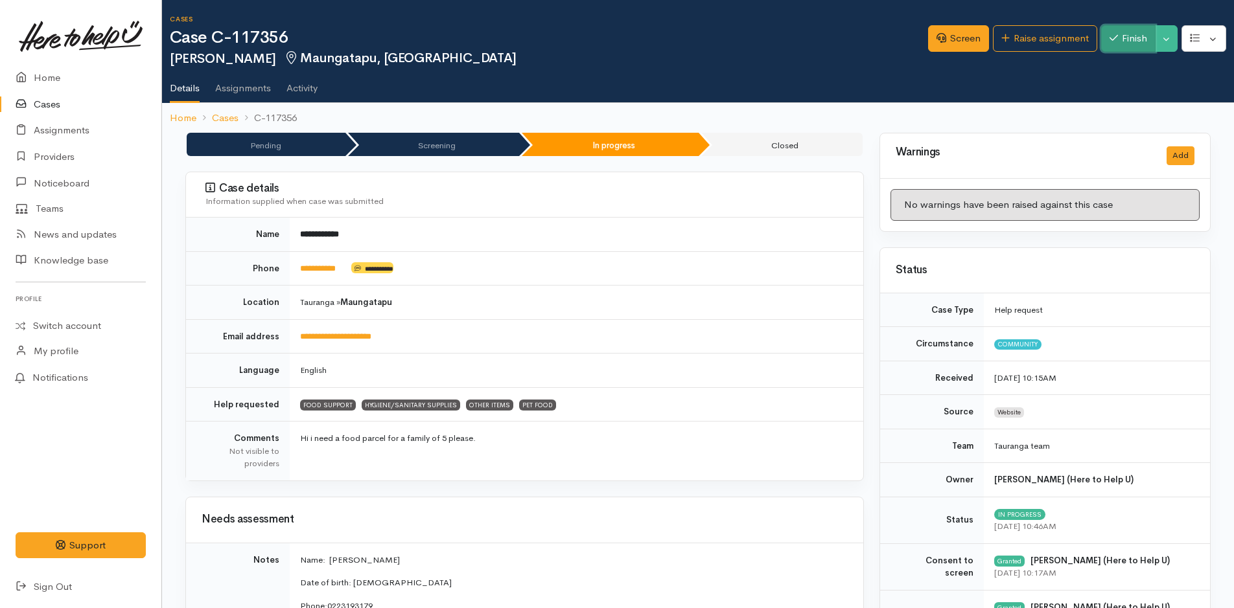
click at [1136, 40] on button "Finish" at bounding box center [1128, 38] width 54 height 27
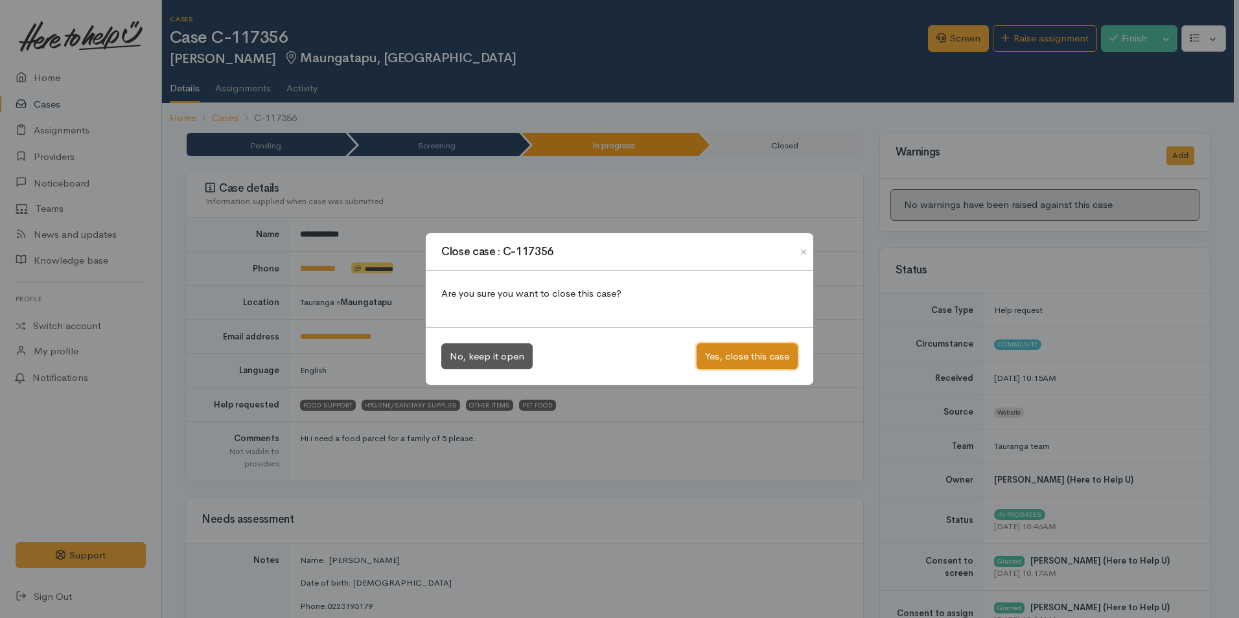
click at [787, 353] on button "Yes, close this case" at bounding box center [747, 356] width 101 height 27
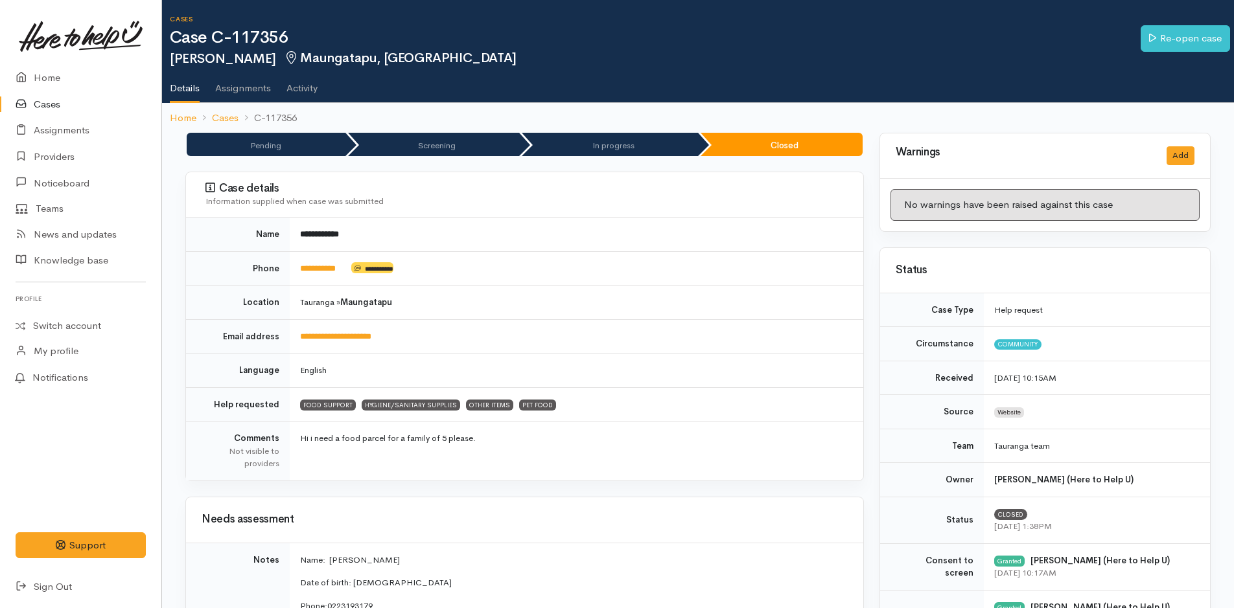
click at [54, 104] on link "Cases" at bounding box center [80, 104] width 161 height 27
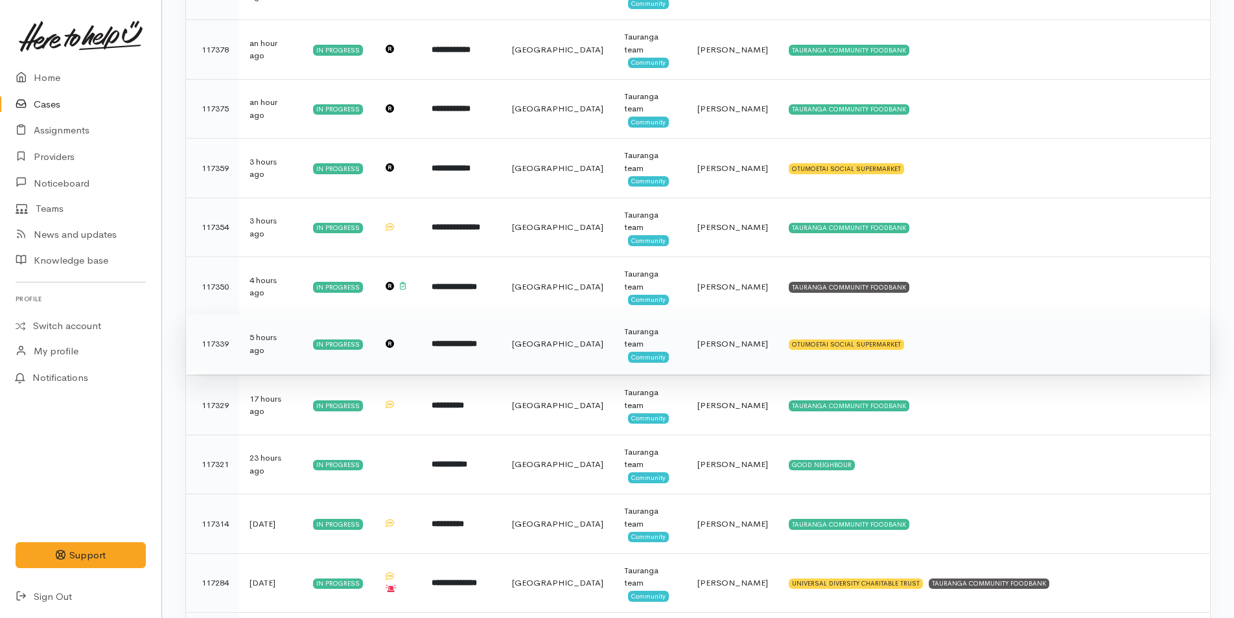
scroll to position [324, 0]
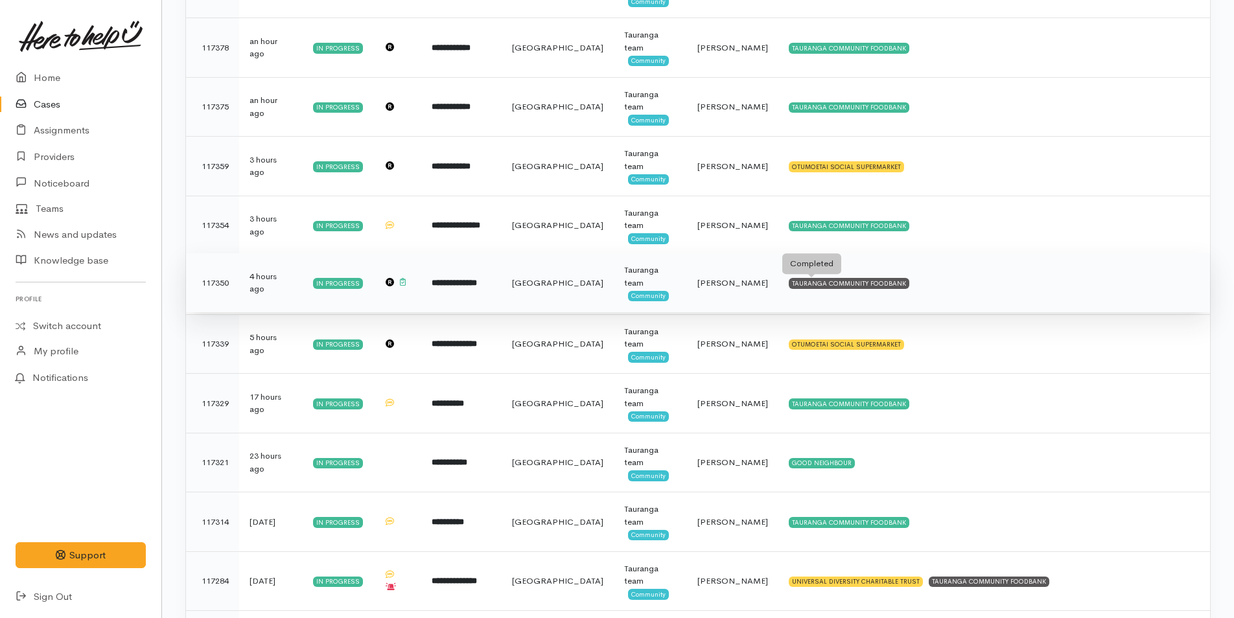
drag, startPoint x: 788, startPoint y: 286, endPoint x: 783, endPoint y: 292, distance: 7.8
click at [789, 284] on div "TAURANGA COMMUNITY FOODBANK" at bounding box center [849, 283] width 121 height 10
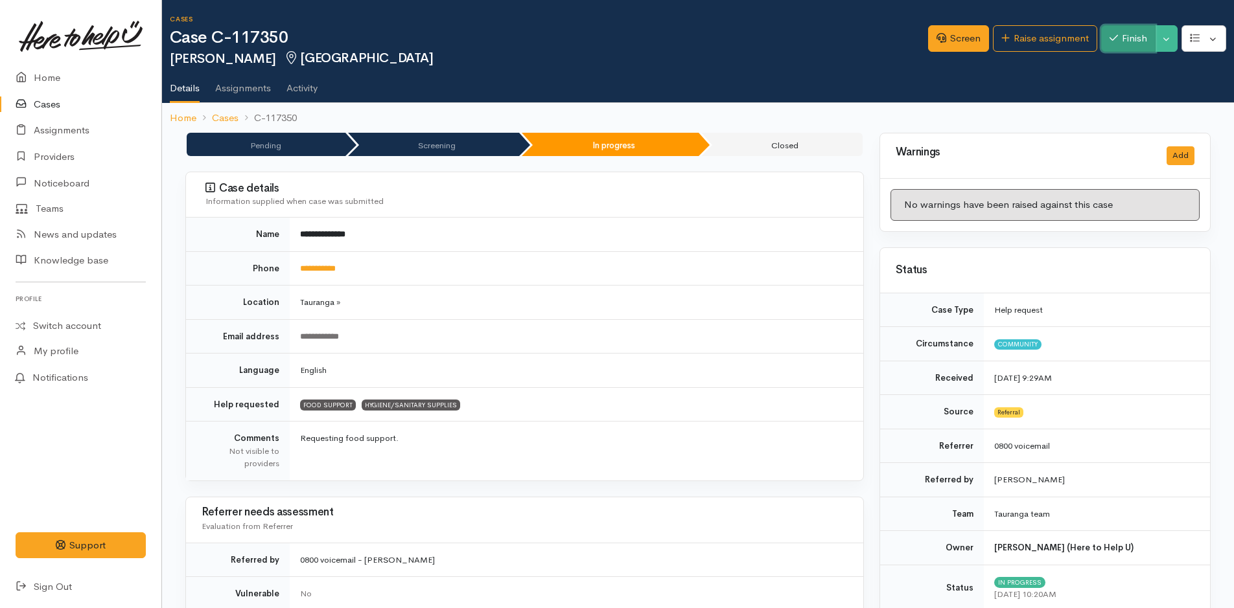
click at [1139, 35] on button "Finish" at bounding box center [1128, 38] width 54 height 27
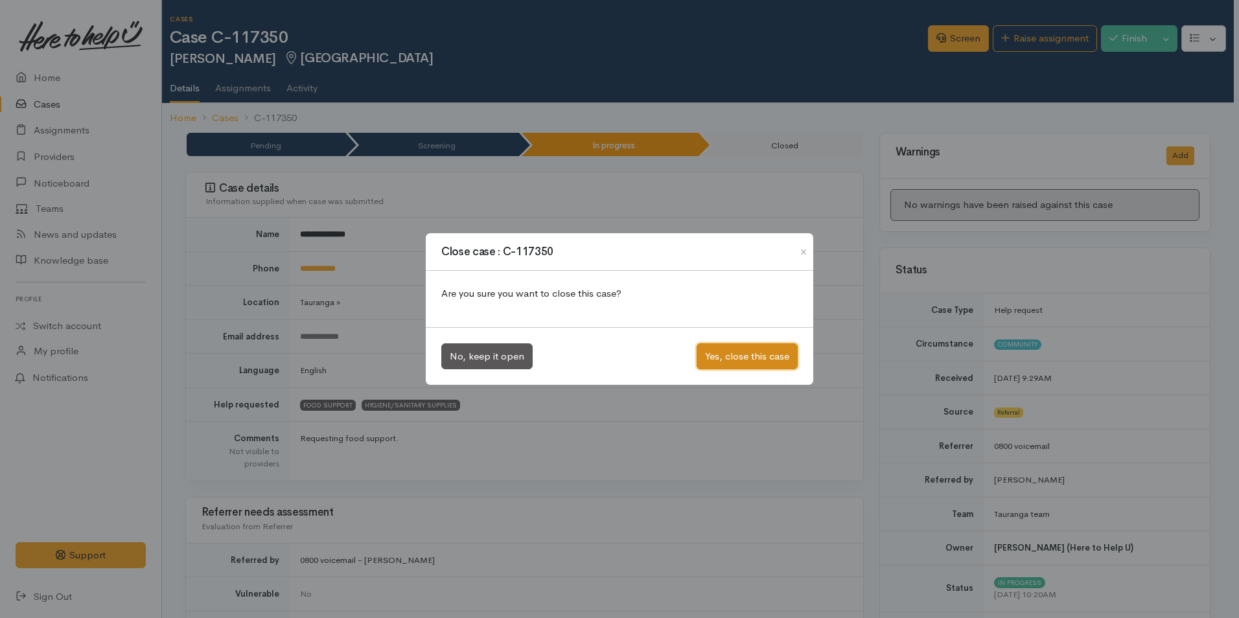
click at [744, 359] on button "Yes, close this case" at bounding box center [747, 356] width 101 height 27
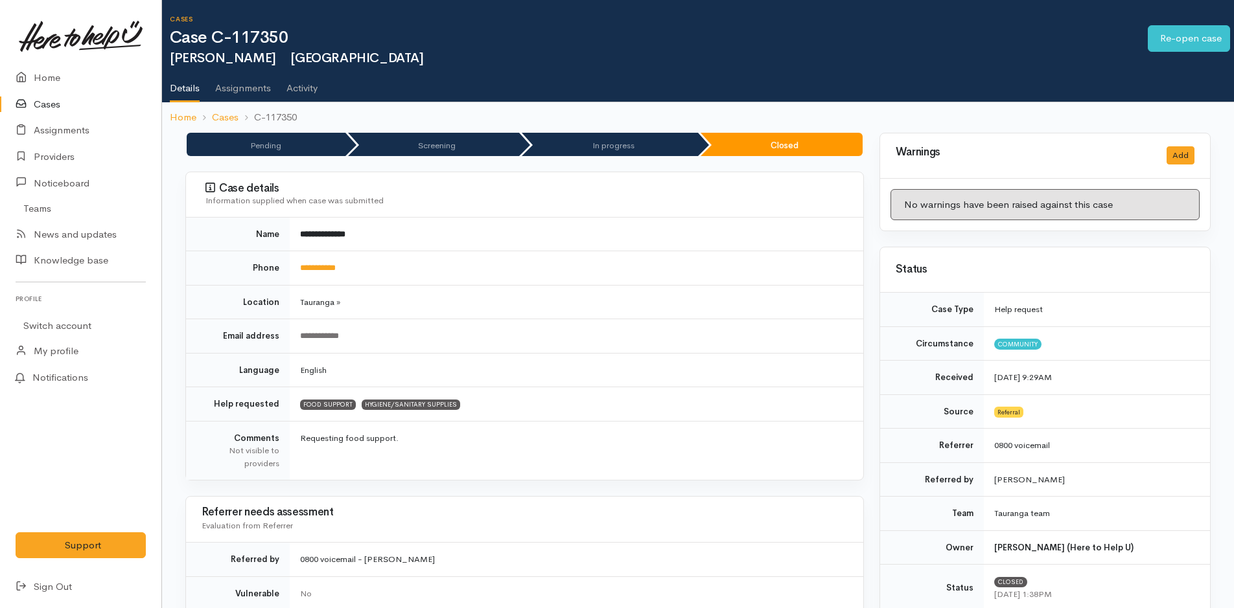
click at [52, 103] on link "Cases" at bounding box center [80, 104] width 161 height 27
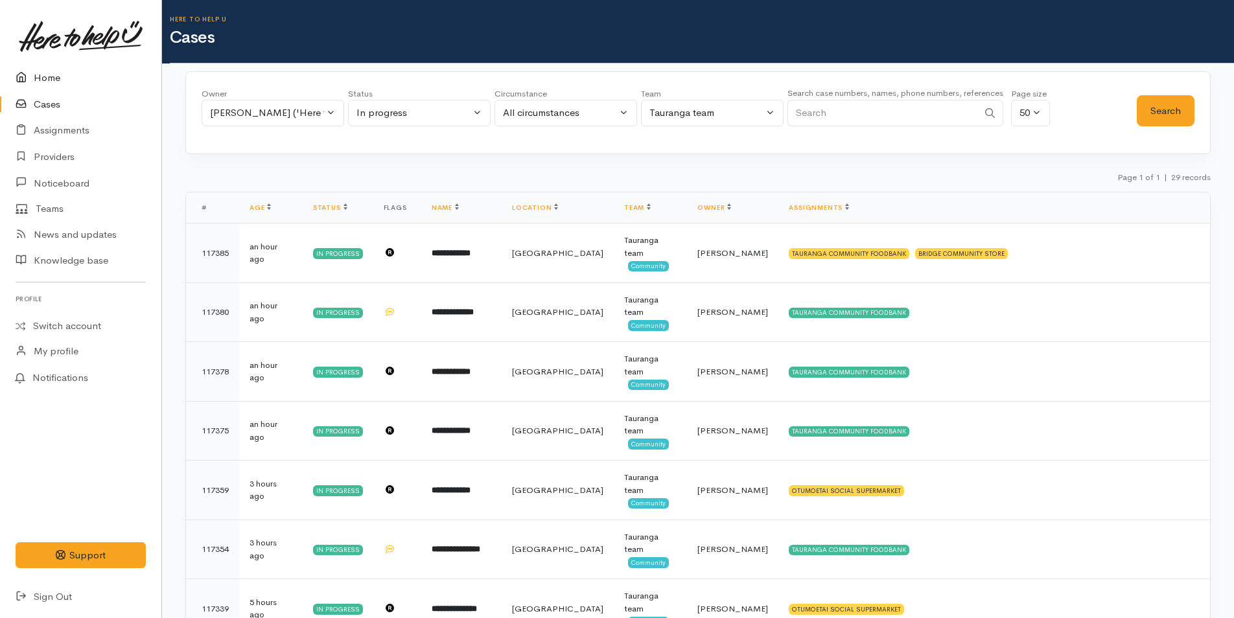
click at [48, 77] on link "Home" at bounding box center [80, 78] width 161 height 27
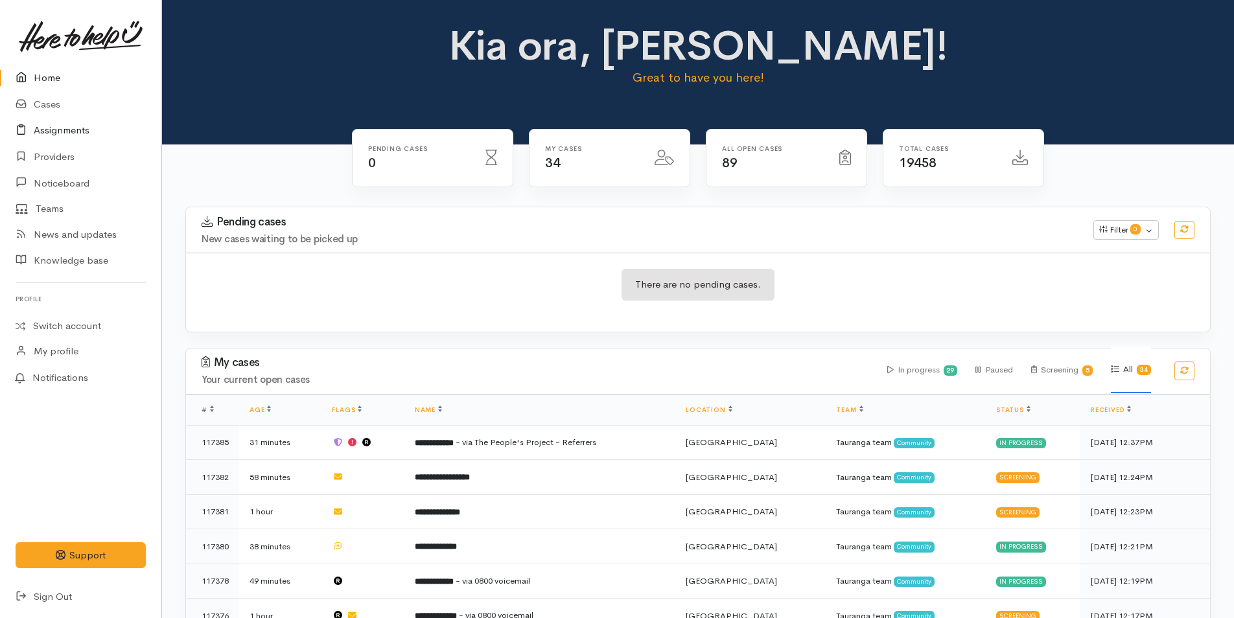
click at [72, 130] on link "Assignments" at bounding box center [80, 130] width 161 height 27
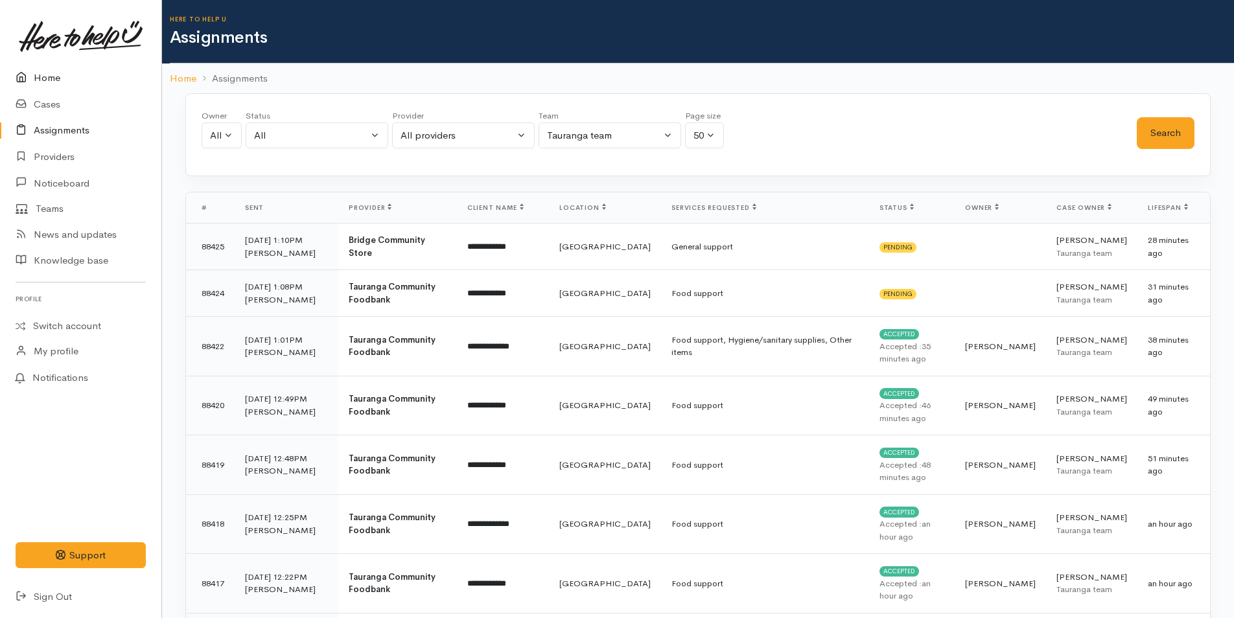
click at [50, 76] on link "Home" at bounding box center [80, 78] width 161 height 27
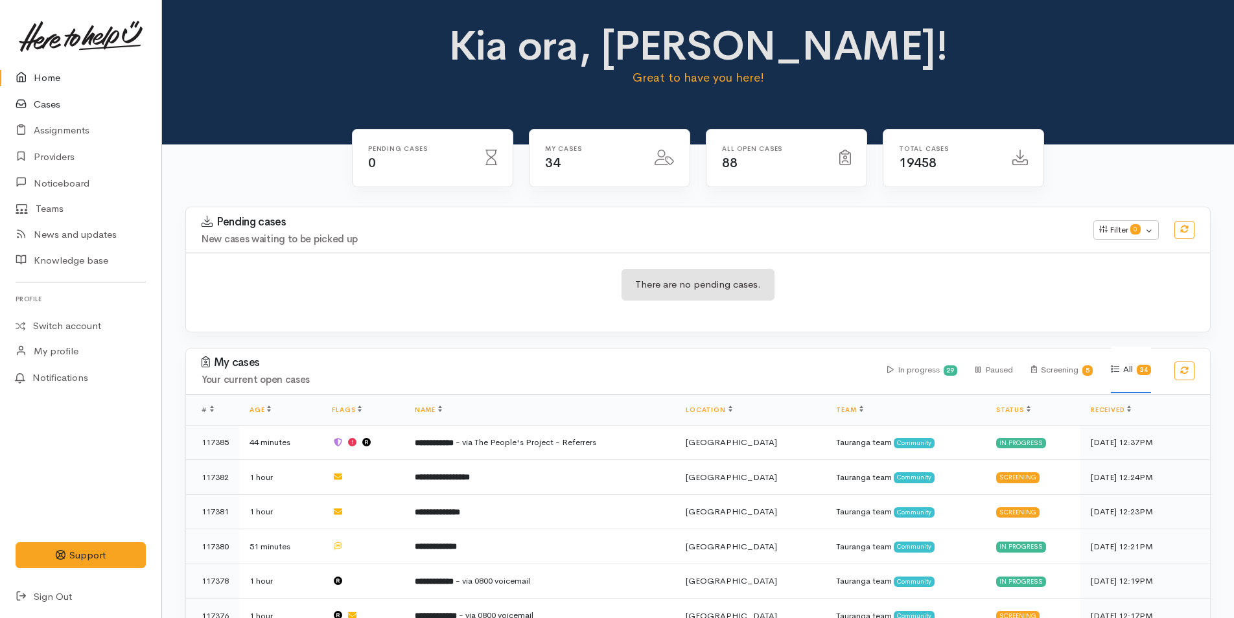
click at [47, 100] on link "Cases" at bounding box center [80, 104] width 161 height 27
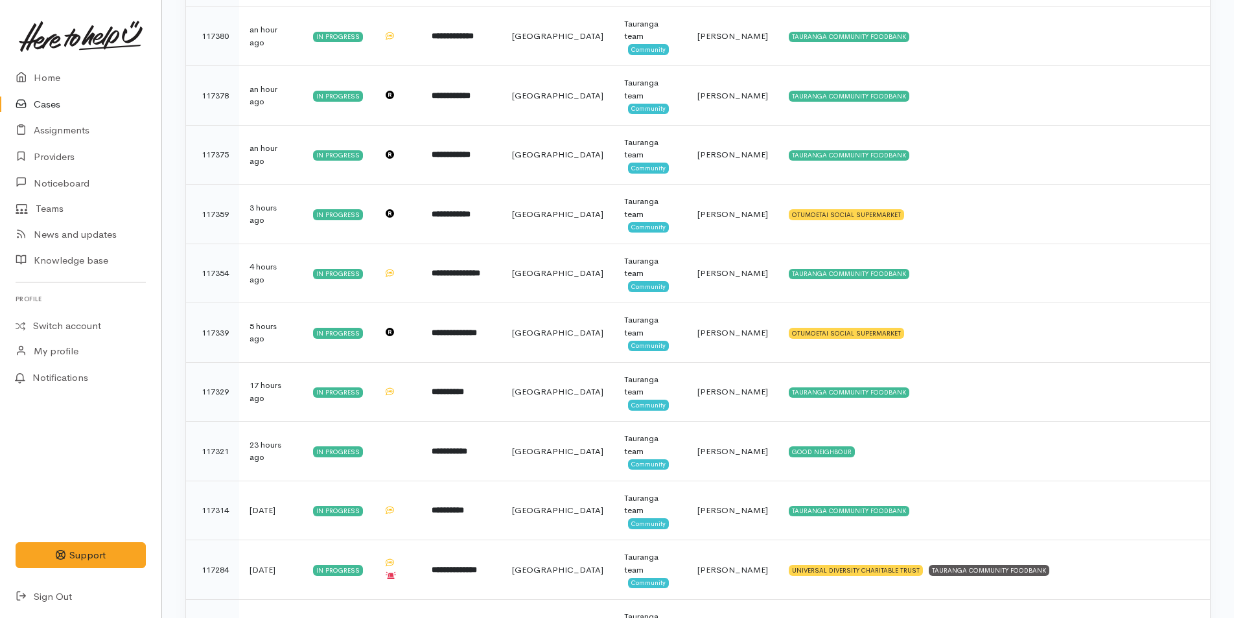
scroll to position [2, 0]
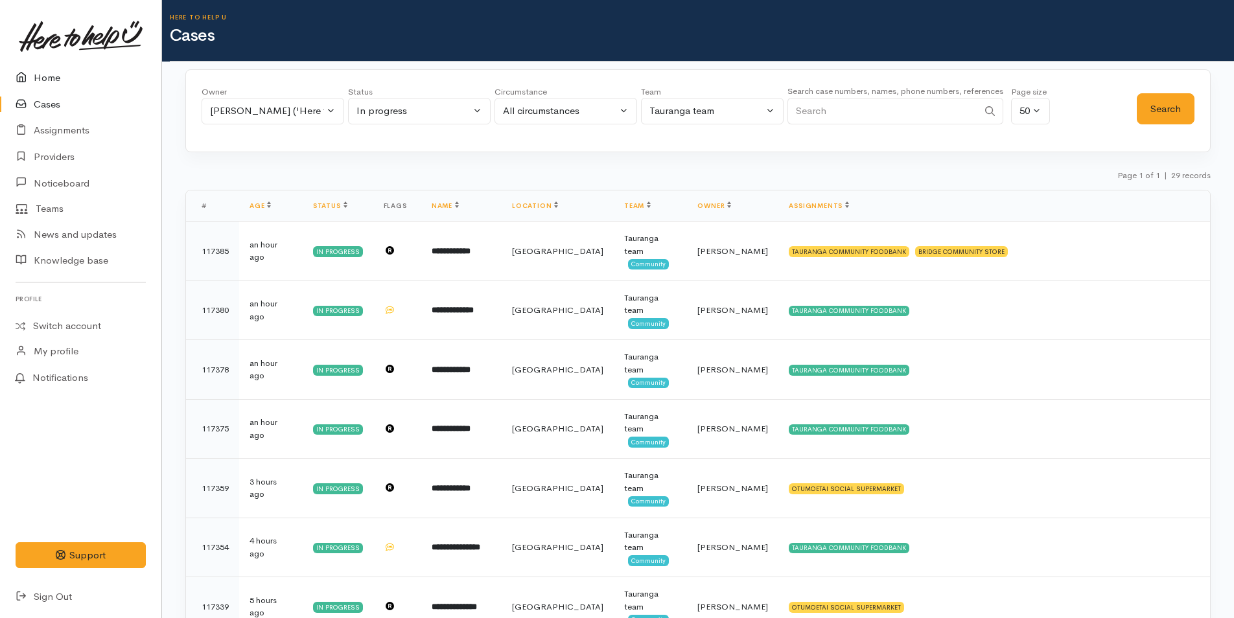
click at [42, 76] on link "Home" at bounding box center [80, 78] width 161 height 27
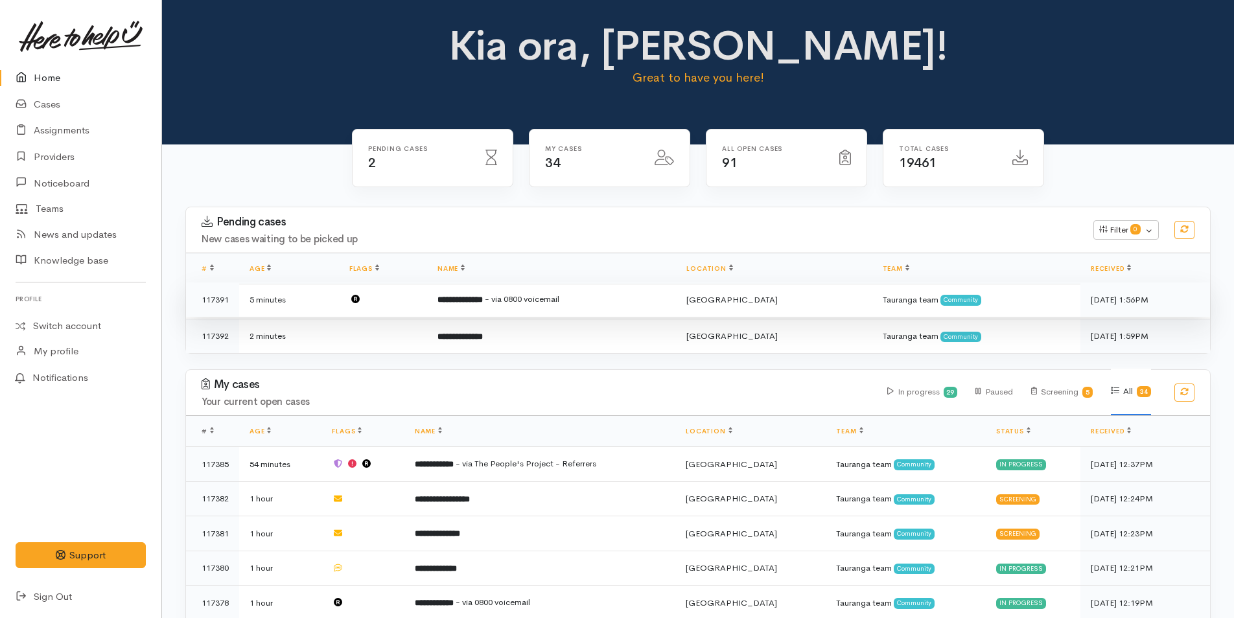
click at [568, 293] on td "**********" at bounding box center [551, 299] width 249 height 35
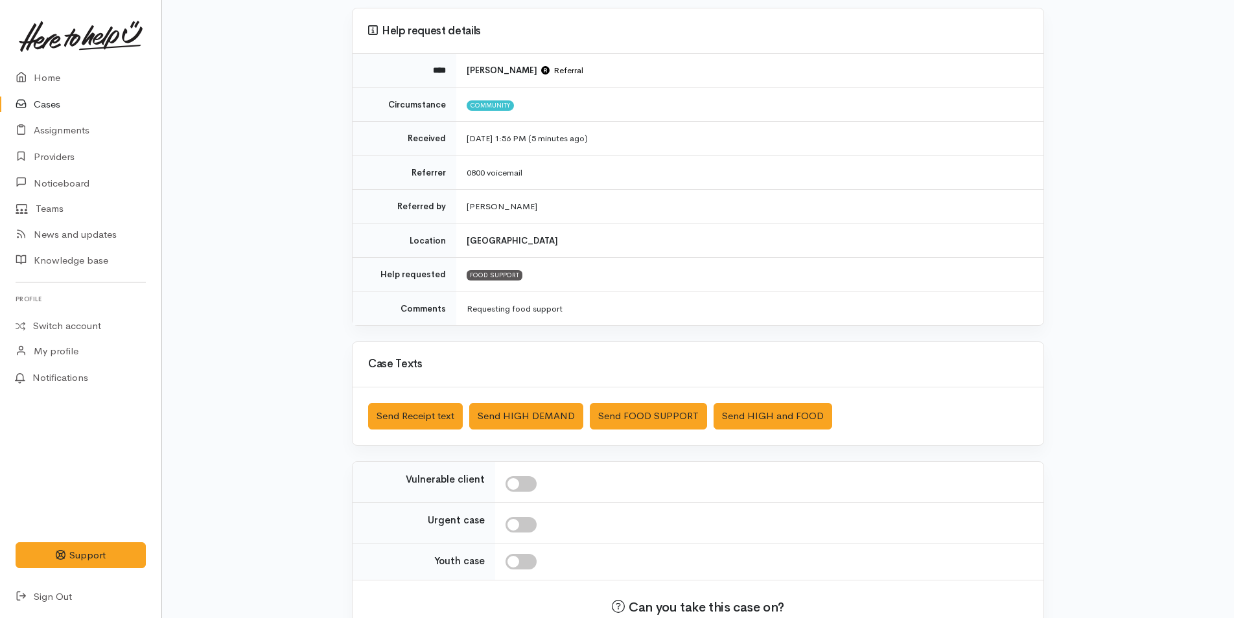
scroll to position [186, 0]
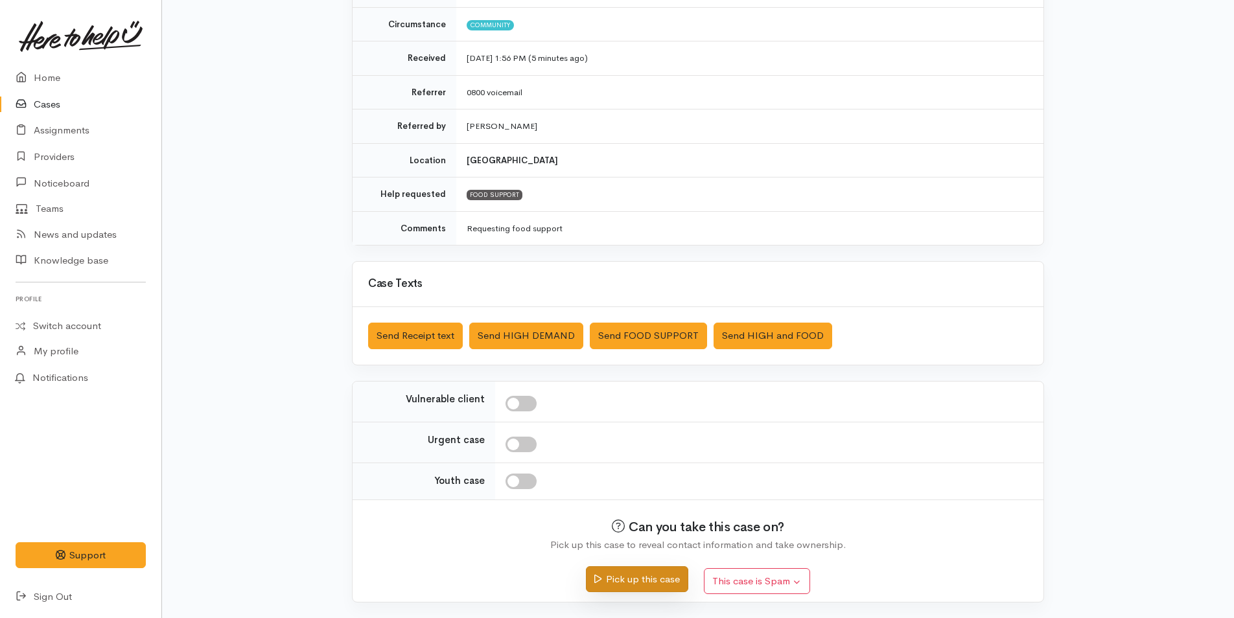
click at [663, 584] on button "Pick up this case" at bounding box center [637, 579] width 102 height 27
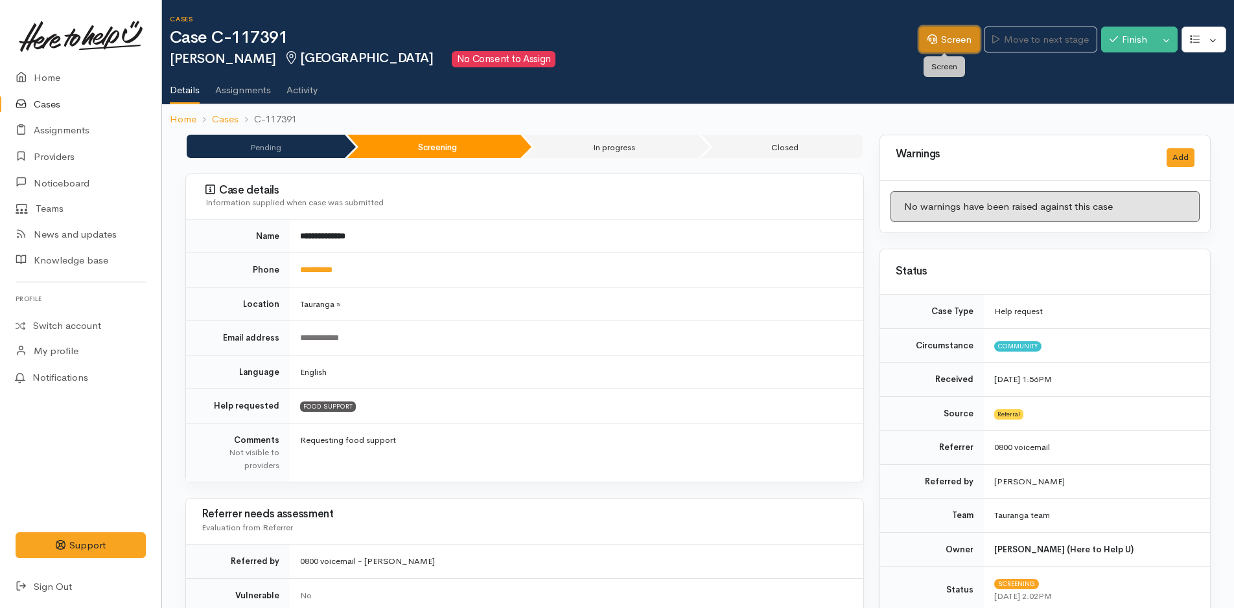
click at [960, 38] on link "Screen" at bounding box center [949, 40] width 61 height 27
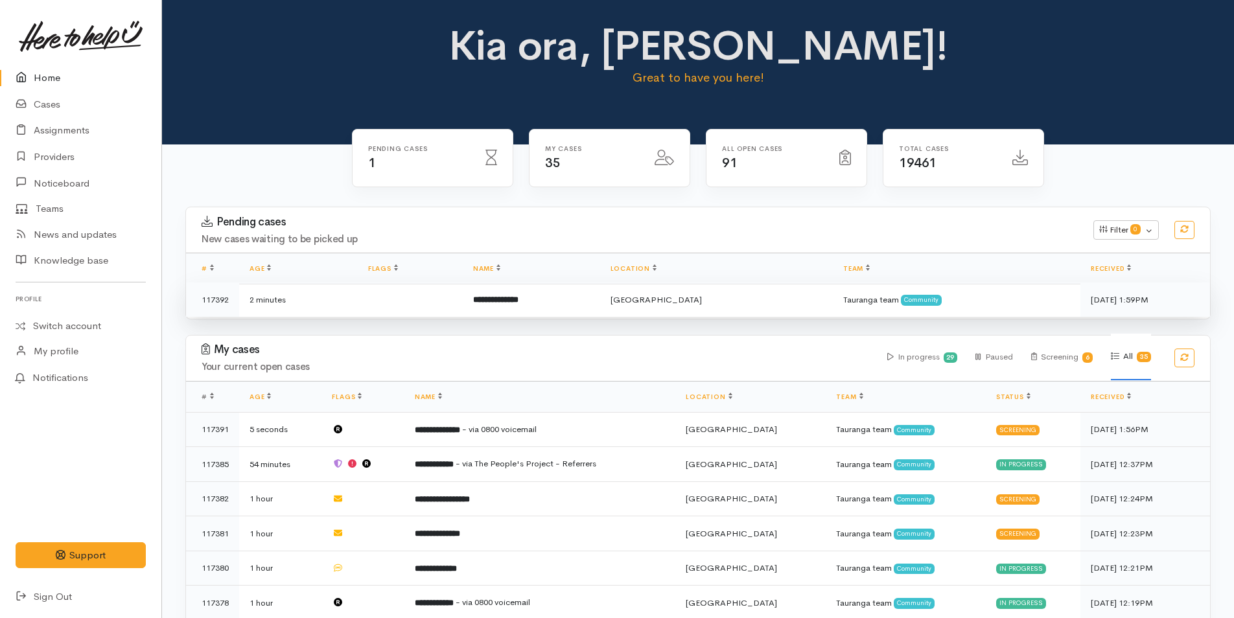
click at [560, 309] on td "**********" at bounding box center [531, 299] width 137 height 34
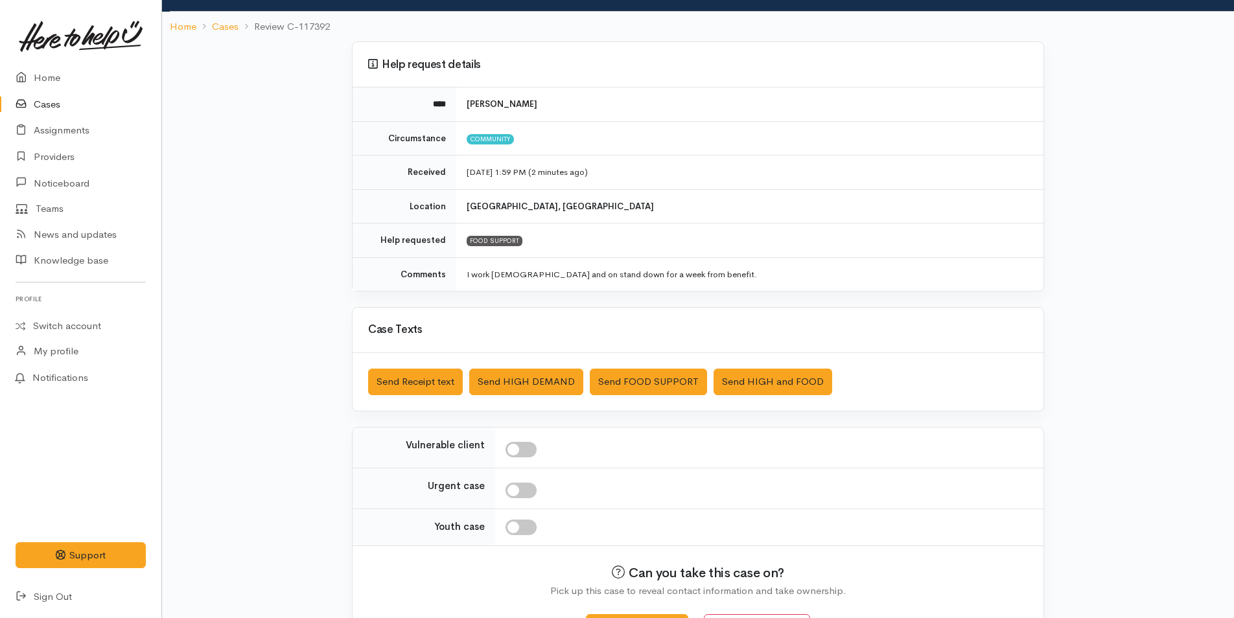
scroll to position [118, 0]
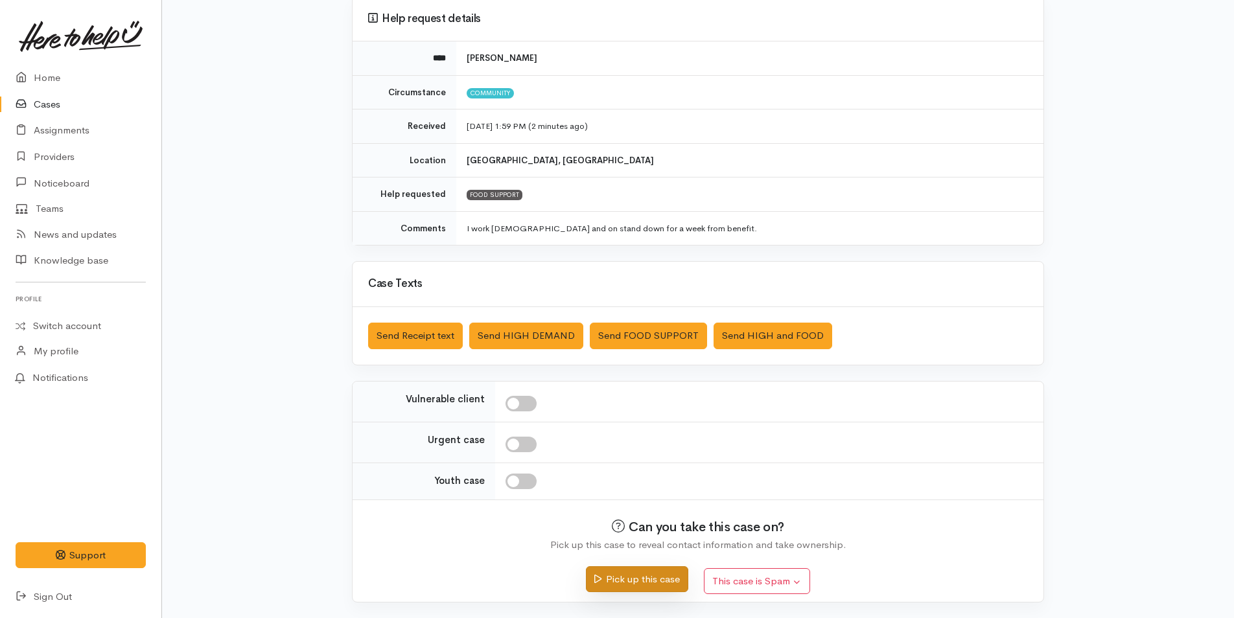
click at [678, 575] on button "Pick up this case" at bounding box center [637, 579] width 102 height 27
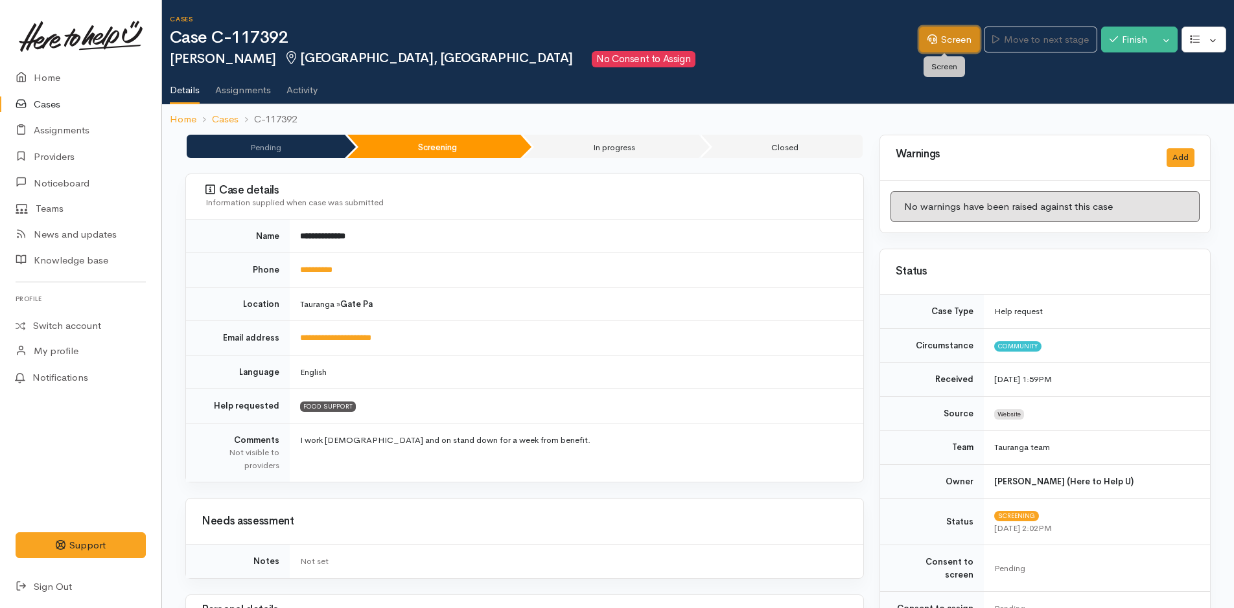
click at [958, 33] on link "Screen" at bounding box center [949, 40] width 61 height 27
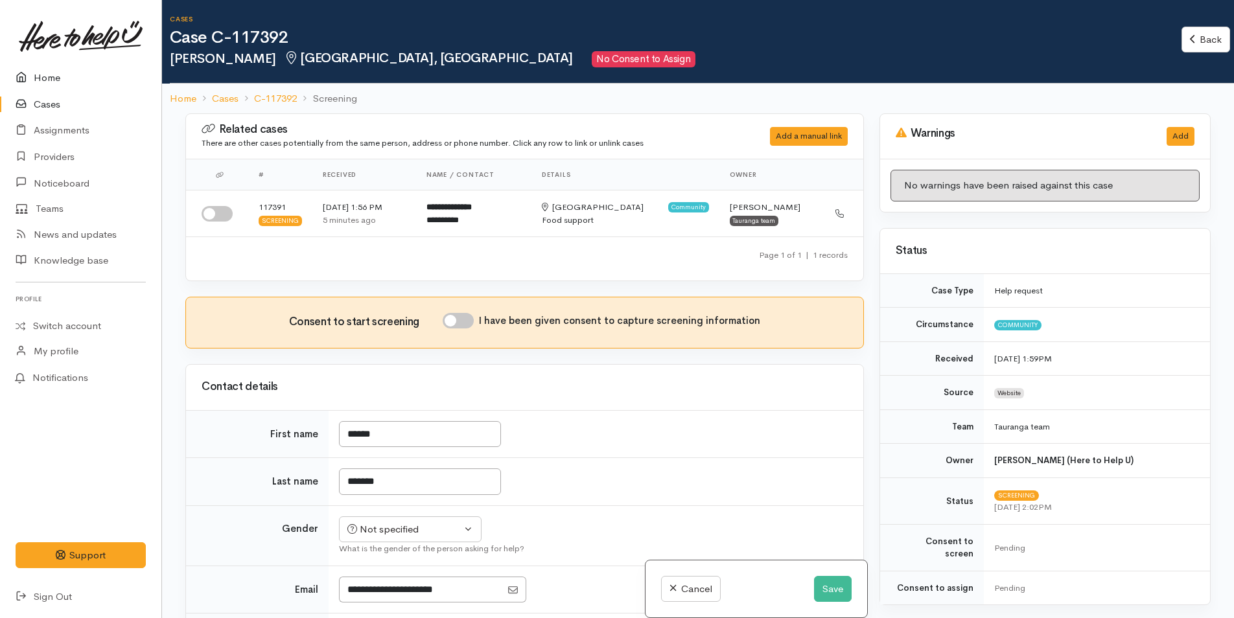
click at [56, 71] on link "Home" at bounding box center [80, 78] width 161 height 27
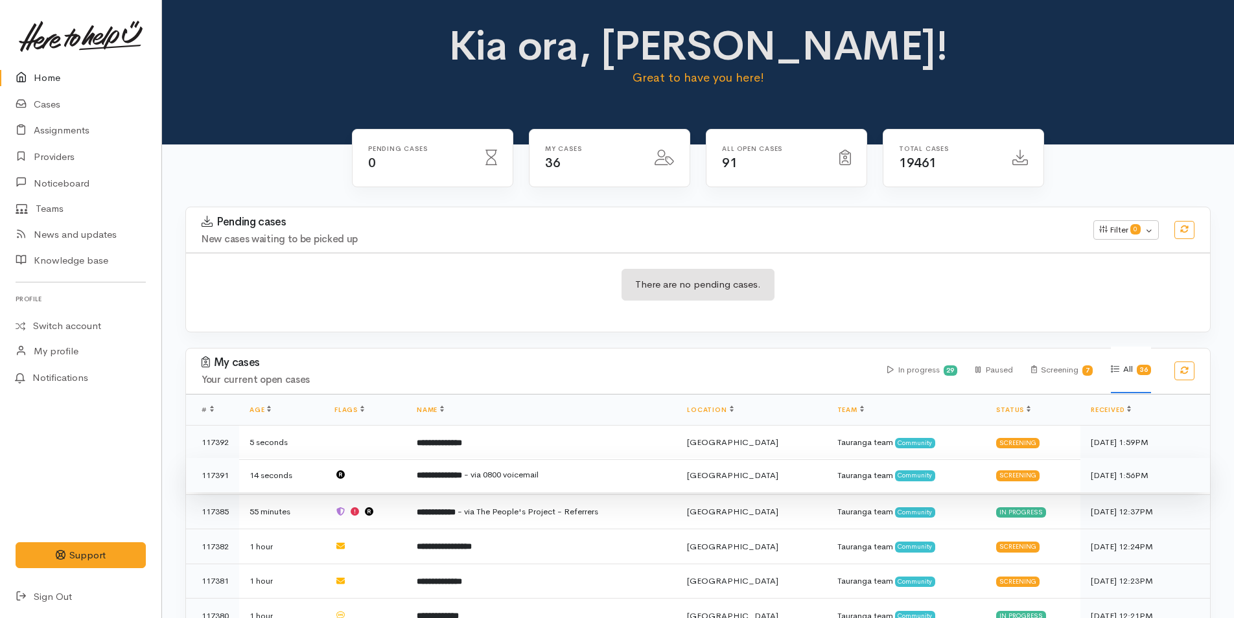
click at [538, 479] on span "- via 0800 voicemail" at bounding box center [501, 474] width 75 height 11
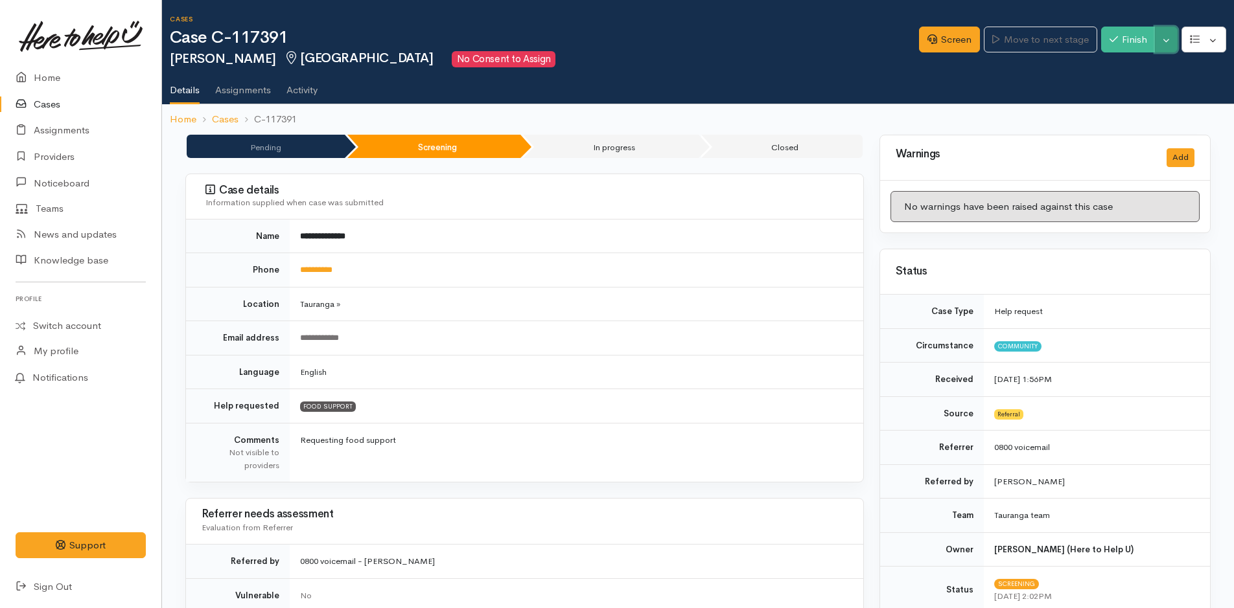
click at [1166, 36] on button "Toggle Dropdown" at bounding box center [1166, 40] width 23 height 27
click at [1111, 93] on link "Cancel" at bounding box center [1125, 90] width 102 height 20
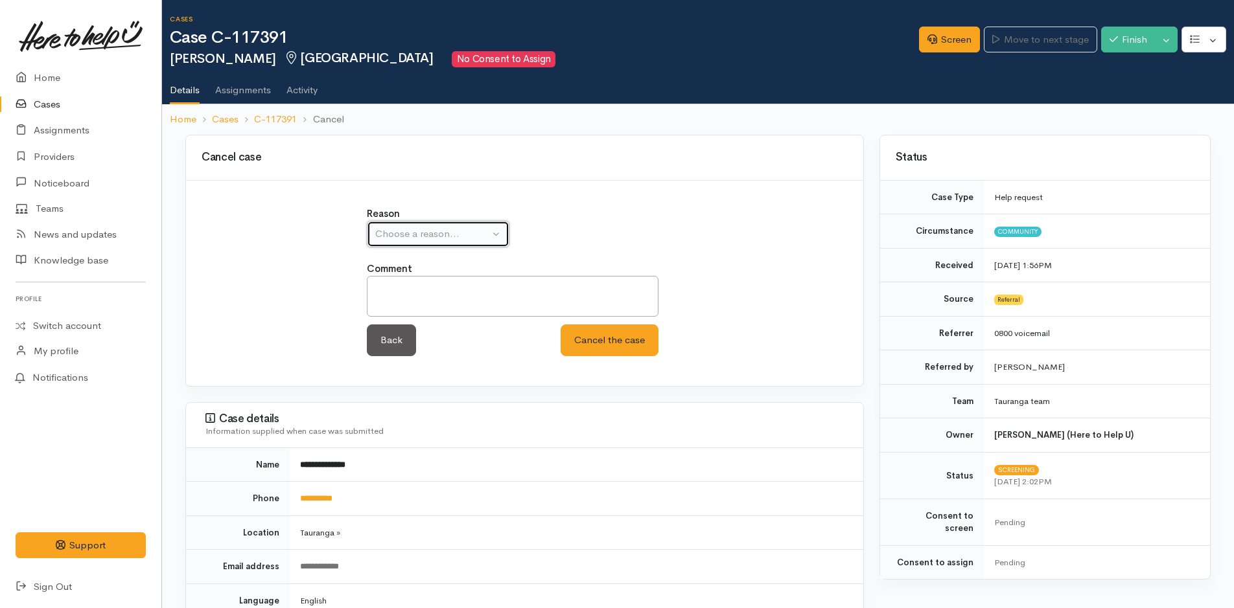
click at [452, 235] on div "Choose a reason..." at bounding box center [432, 234] width 114 height 15
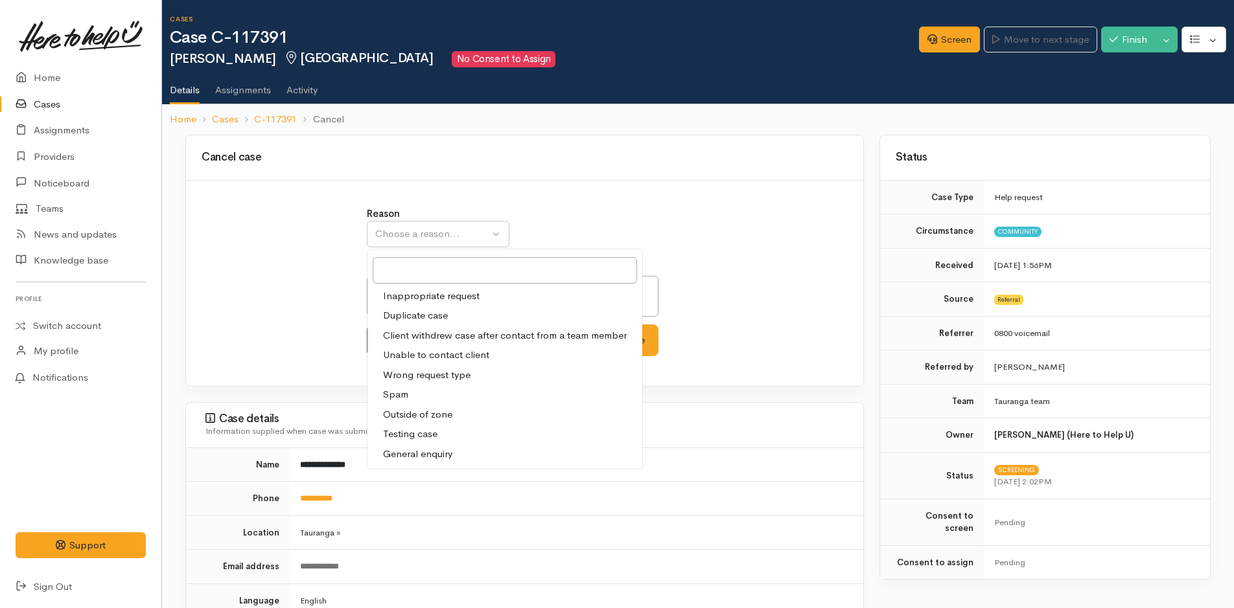
click at [433, 316] on span "Duplicate case" at bounding box center [415, 315] width 65 height 15
select select "2"
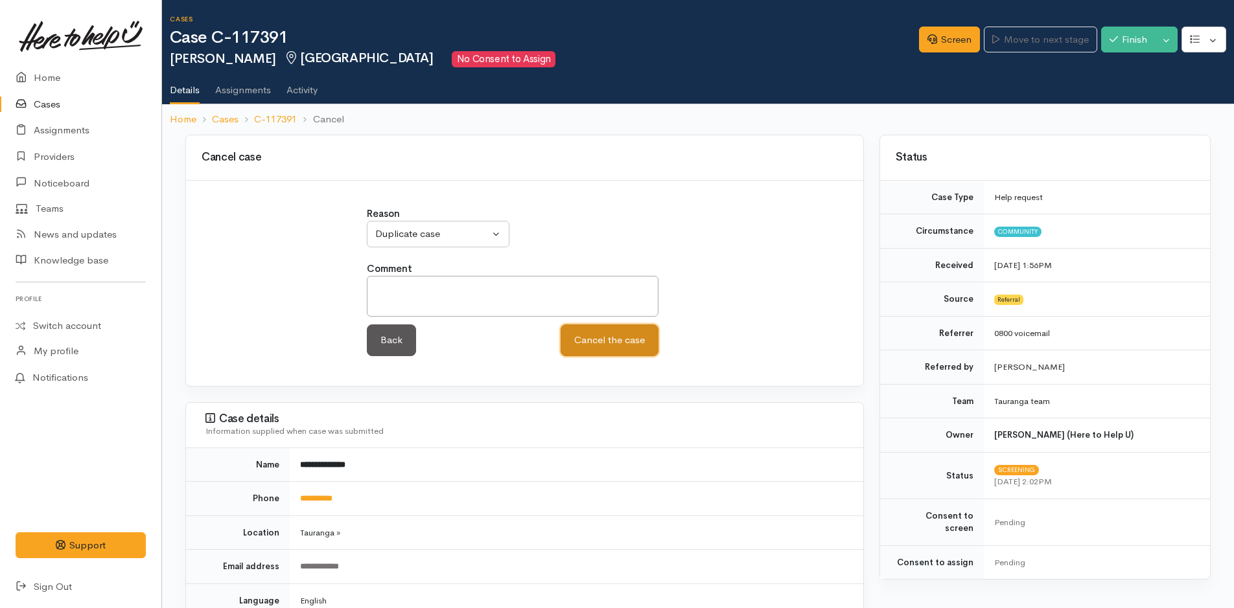
click at [639, 338] on button "Cancel the case" at bounding box center [609, 341] width 98 height 32
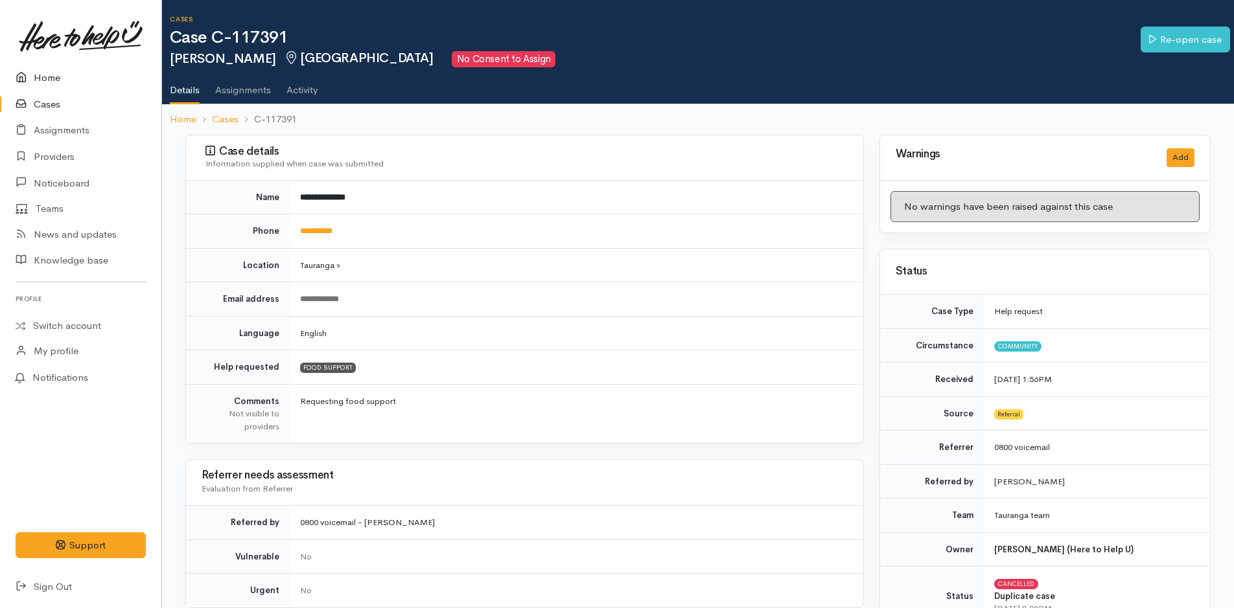
click at [43, 72] on link "Home" at bounding box center [80, 78] width 161 height 27
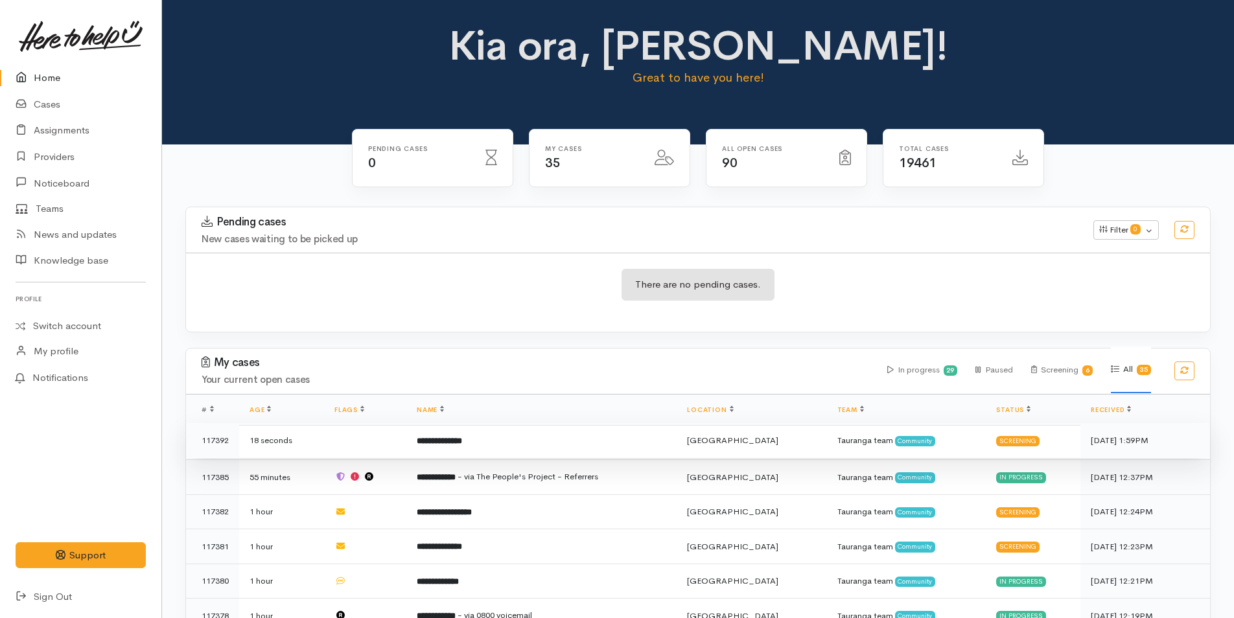
click at [487, 438] on td "**********" at bounding box center [541, 440] width 270 height 35
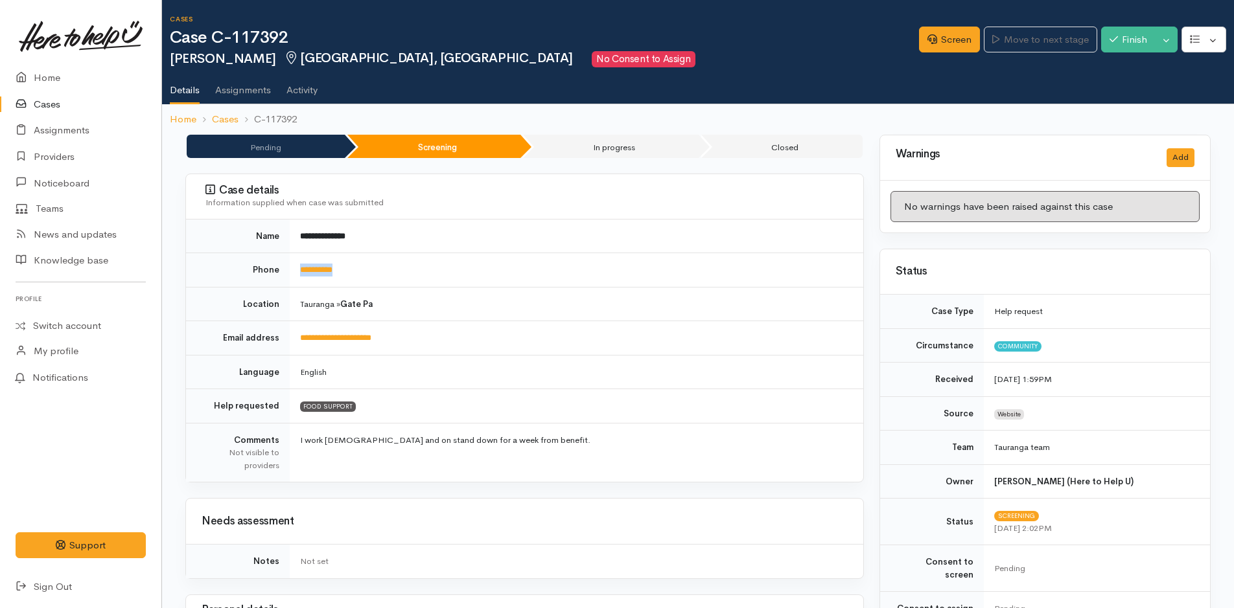
drag, startPoint x: 394, startPoint y: 271, endPoint x: 297, endPoint y: 277, distance: 97.4
click at [297, 277] on td "**********" at bounding box center [576, 270] width 573 height 34
copy link "**********"
click at [955, 32] on link "Screen" at bounding box center [949, 40] width 61 height 27
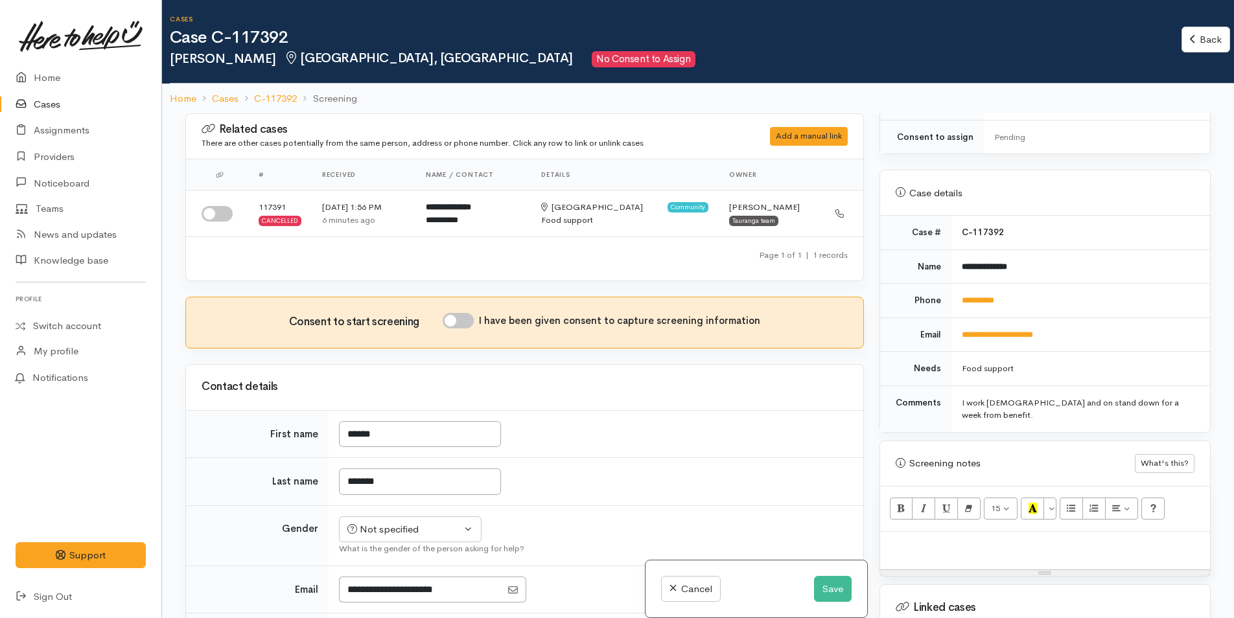
scroll to position [454, 0]
click at [469, 319] on input "I have been given consent to capture screening information" at bounding box center [458, 321] width 31 height 16
checkbox input "true"
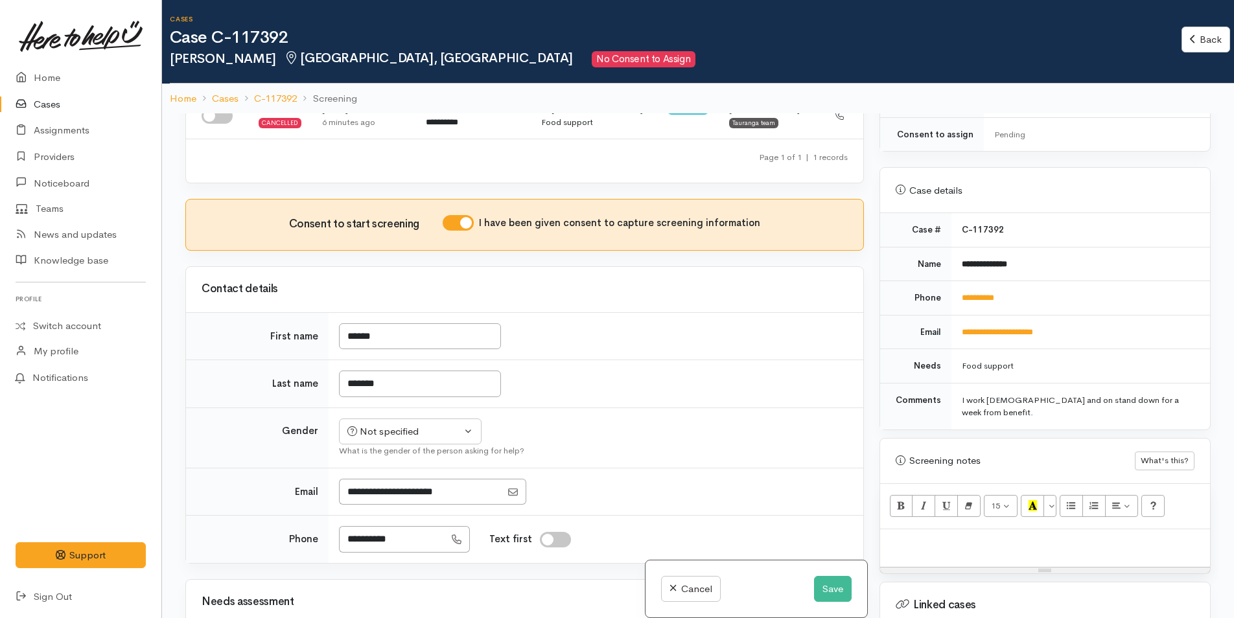
scroll to position [194, 0]
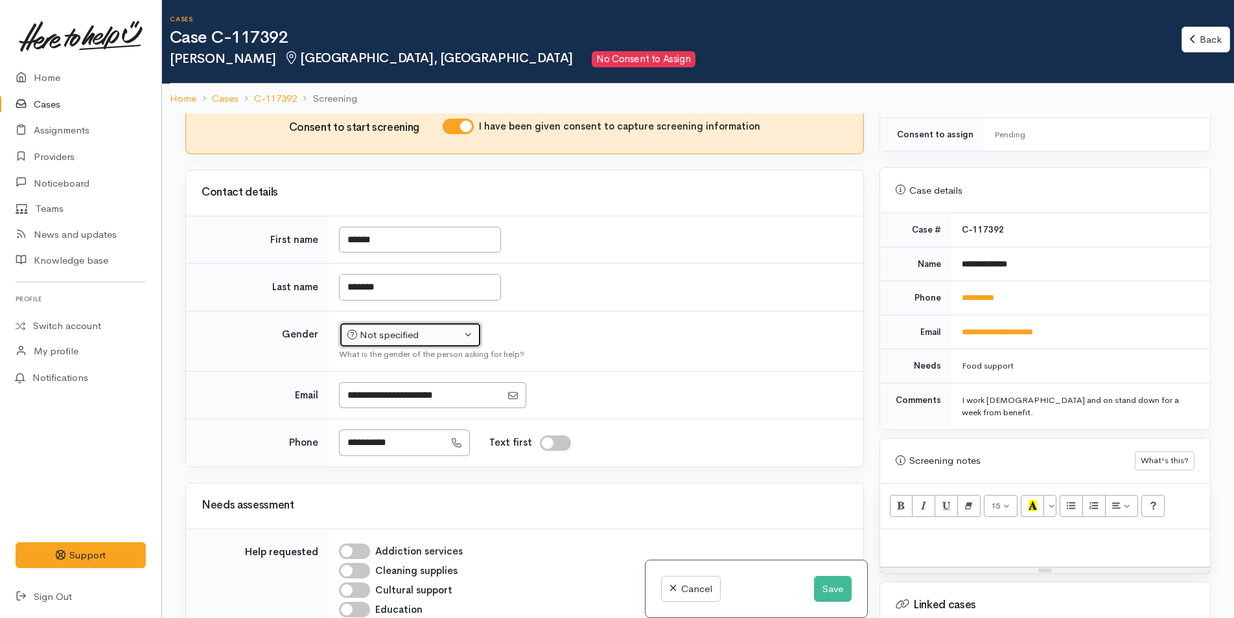
click at [408, 334] on div "Not specified" at bounding box center [404, 335] width 114 height 15
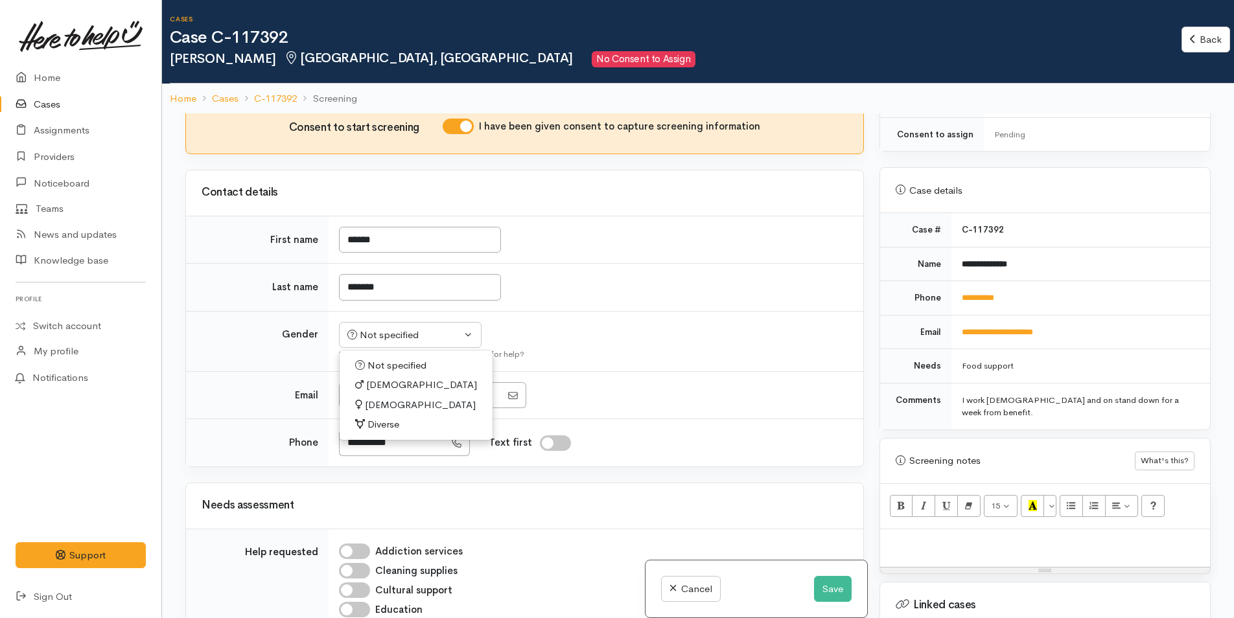
click at [385, 378] on span "Male" at bounding box center [421, 385] width 111 height 15
select select "Male"
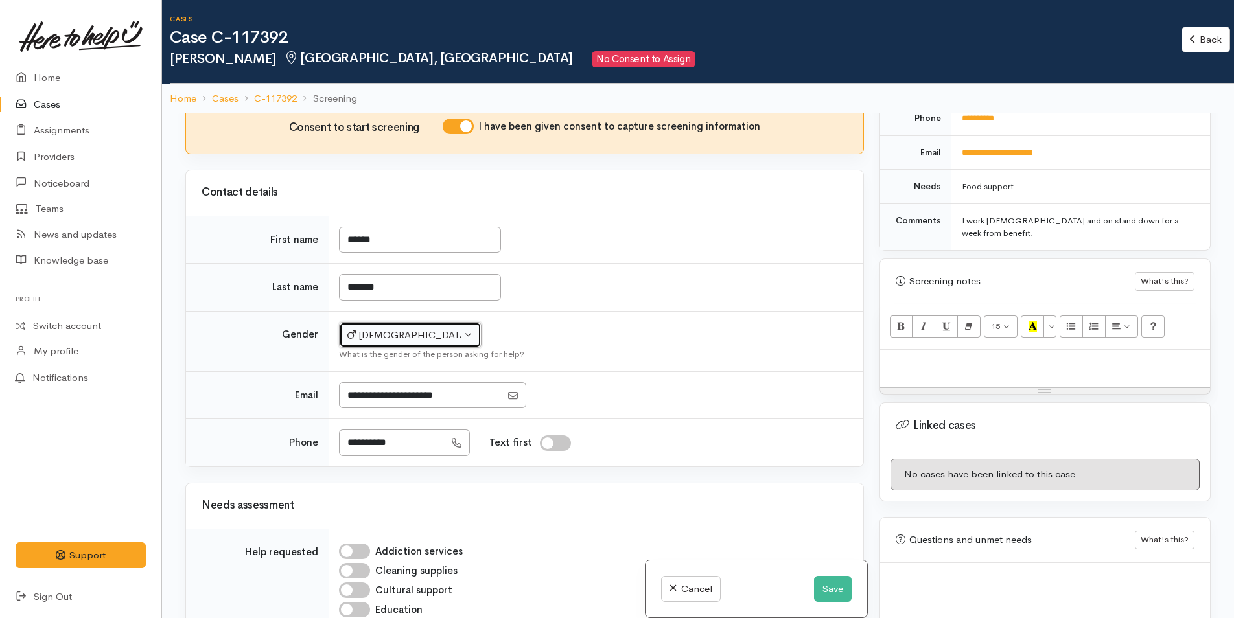
scroll to position [634, 0]
click at [960, 349] on div at bounding box center [1045, 368] width 330 height 38
paste div
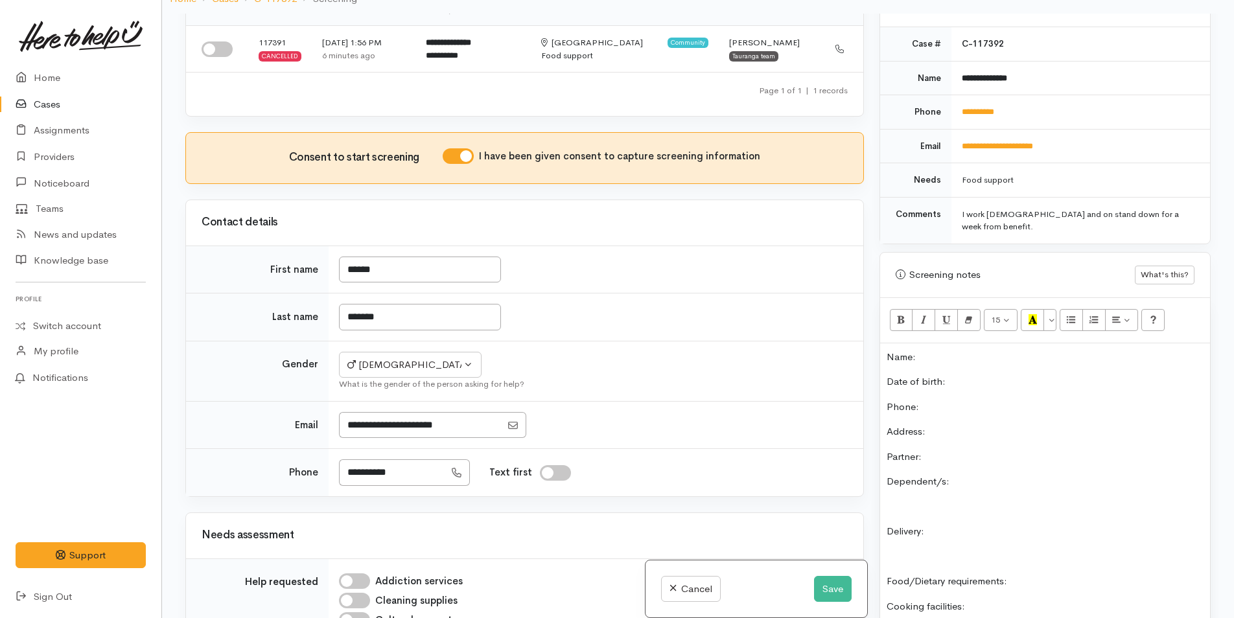
scroll to position [439, 0]
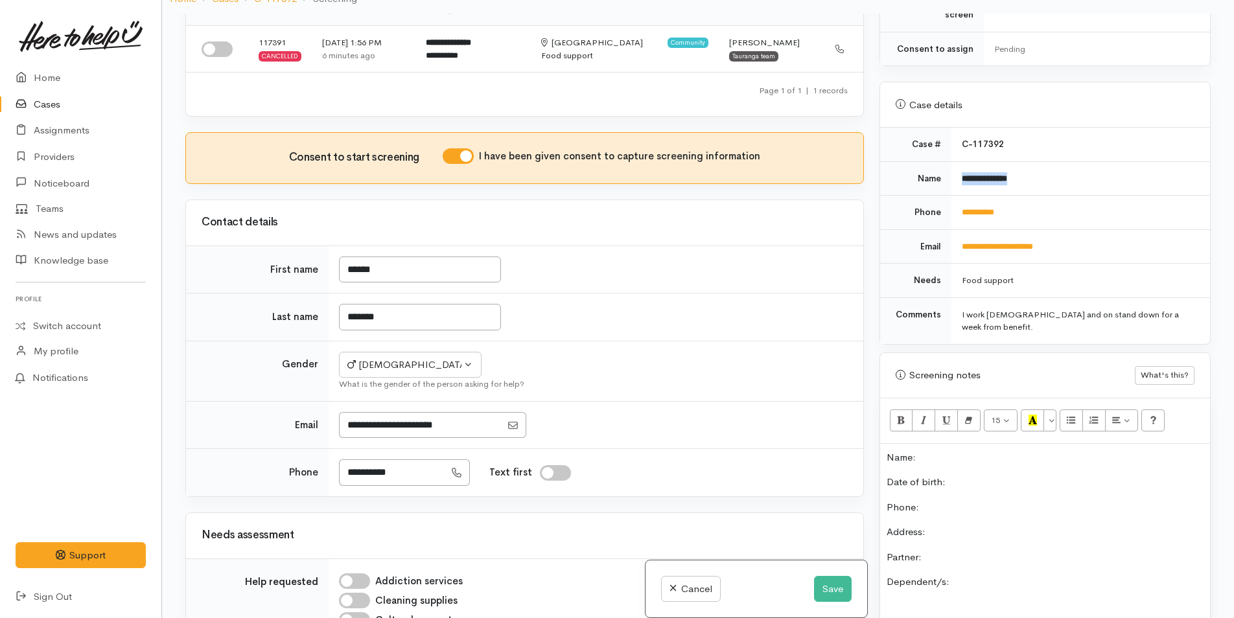
drag, startPoint x: 1048, startPoint y: 158, endPoint x: 954, endPoint y: 169, distance: 93.9
click at [954, 169] on td "**********" at bounding box center [1080, 178] width 259 height 34
copy b "**********"
click at [969, 450] on p "Name:" at bounding box center [1044, 457] width 317 height 15
drag, startPoint x: 1049, startPoint y: 203, endPoint x: 954, endPoint y: 200, distance: 94.7
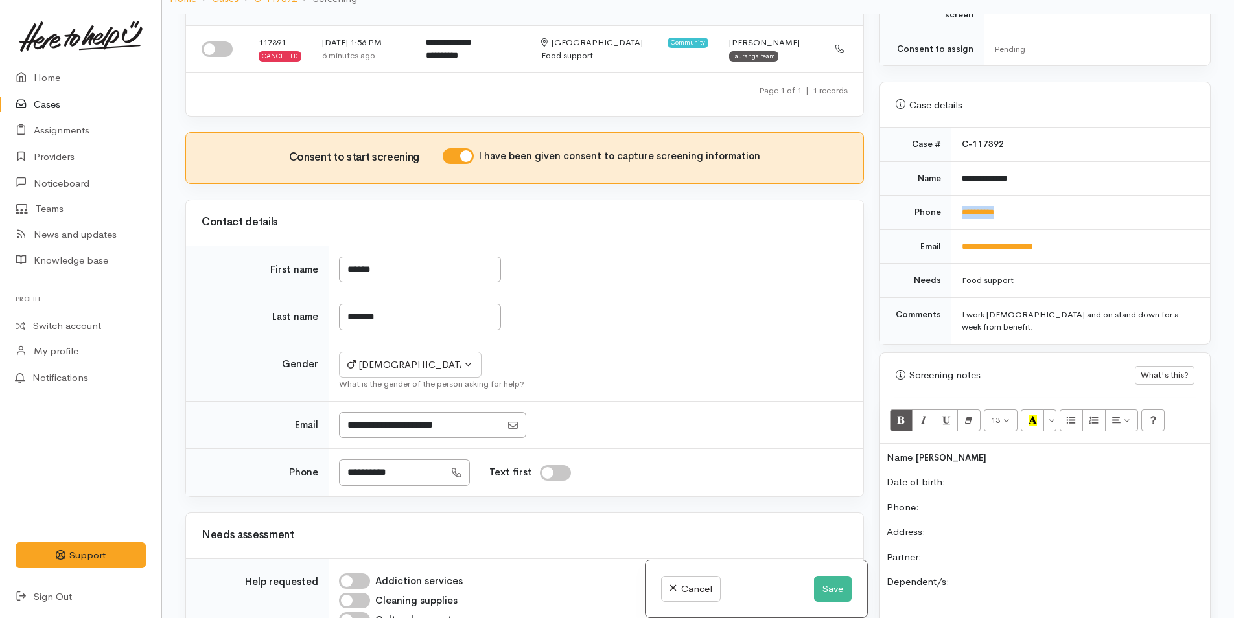
click at [954, 200] on td "**********" at bounding box center [1080, 213] width 259 height 34
copy link "**********"
click at [938, 500] on p "Phone:" at bounding box center [1044, 507] width 317 height 15
click at [829, 590] on button "Save" at bounding box center [833, 589] width 38 height 27
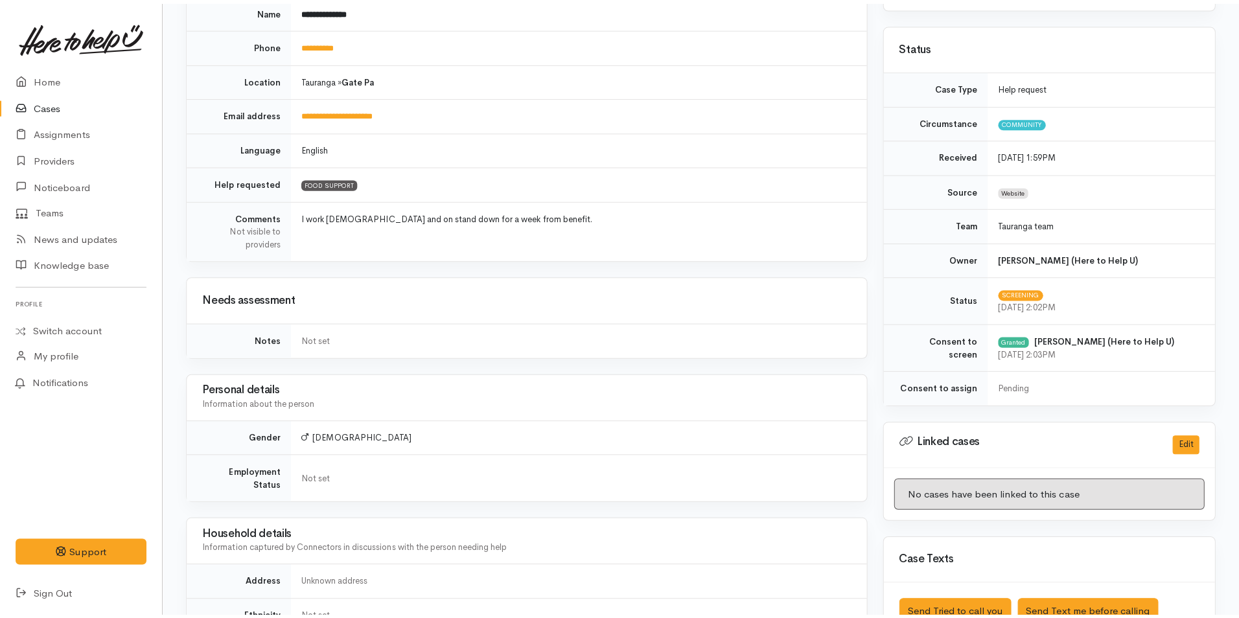
scroll to position [389, 0]
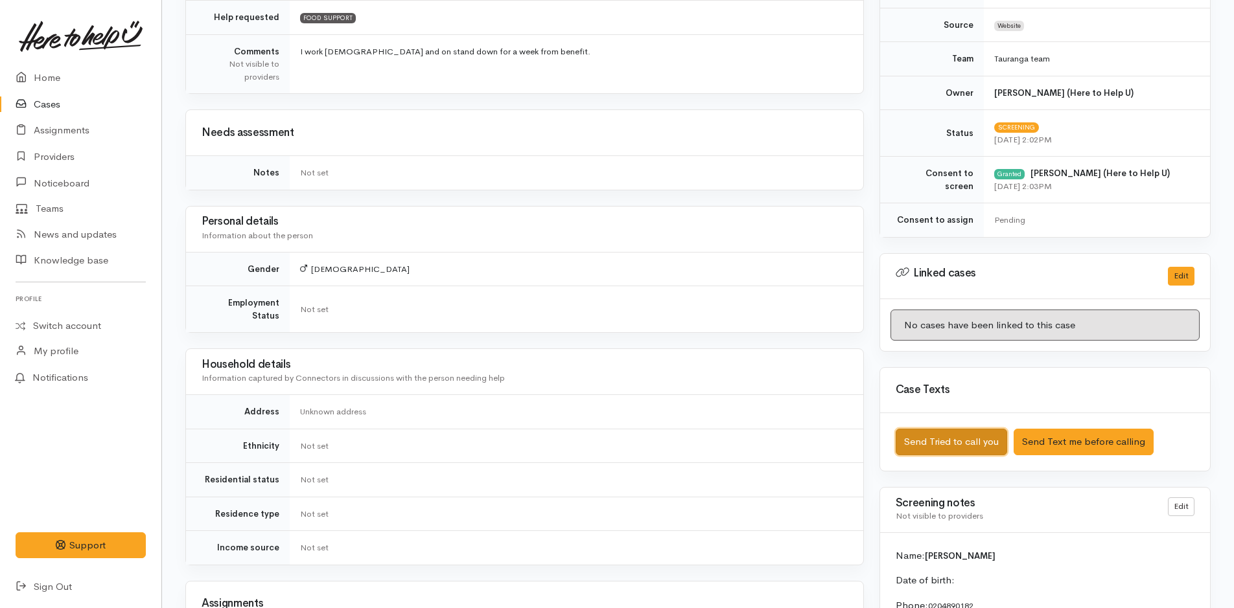
click at [941, 435] on button "Send Tried to call you" at bounding box center [950, 442] width 111 height 27
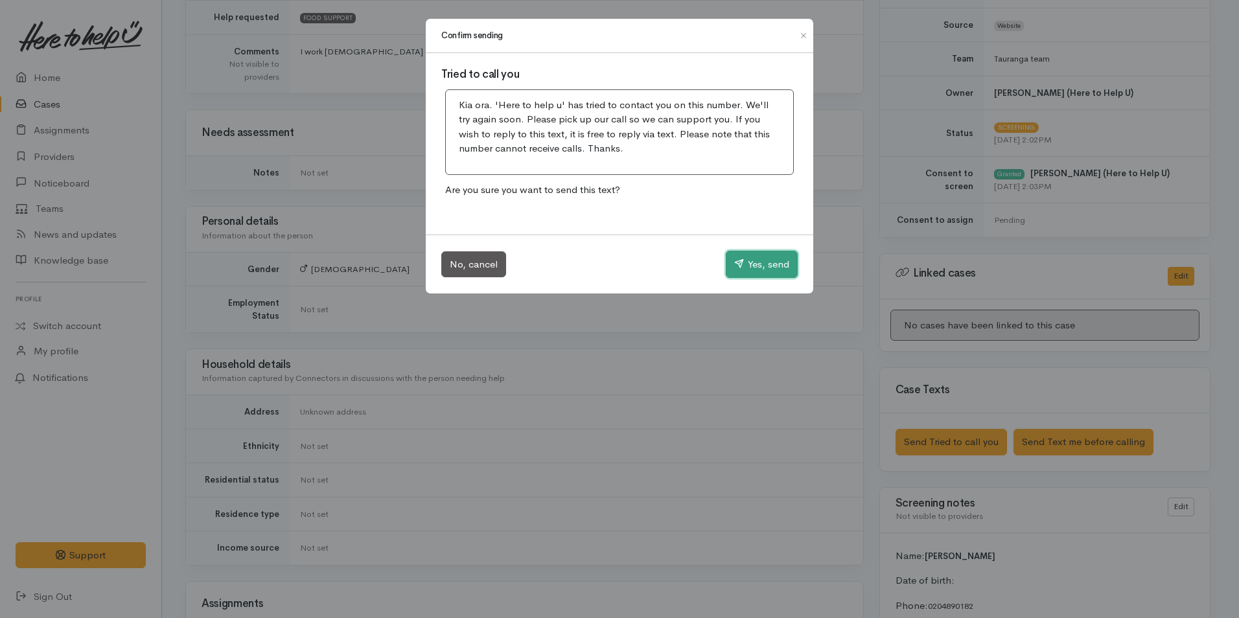
click at [757, 267] on button "Yes, send" at bounding box center [762, 264] width 72 height 27
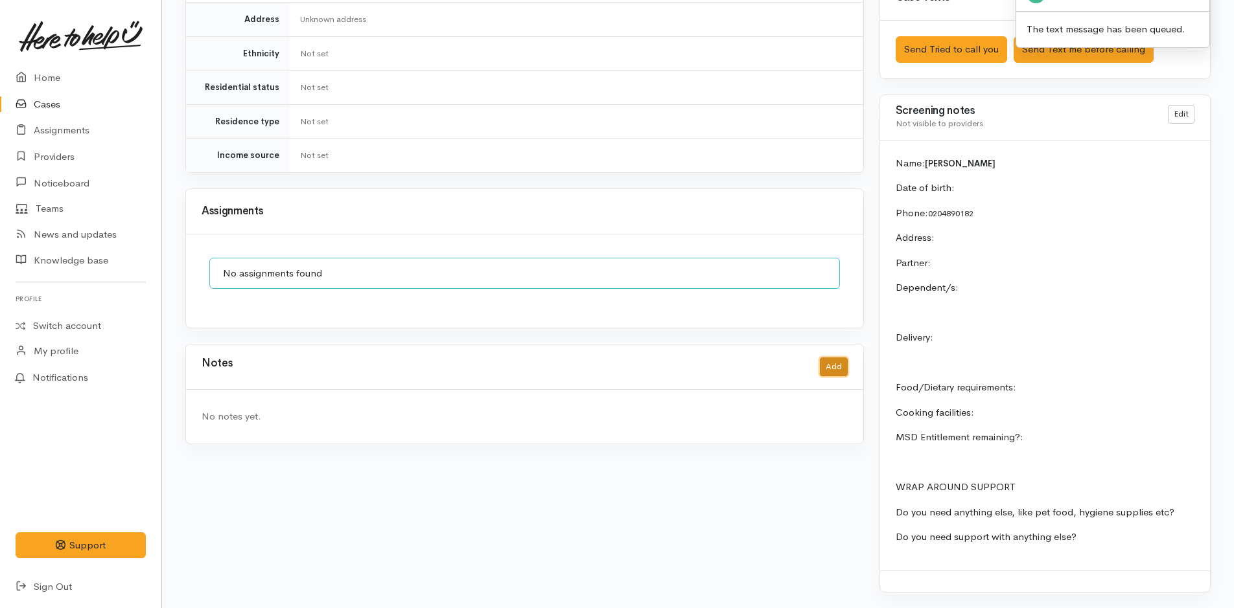
click at [838, 358] on button "Add" at bounding box center [834, 367] width 28 height 19
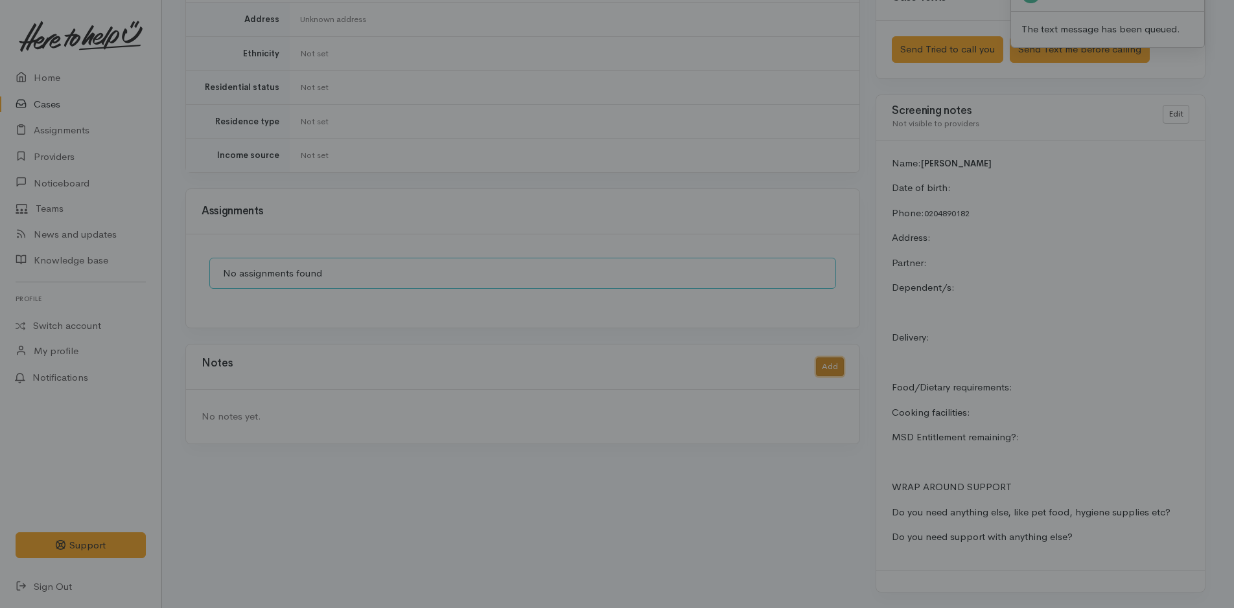
scroll to position [772, 0]
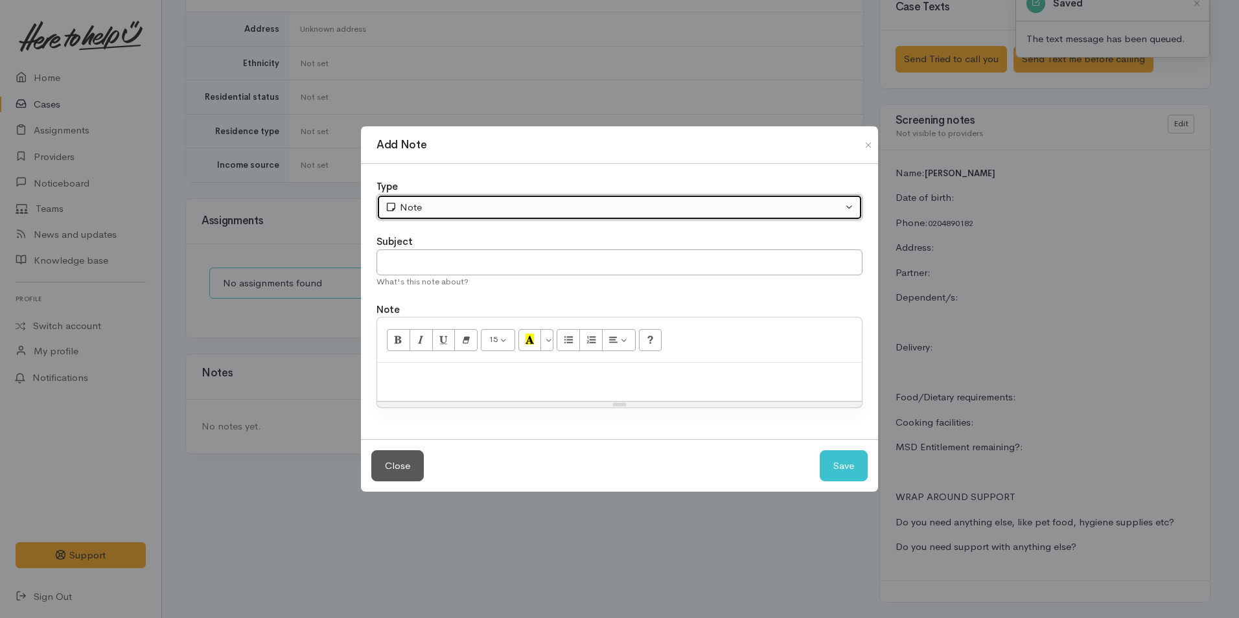
click at [527, 211] on div "Note" at bounding box center [613, 207] width 457 height 15
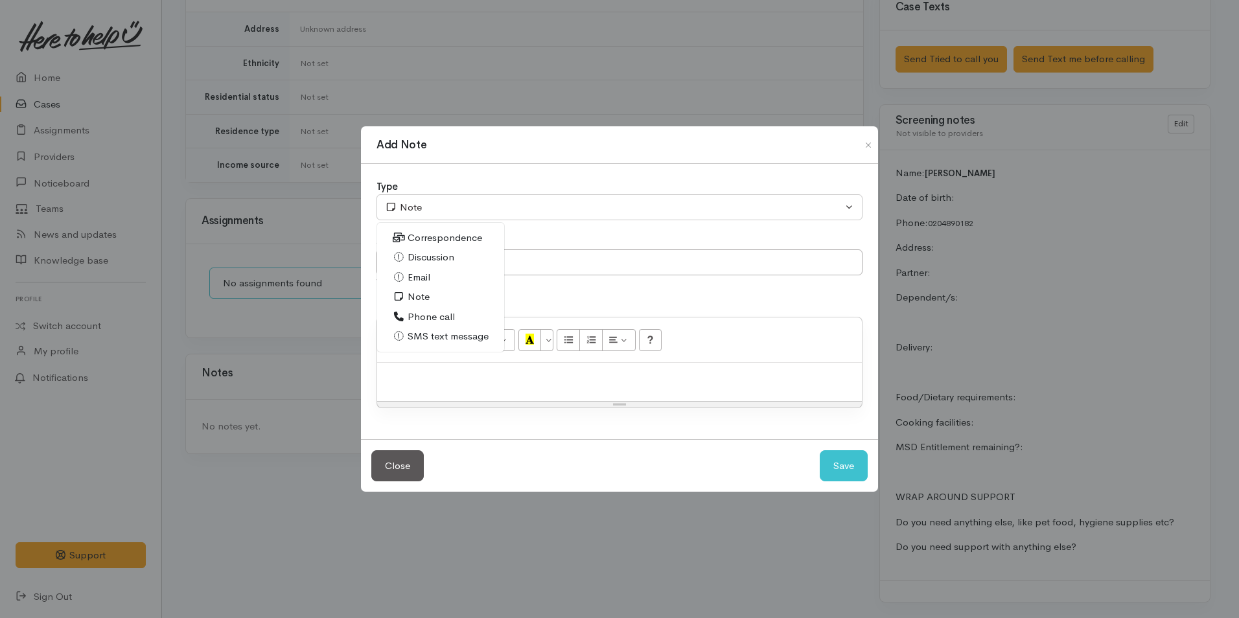
click at [436, 310] on span "Phone call" at bounding box center [431, 317] width 47 height 15
select select "3"
click at [475, 370] on p at bounding box center [620, 376] width 472 height 15
click at [615, 378] on p at bounding box center [620, 376] width 472 height 15
paste div
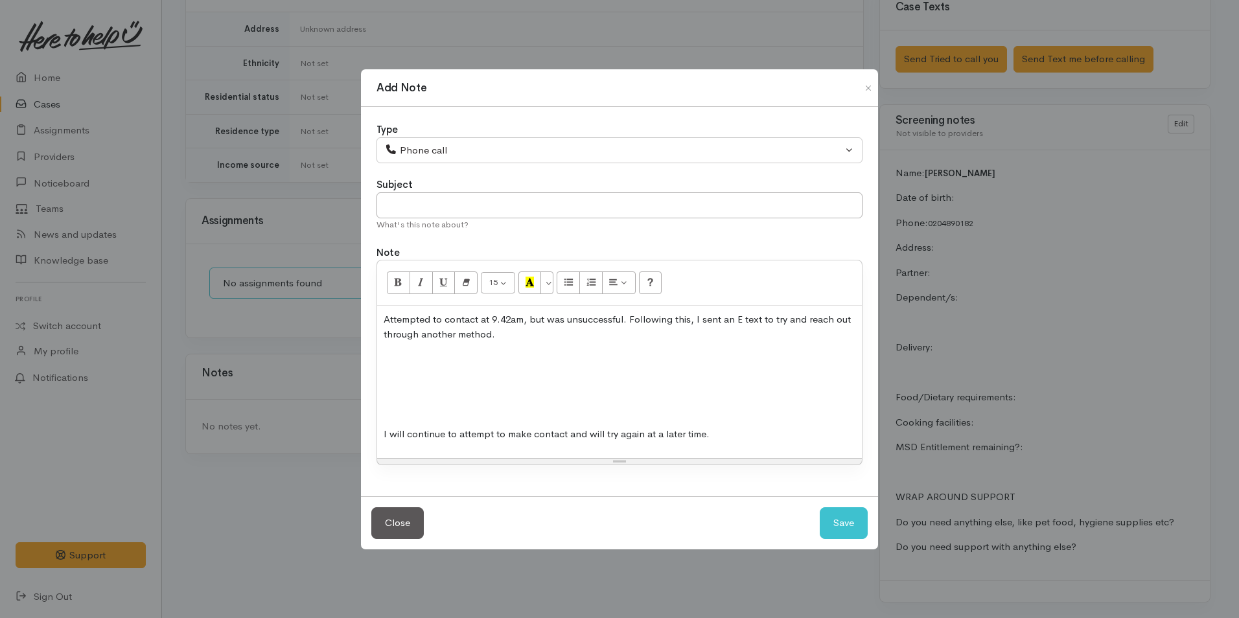
click at [566, 405] on p at bounding box center [620, 409] width 472 height 15
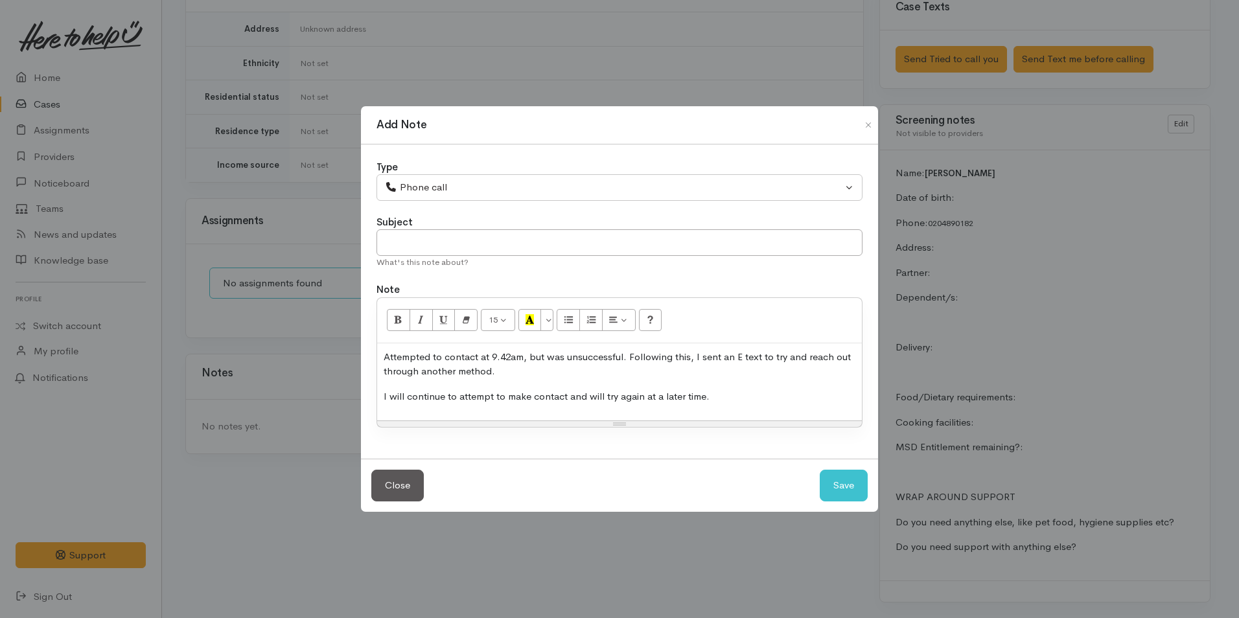
click at [513, 357] on p "Attempted to contact at 9.42am, but was unsuccessful. Following this, I sent an…" at bounding box center [620, 364] width 472 height 29
click at [835, 490] on button "Save" at bounding box center [844, 486] width 48 height 32
select select "1"
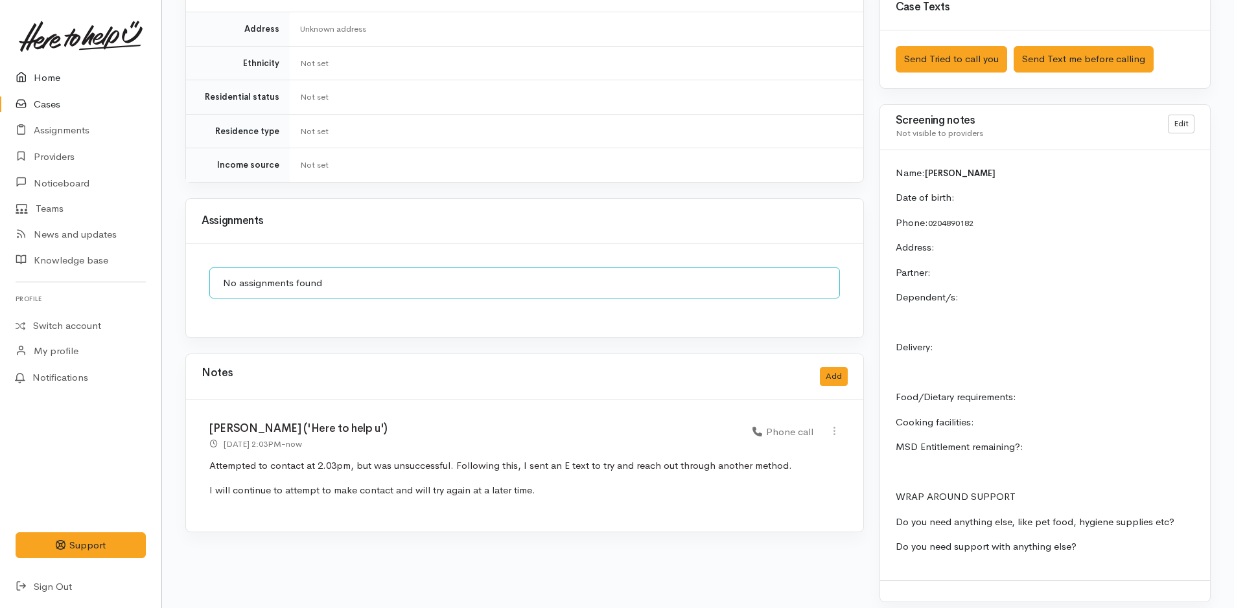
click at [51, 78] on link "Home" at bounding box center [80, 78] width 161 height 27
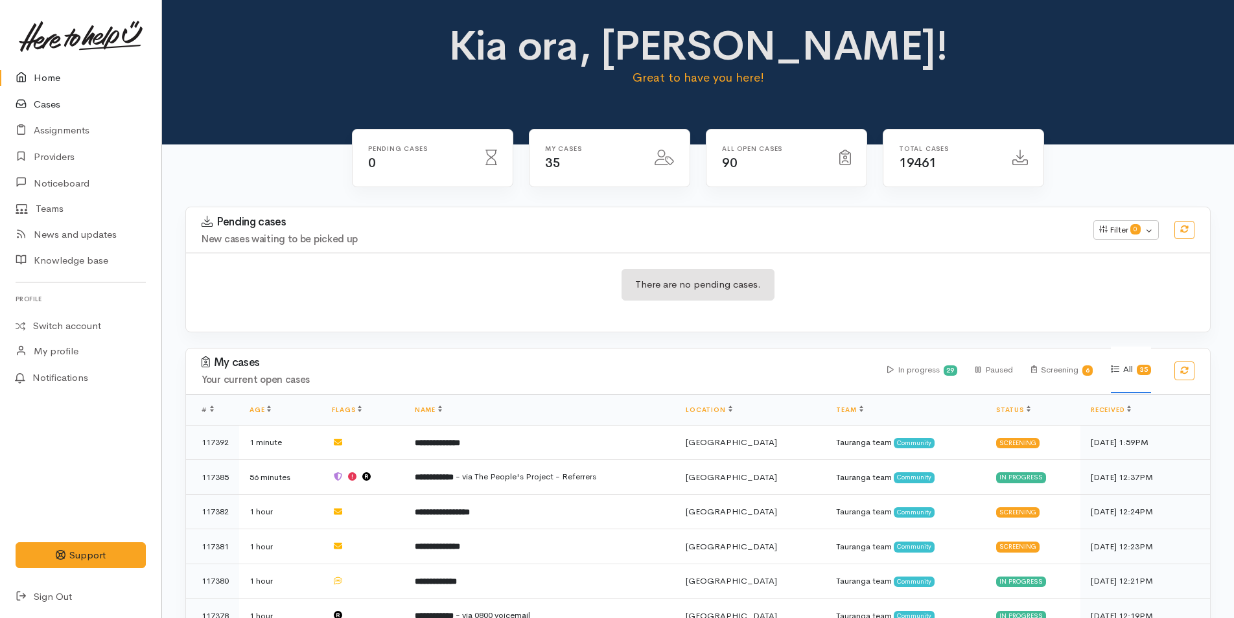
click at [49, 104] on link "Cases" at bounding box center [80, 104] width 161 height 27
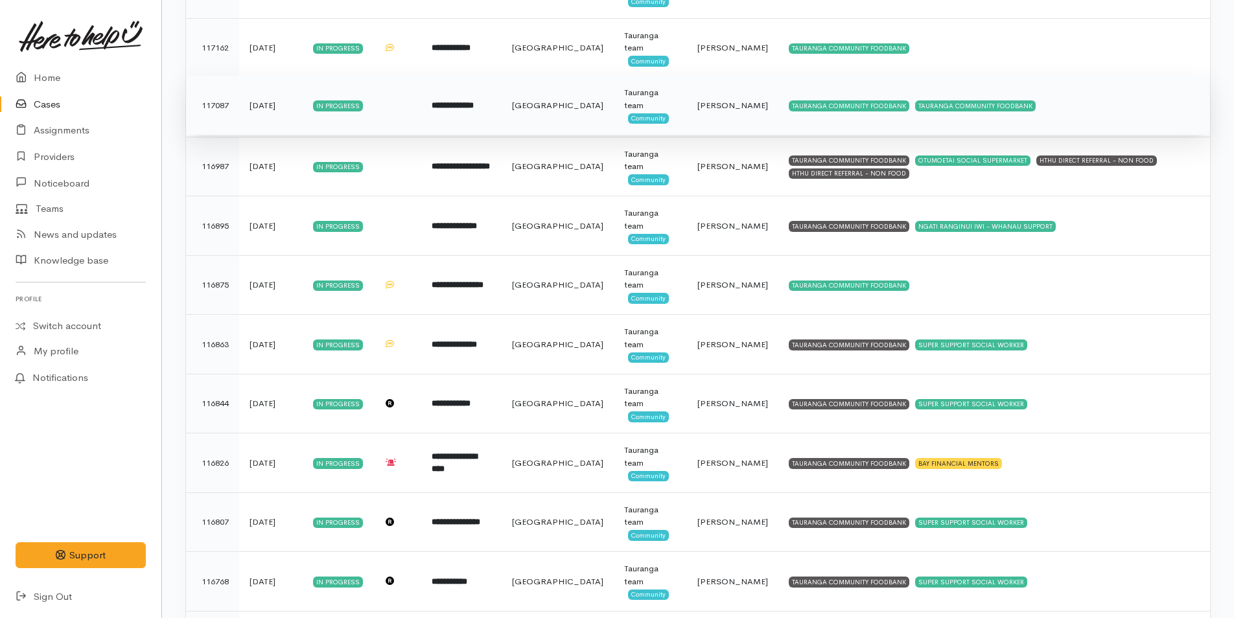
scroll to position [974, 0]
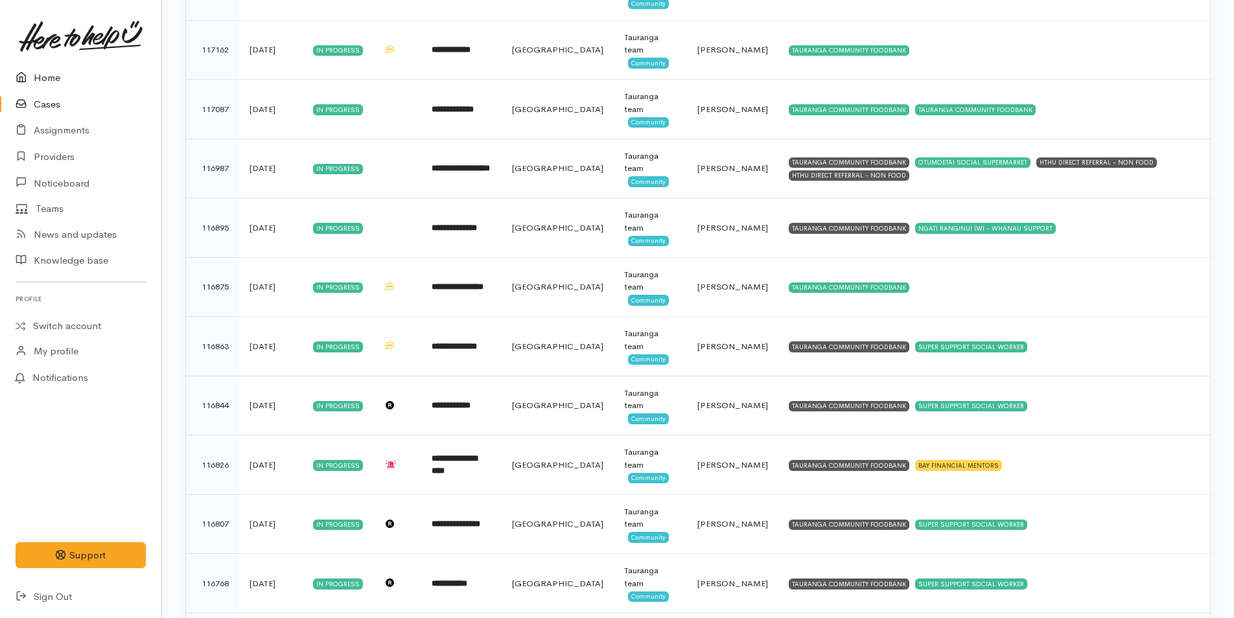
click at [52, 73] on link "Home" at bounding box center [80, 78] width 161 height 27
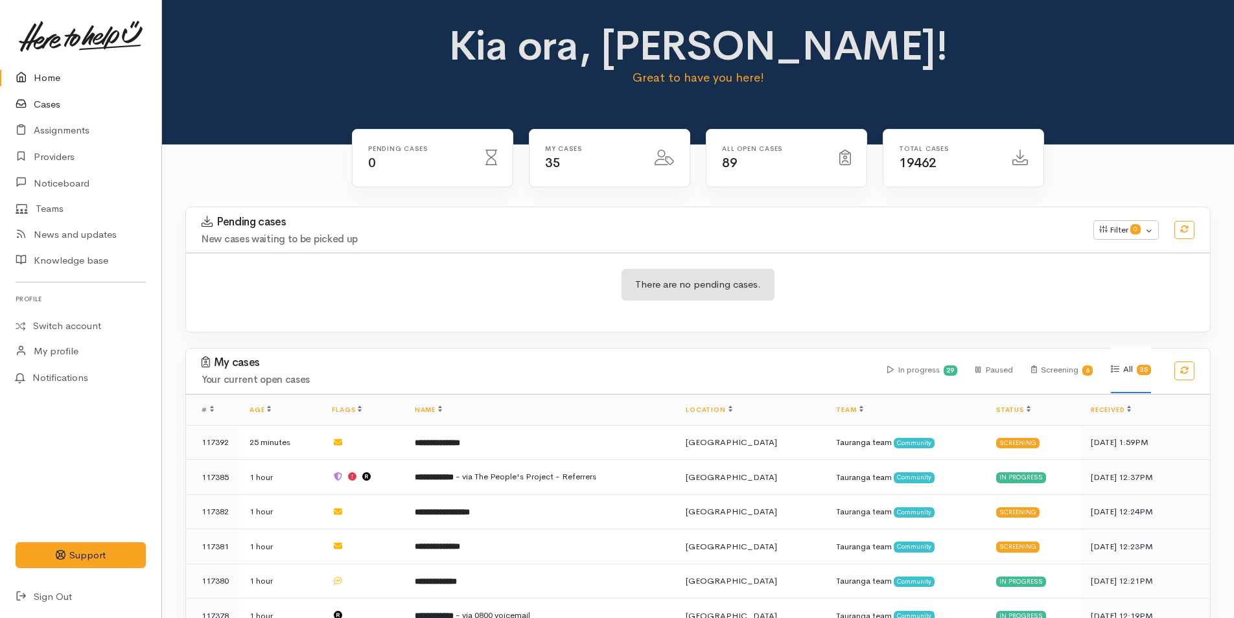
click at [51, 105] on link "Cases" at bounding box center [80, 104] width 161 height 27
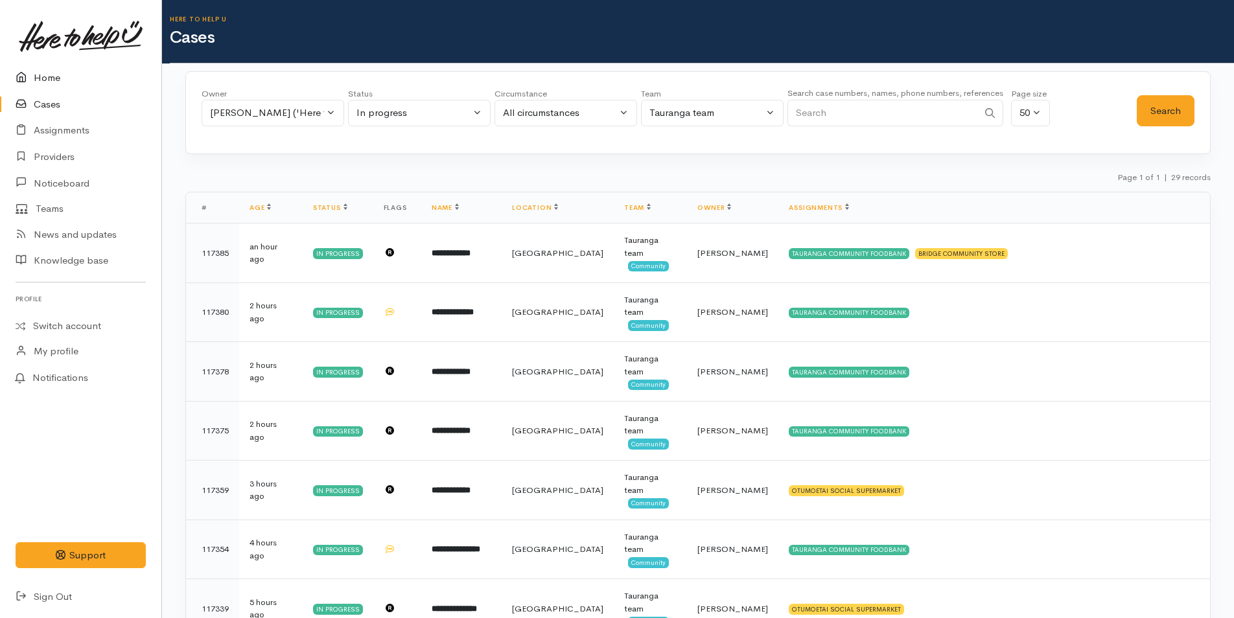
click at [47, 75] on link "Home" at bounding box center [80, 78] width 161 height 27
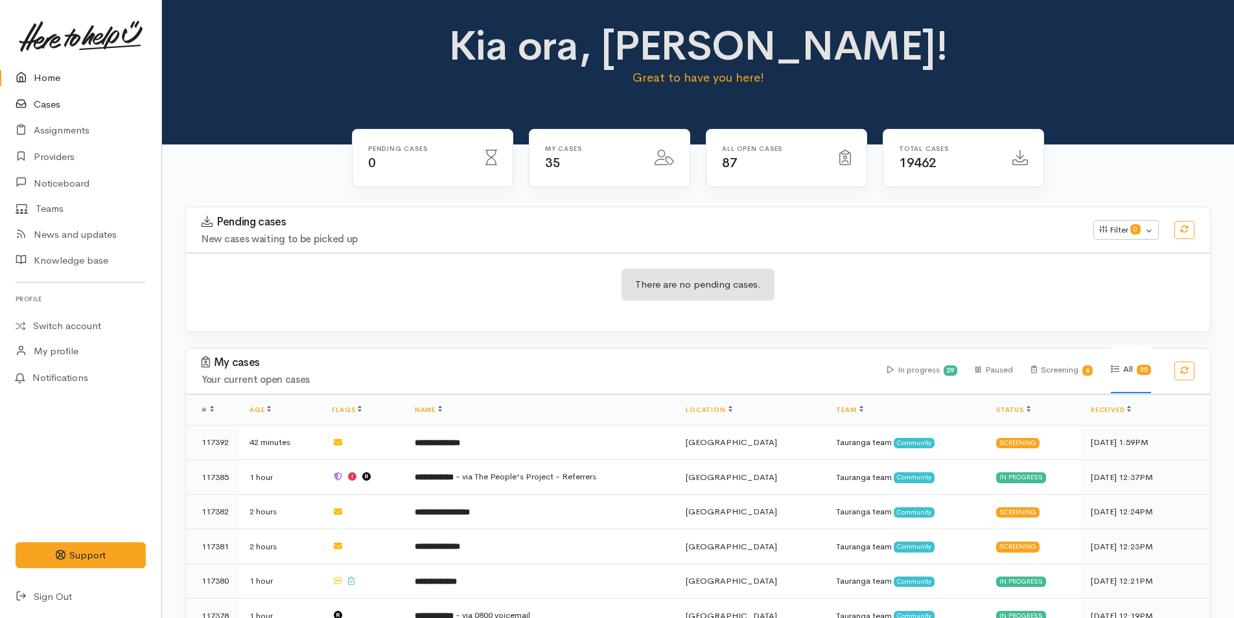
click at [40, 108] on link "Cases" at bounding box center [80, 104] width 161 height 27
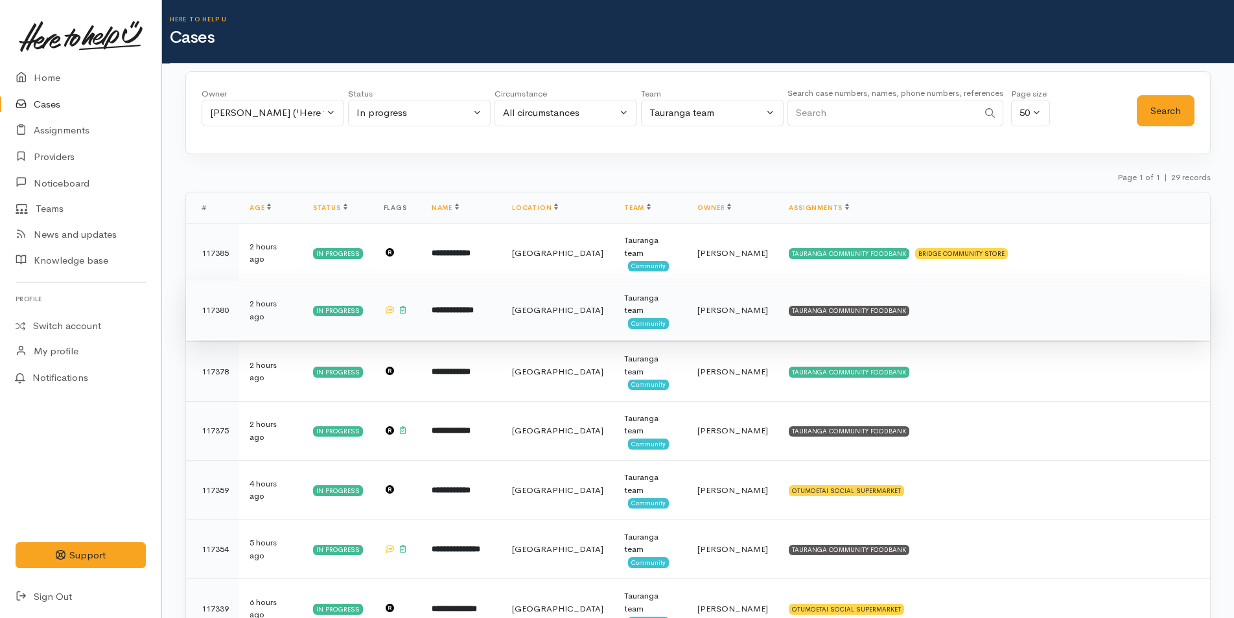
click at [818, 315] on div "TAURANGA COMMUNITY FOODBANK" at bounding box center [849, 311] width 121 height 10
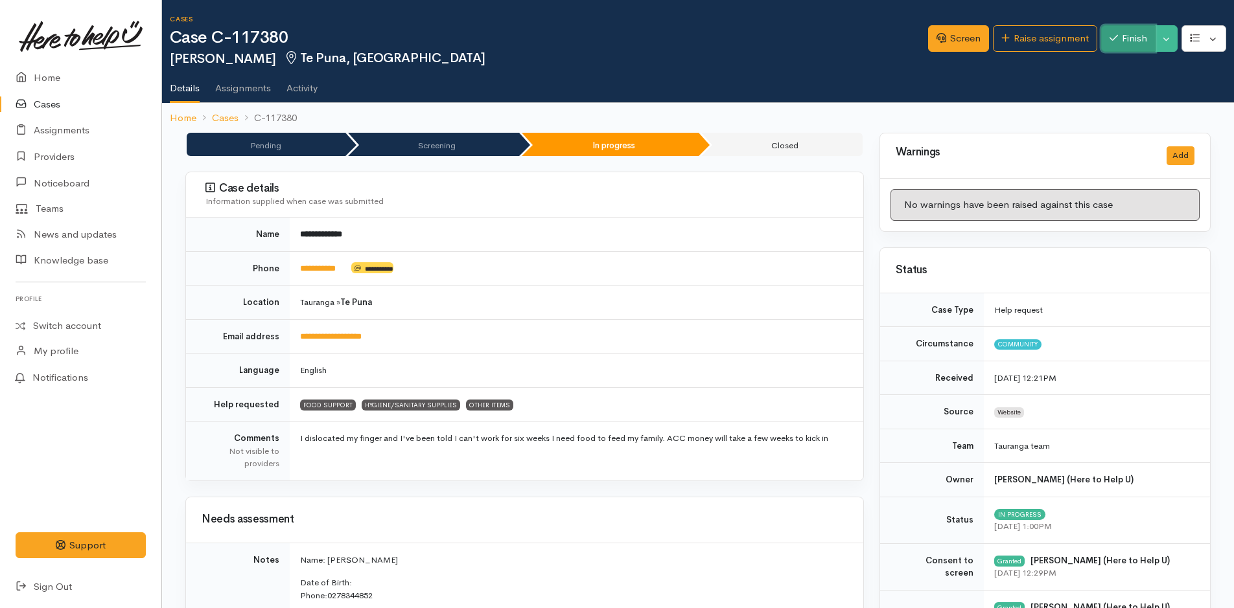
click at [1131, 34] on button "Finish" at bounding box center [1128, 38] width 54 height 27
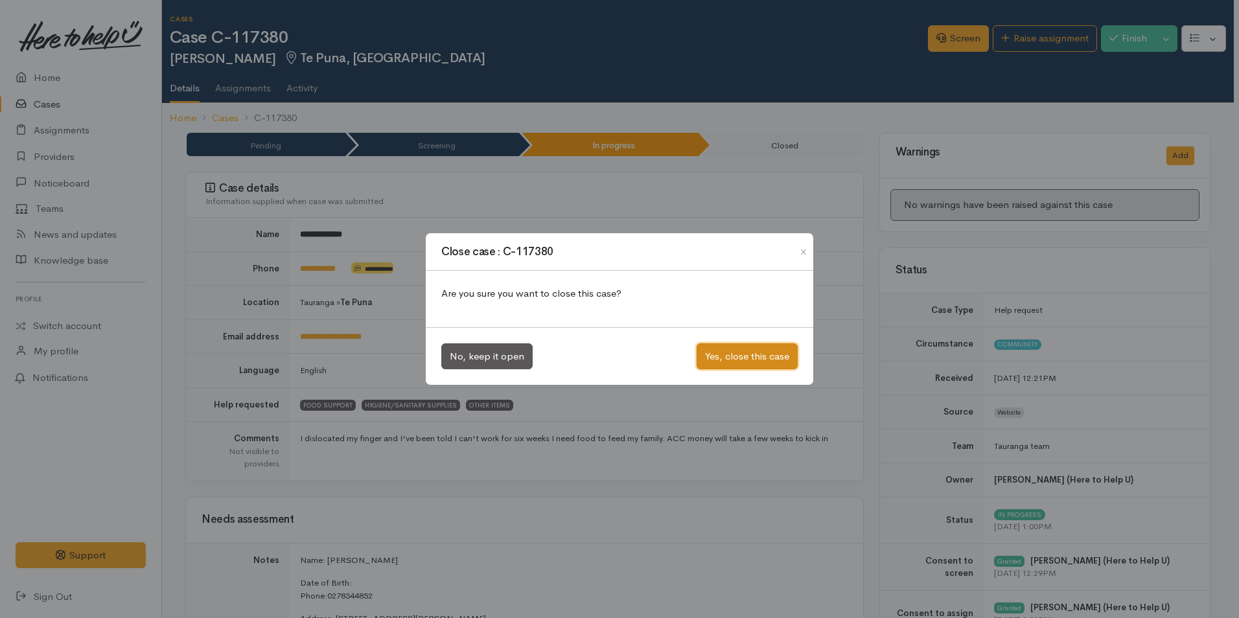
click at [749, 353] on button "Yes, close this case" at bounding box center [747, 356] width 101 height 27
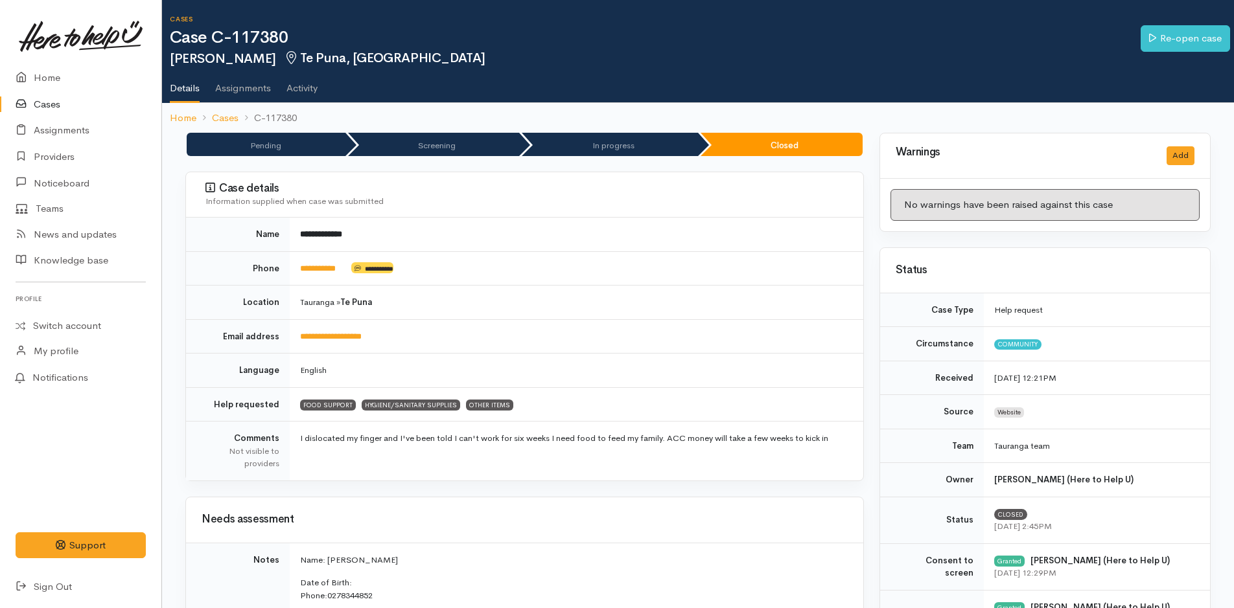
click at [51, 107] on link "Cases" at bounding box center [80, 104] width 161 height 27
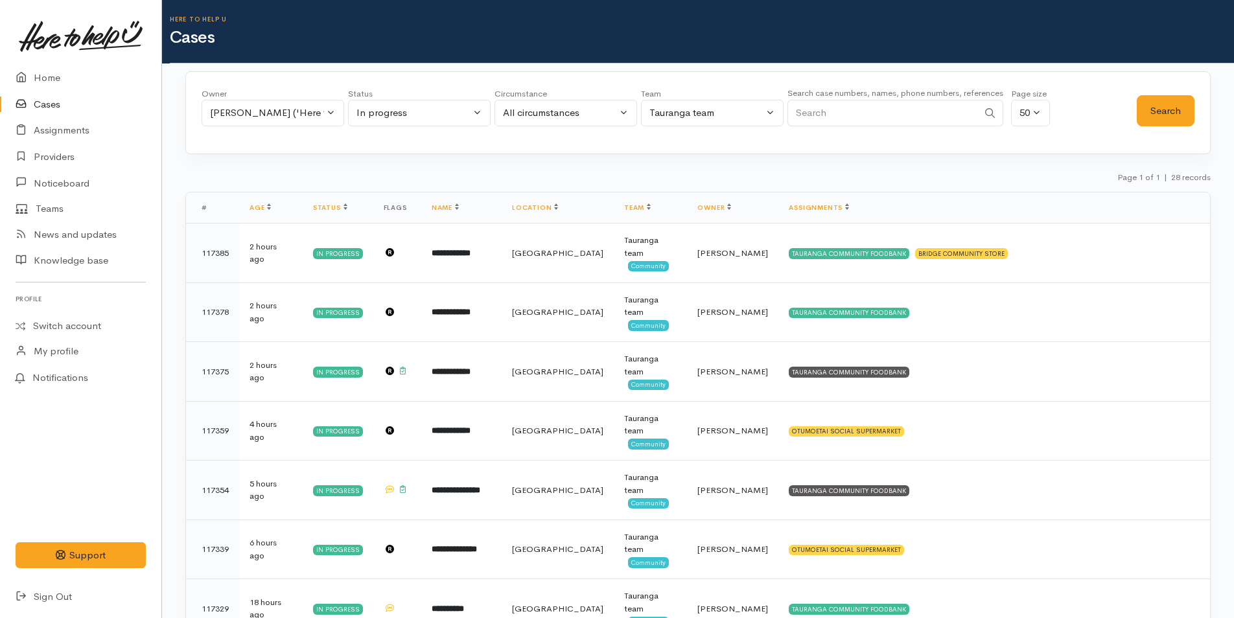
scroll to position [194, 0]
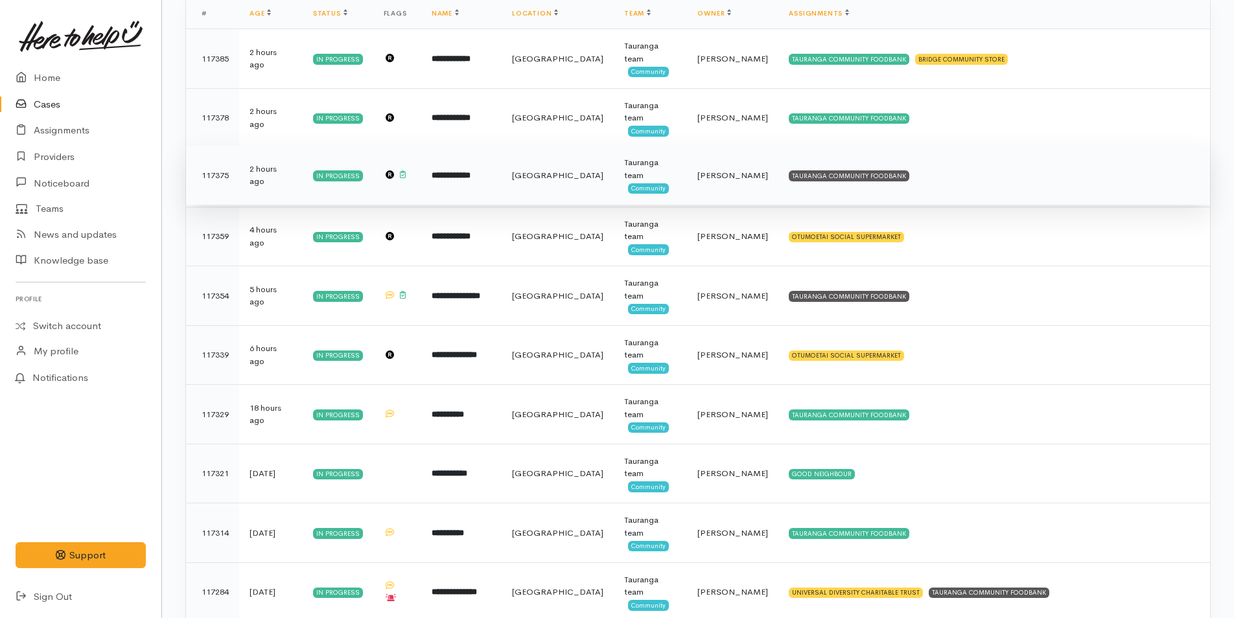
drag, startPoint x: 836, startPoint y: 169, endPoint x: 841, endPoint y: 179, distance: 11.6
click at [836, 169] on td "TAURANGA COMMUNITY FOODBANK" at bounding box center [994, 176] width 432 height 60
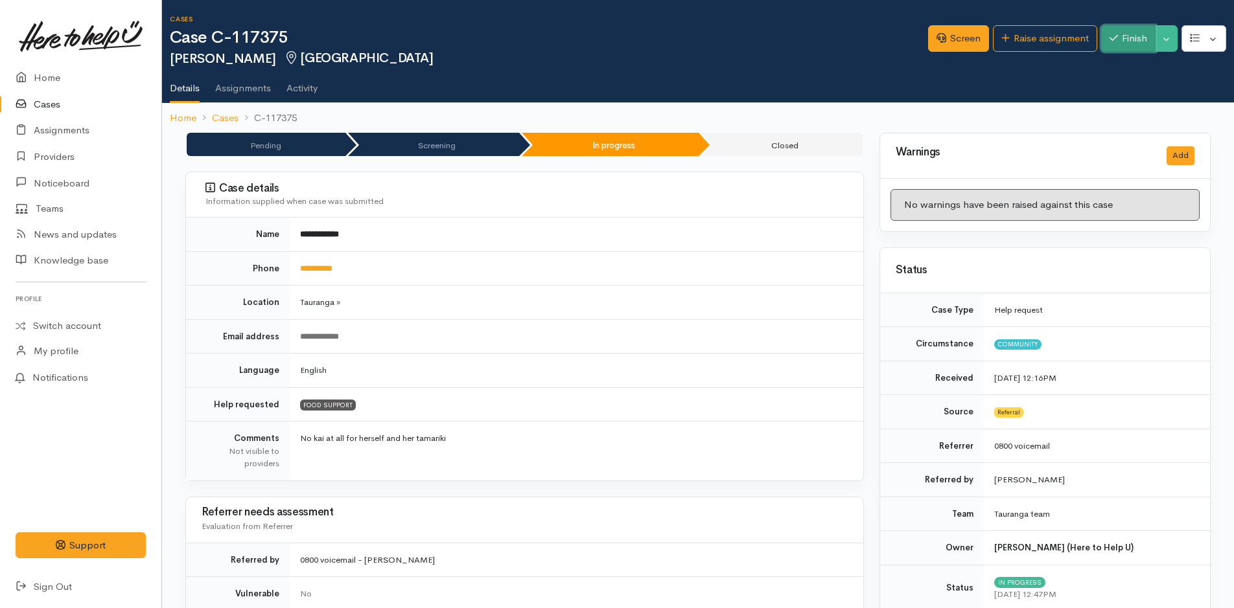
click at [1136, 39] on button "Finish" at bounding box center [1128, 38] width 54 height 27
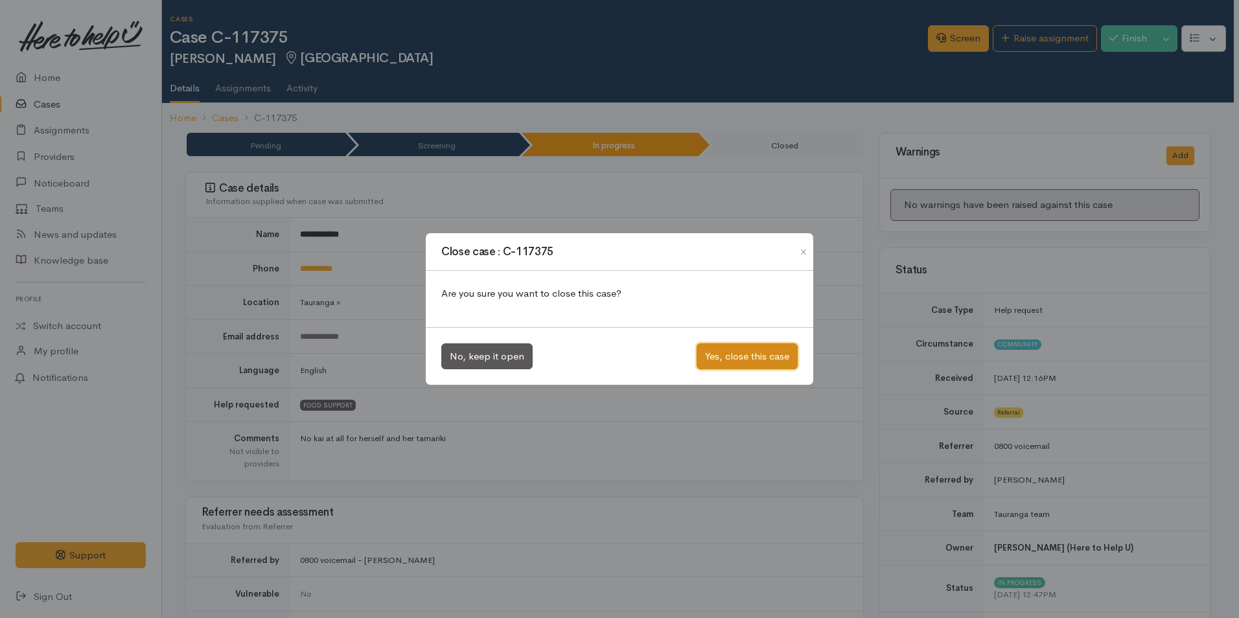
click at [762, 356] on button "Yes, close this case" at bounding box center [747, 356] width 101 height 27
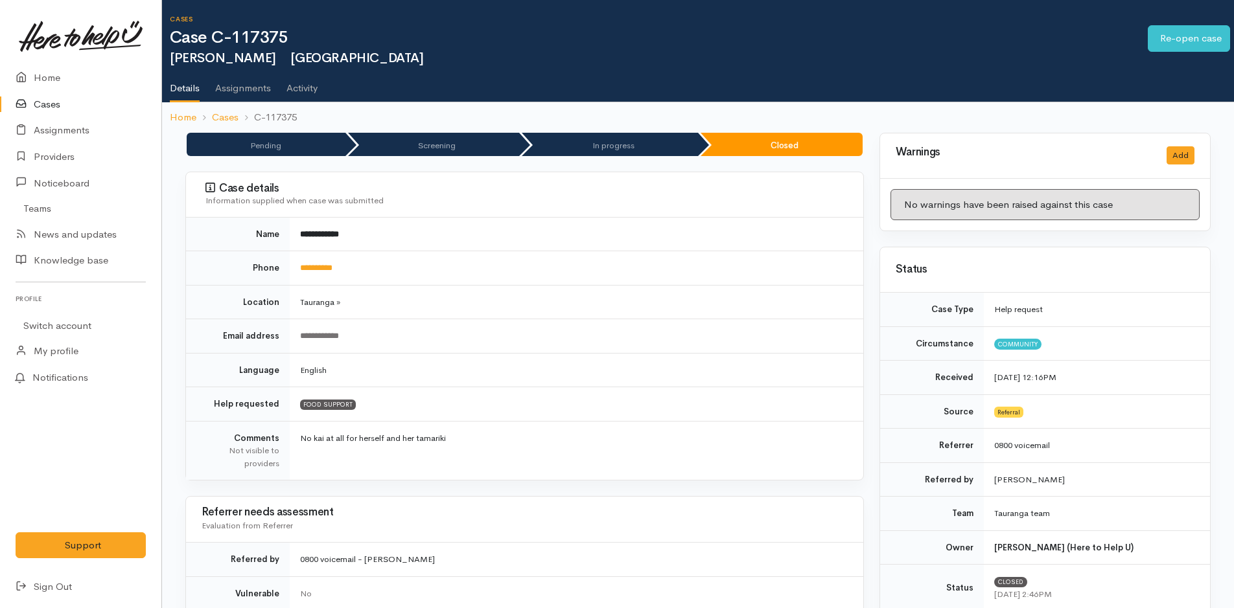
drag, startPoint x: 54, startPoint y: 101, endPoint x: 69, endPoint y: 100, distance: 15.0
click at [56, 100] on link "Cases" at bounding box center [80, 104] width 161 height 27
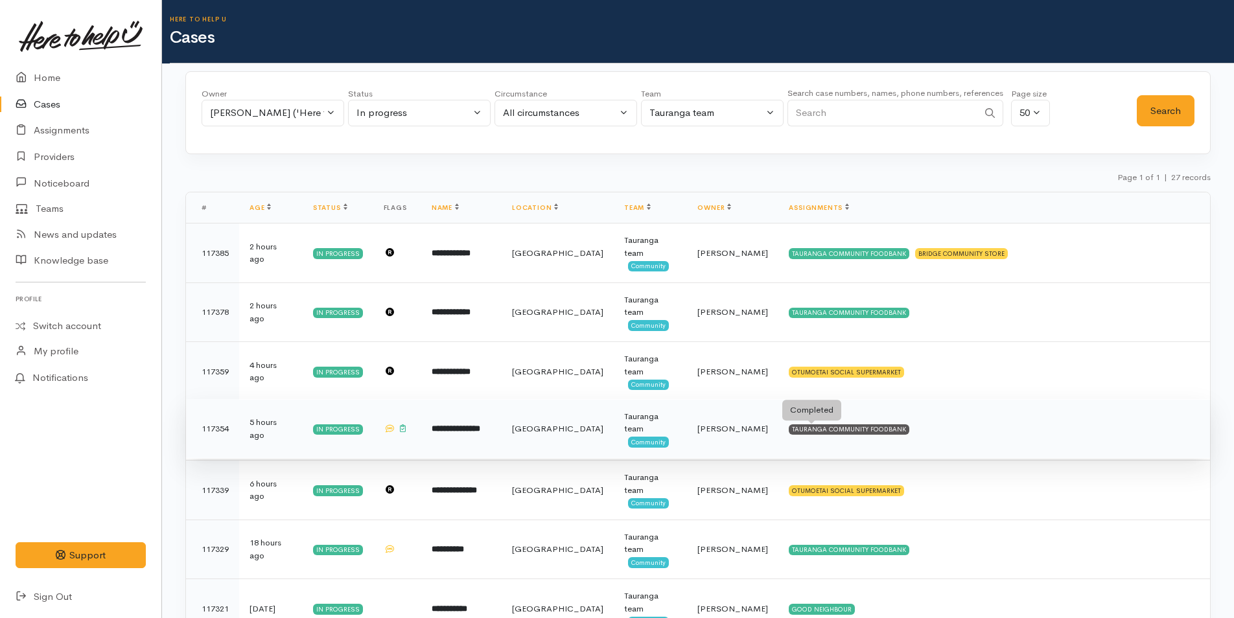
click at [854, 427] on div "TAURANGA COMMUNITY FOODBANK" at bounding box center [849, 429] width 121 height 10
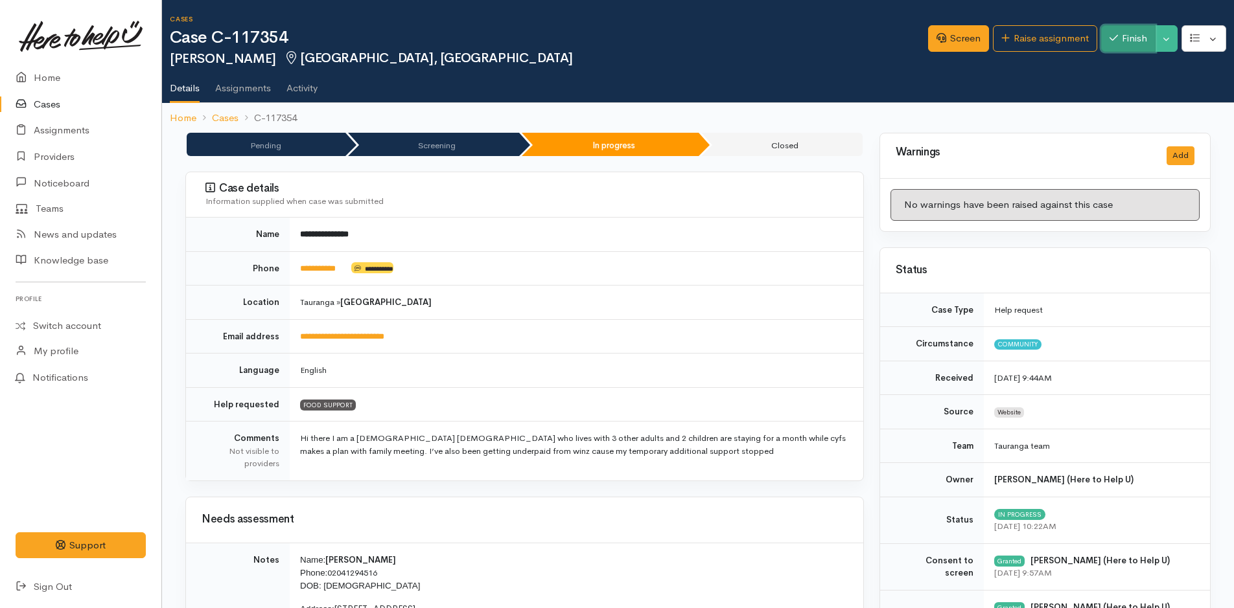
click at [1134, 35] on button "Finish" at bounding box center [1128, 38] width 54 height 27
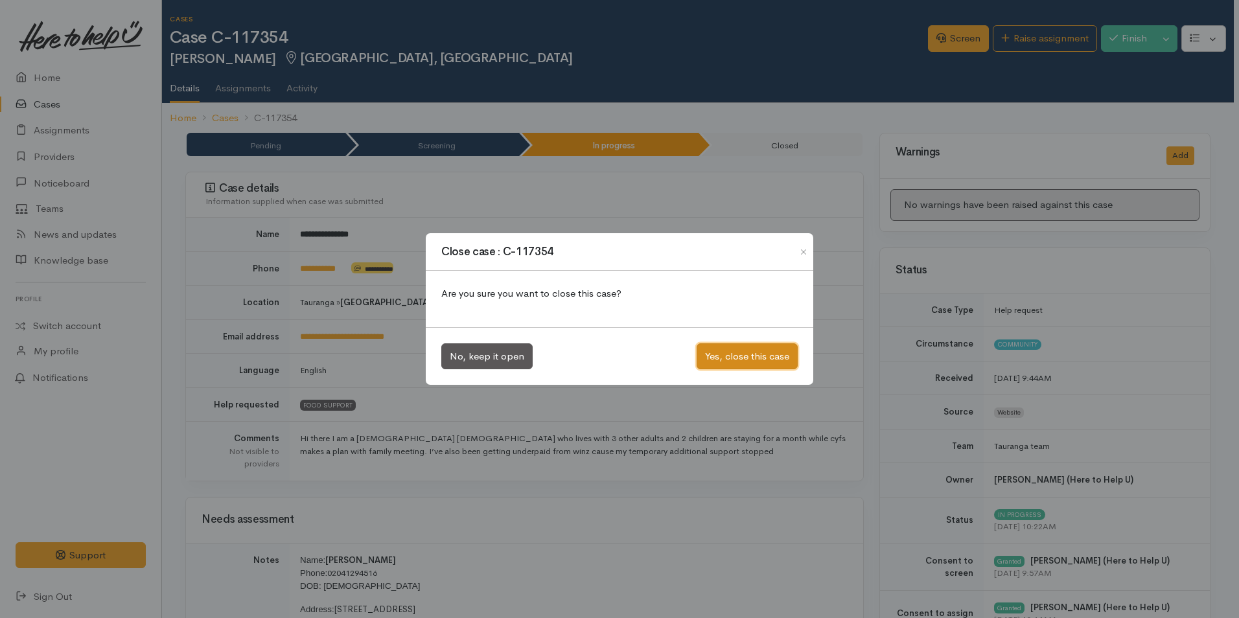
drag, startPoint x: 768, startPoint y: 352, endPoint x: 712, endPoint y: 335, distance: 58.8
click at [770, 351] on button "Yes, close this case" at bounding box center [747, 356] width 101 height 27
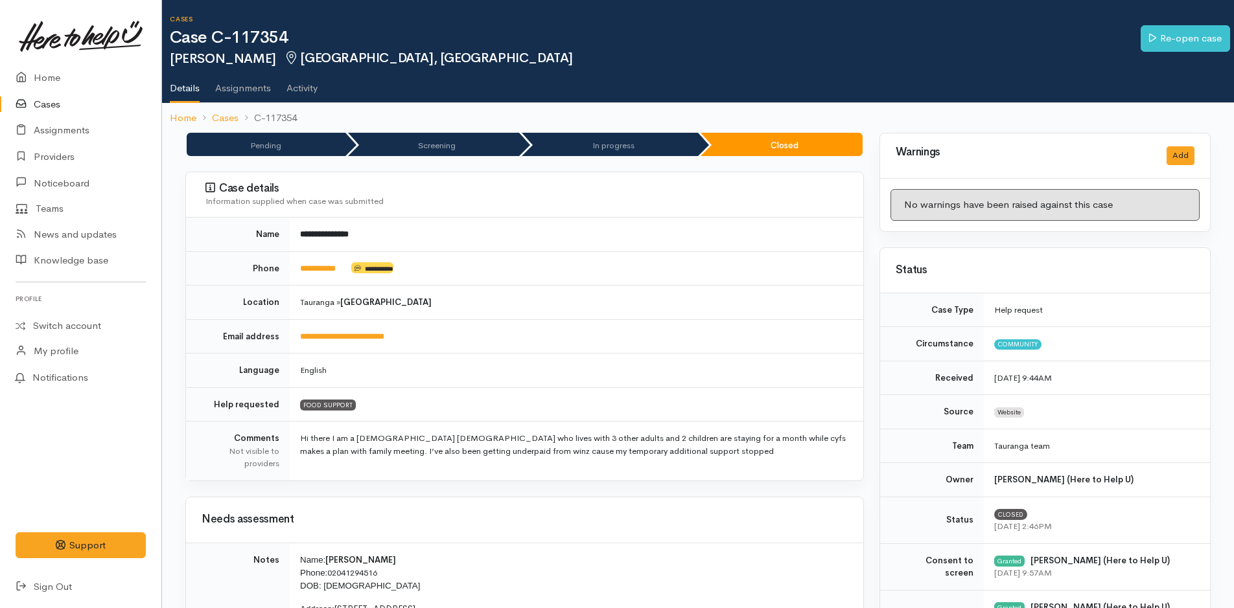
click at [40, 98] on link "Cases" at bounding box center [80, 104] width 161 height 27
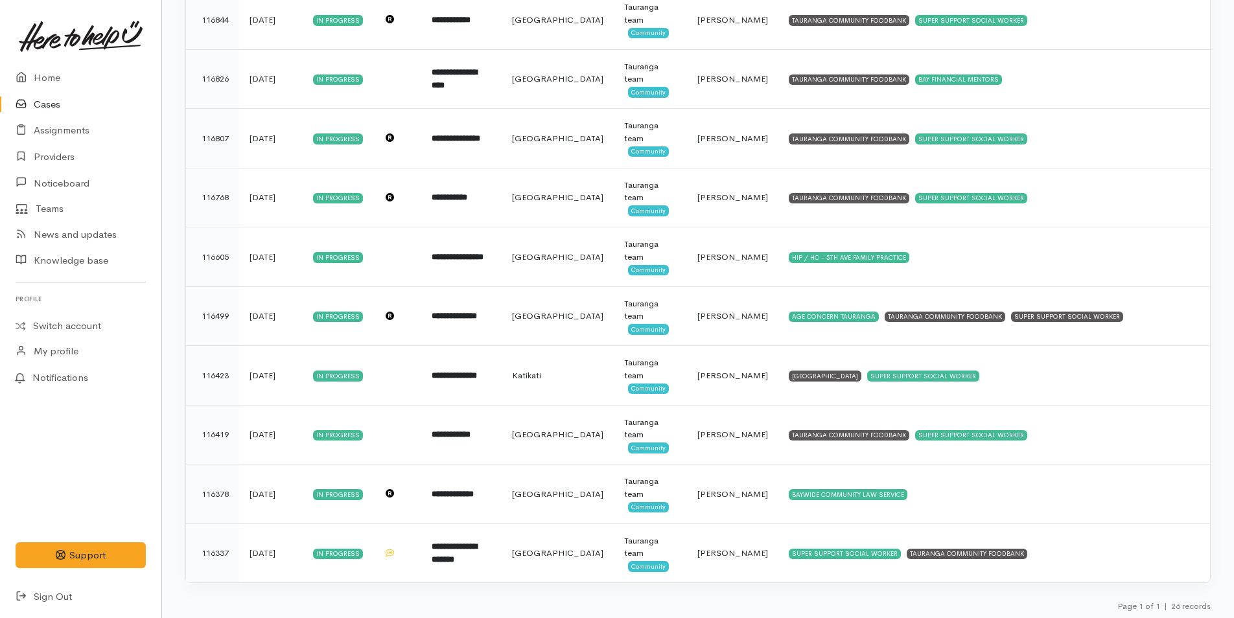
scroll to position [1185, 0]
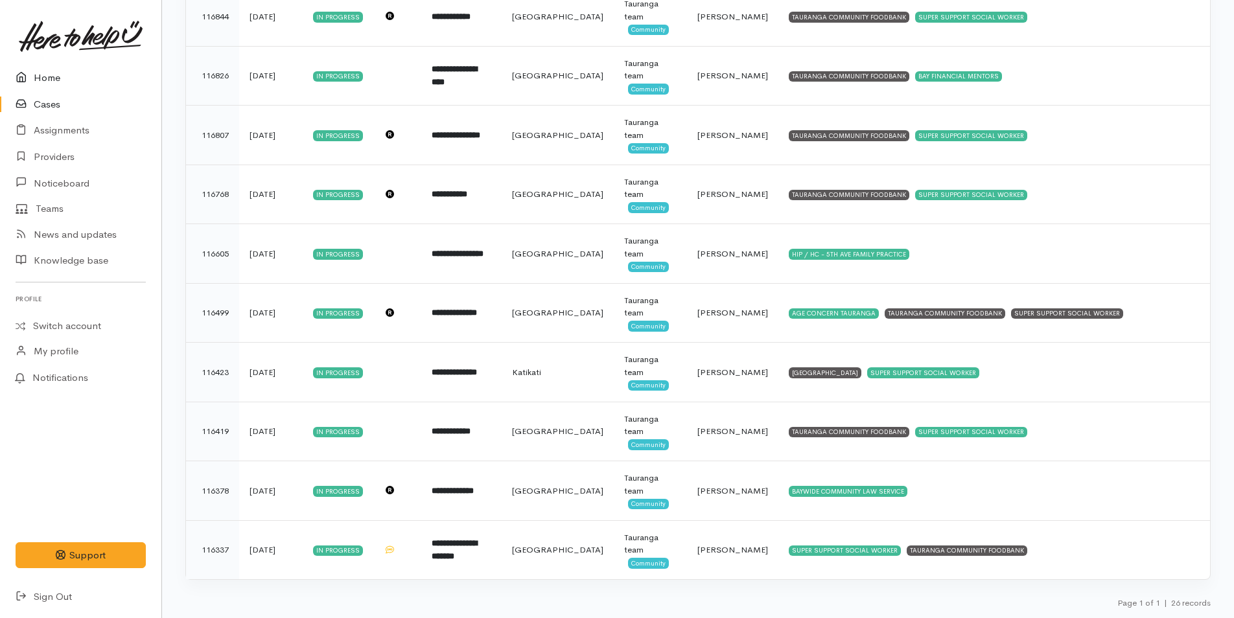
click at [36, 72] on link "Home" at bounding box center [80, 78] width 161 height 27
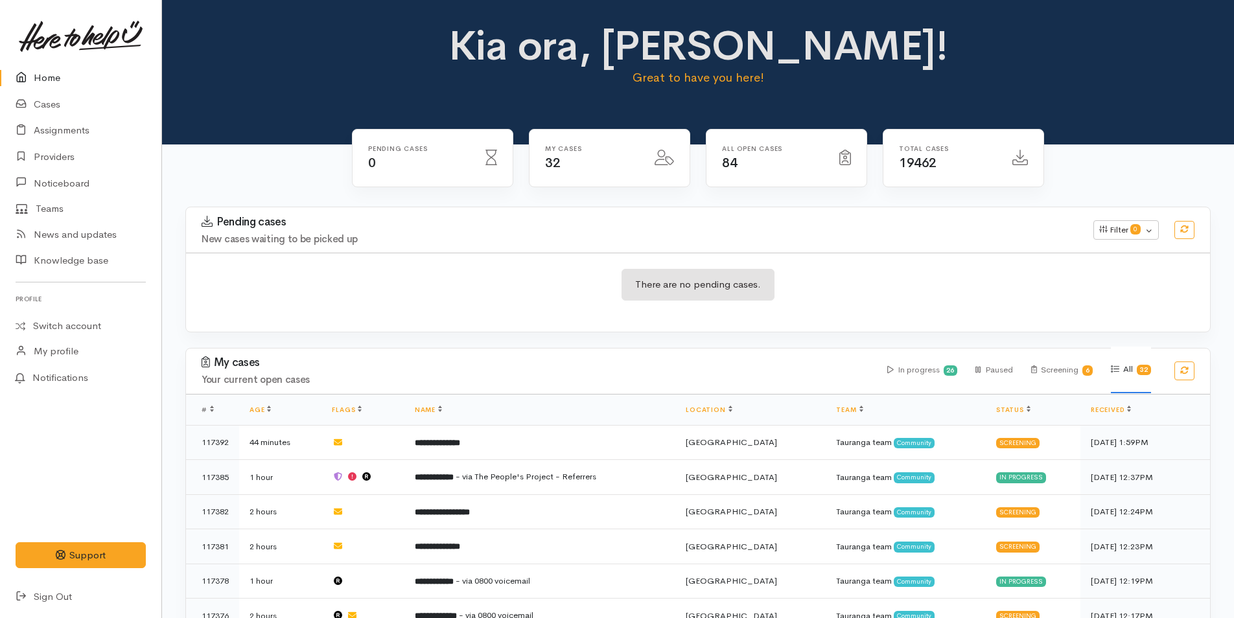
click at [45, 74] on link "Home" at bounding box center [80, 78] width 161 height 27
click at [52, 80] on link "Home" at bounding box center [80, 78] width 161 height 27
click at [45, 69] on link "Home" at bounding box center [80, 78] width 161 height 27
click at [47, 79] on link "Home" at bounding box center [80, 78] width 161 height 27
click at [47, 106] on link "Cases" at bounding box center [80, 104] width 161 height 27
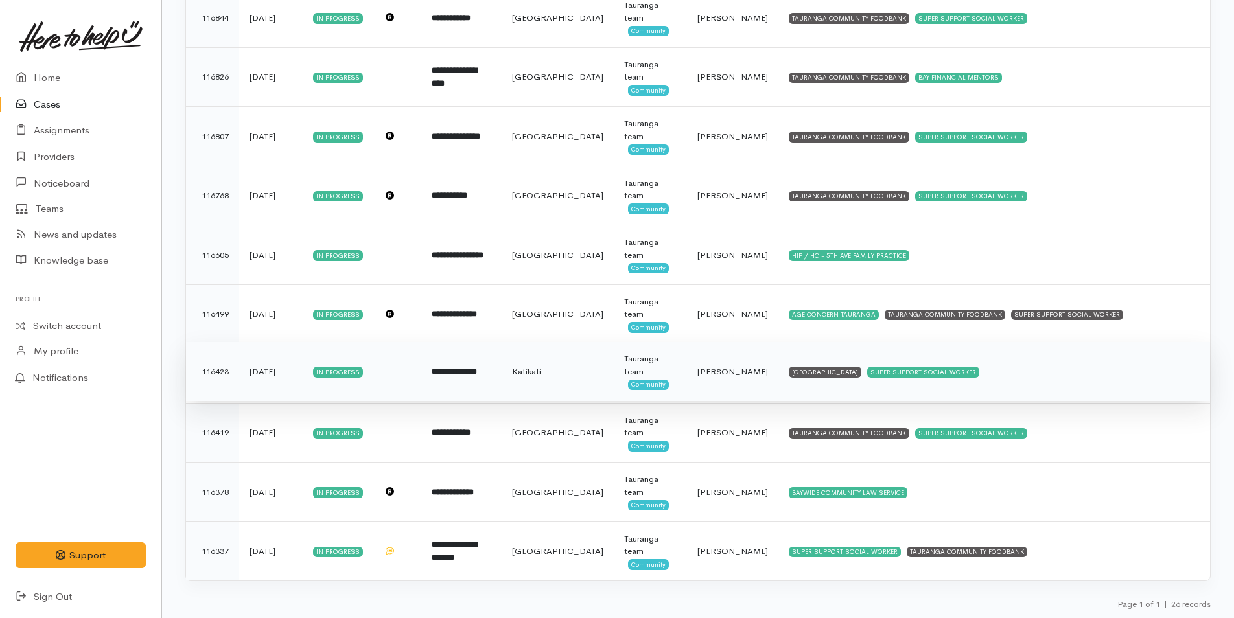
scroll to position [1185, 0]
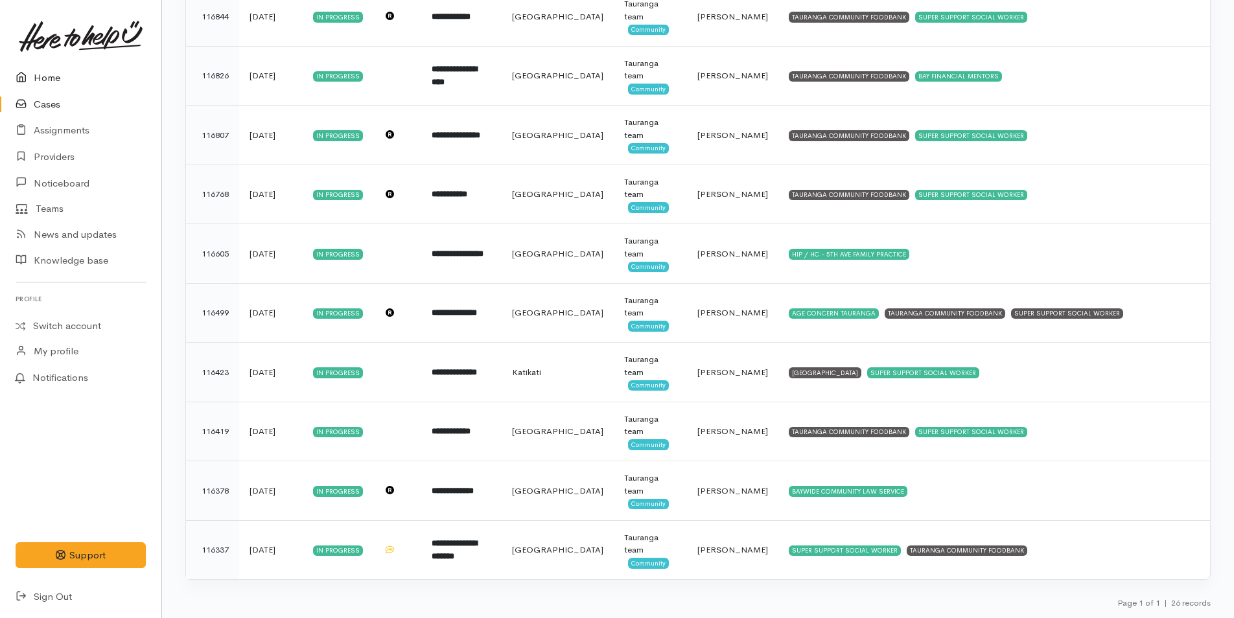
click at [50, 78] on link "Home" at bounding box center [80, 78] width 161 height 27
